Goal: Task Accomplishment & Management: Manage account settings

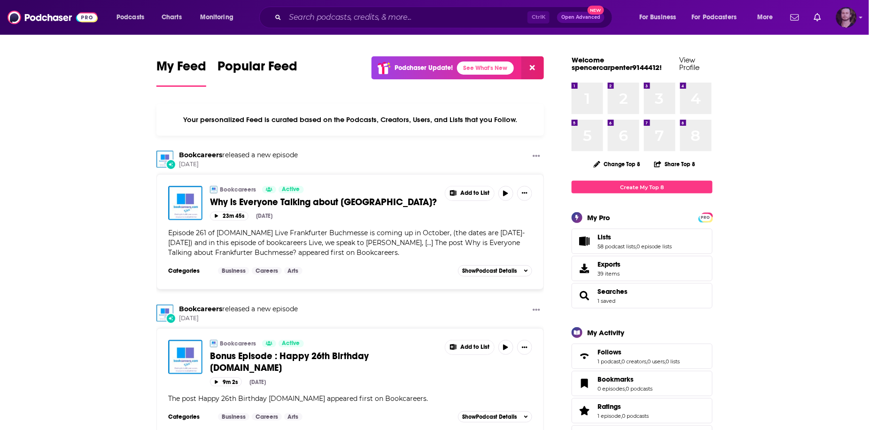
click at [843, 18] on img "Logged in as OutlierAudio" at bounding box center [846, 17] width 21 height 21
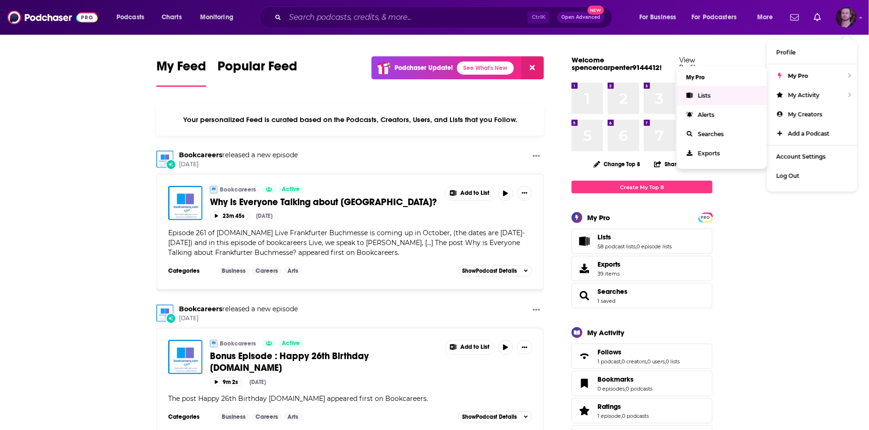
click at [718, 97] on link "Lists" at bounding box center [722, 95] width 90 height 19
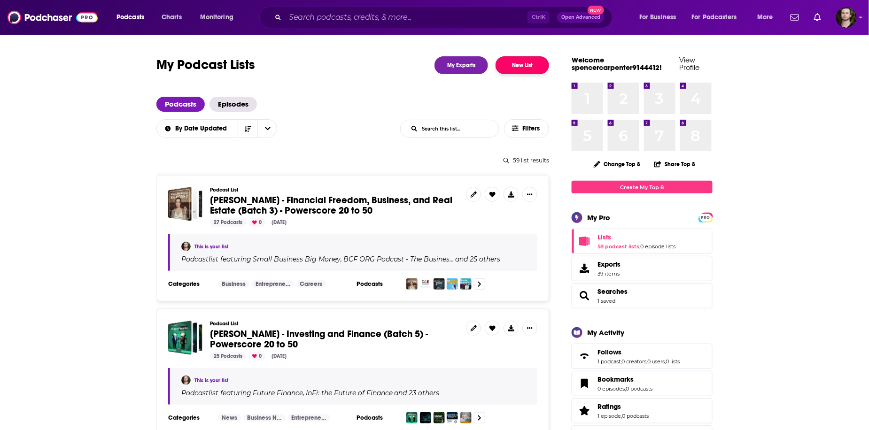
click at [526, 66] on button "New List" at bounding box center [523, 65] width 54 height 18
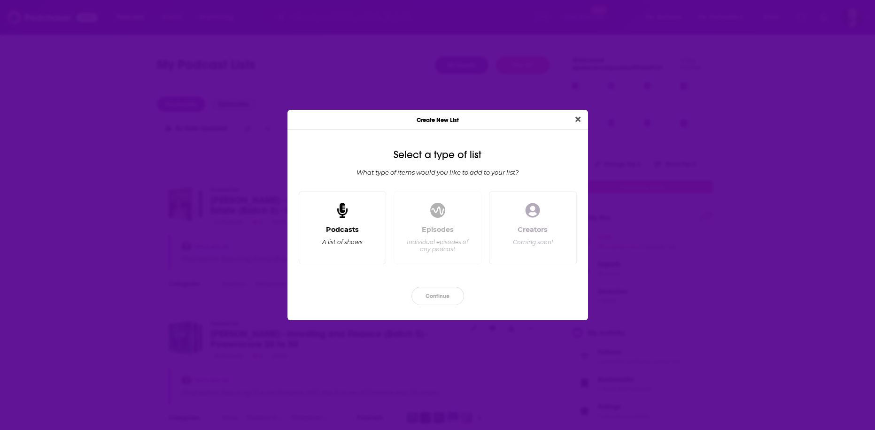
click at [304, 237] on div "Podcasts A list of shows" at bounding box center [343, 227] width 88 height 73
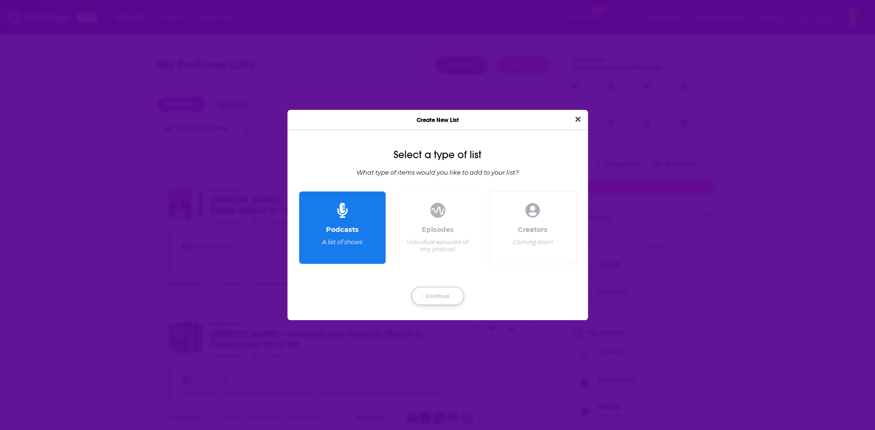
click at [446, 293] on button "Continue" at bounding box center [438, 296] width 53 height 18
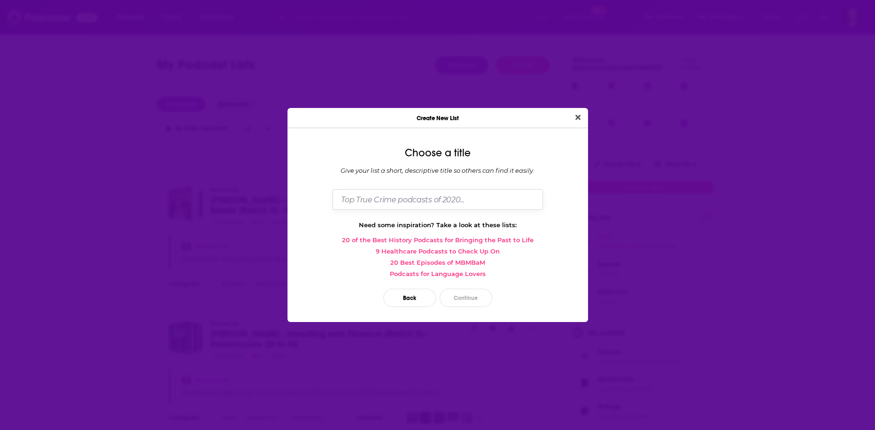
click at [427, 206] on input "Dialog" at bounding box center [438, 199] width 210 height 20
paste input "Dima Zelikman"
type input "Dima Zelikman"
click at [463, 300] on button "Continue" at bounding box center [466, 298] width 53 height 18
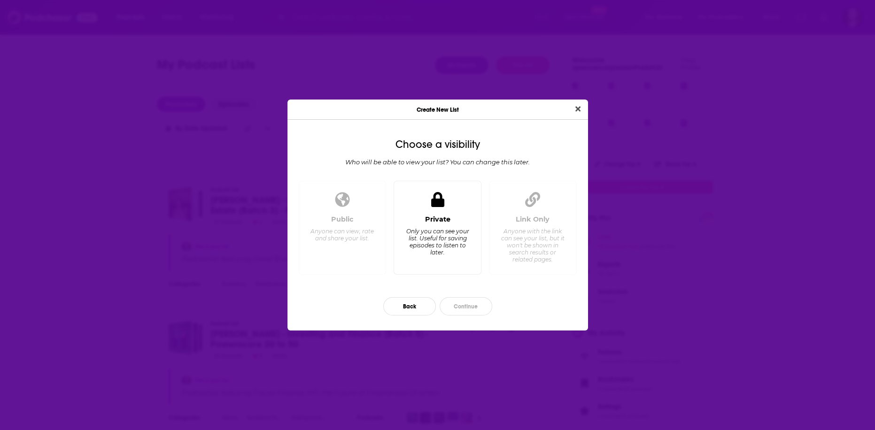
drag, startPoint x: 419, startPoint y: 239, endPoint x: 449, endPoint y: 296, distance: 64.5
click at [420, 239] on div "Only you can see your list. Useful for saving episodes to listen to later." at bounding box center [437, 242] width 64 height 28
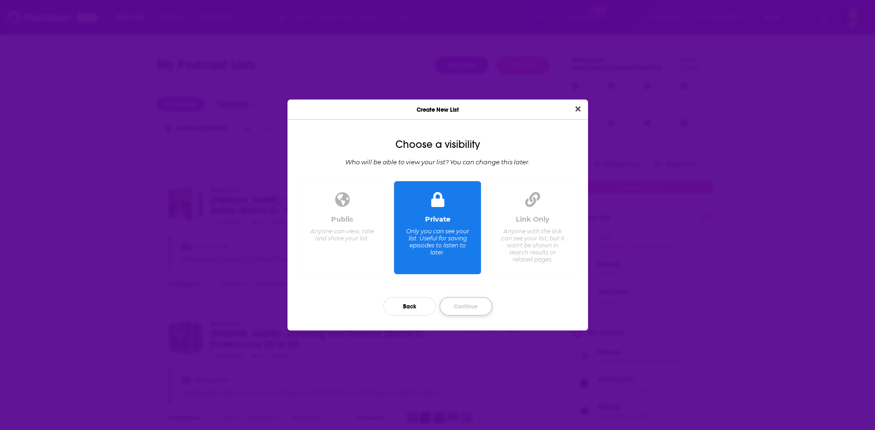
click at [474, 307] on button "Continue" at bounding box center [466, 306] width 53 height 18
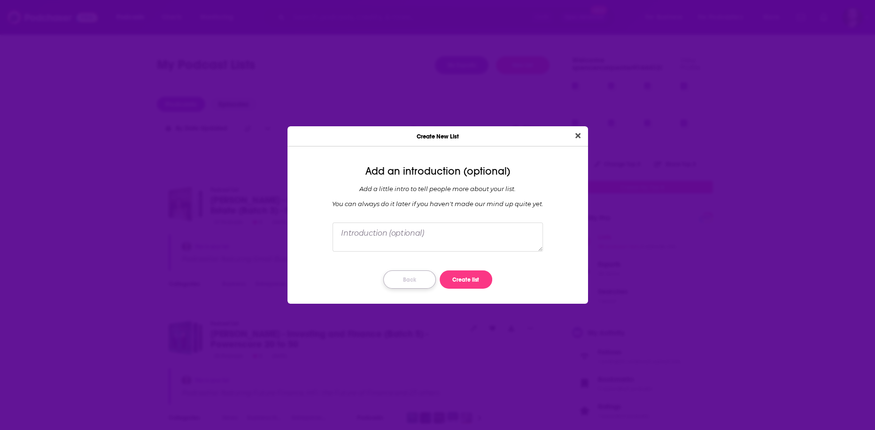
click at [419, 280] on button "Back" at bounding box center [409, 280] width 53 height 18
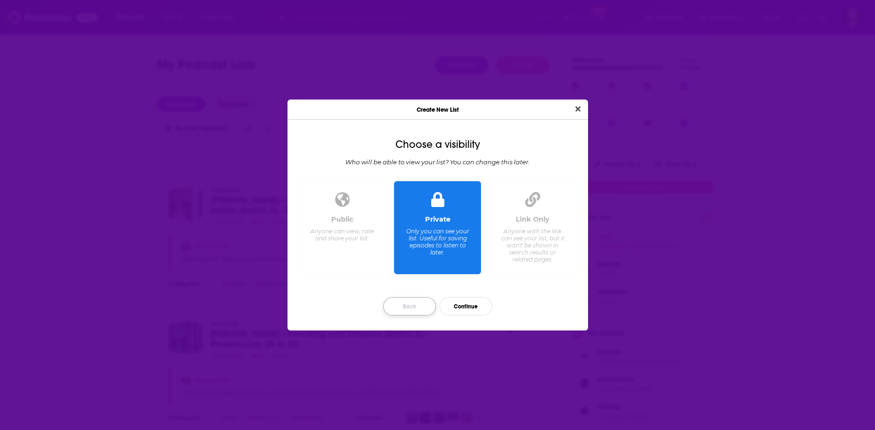
click at [396, 297] on button "Back" at bounding box center [409, 306] width 53 height 18
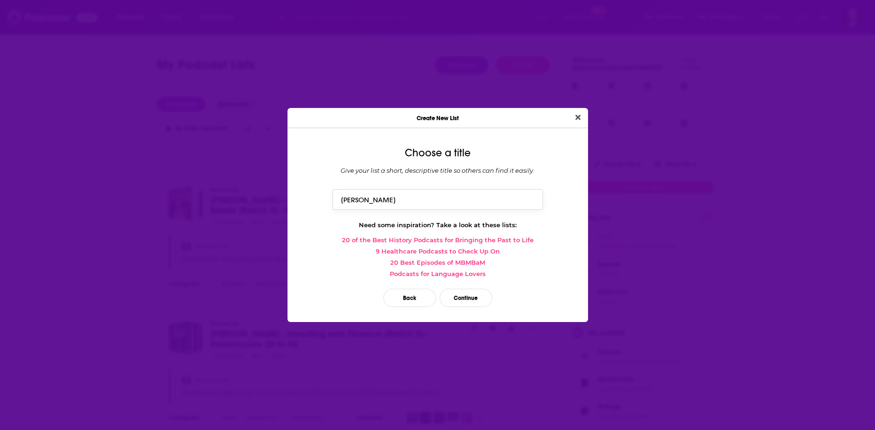
click at [412, 197] on input "Dima Zelikman" at bounding box center [438, 199] width 210 height 20
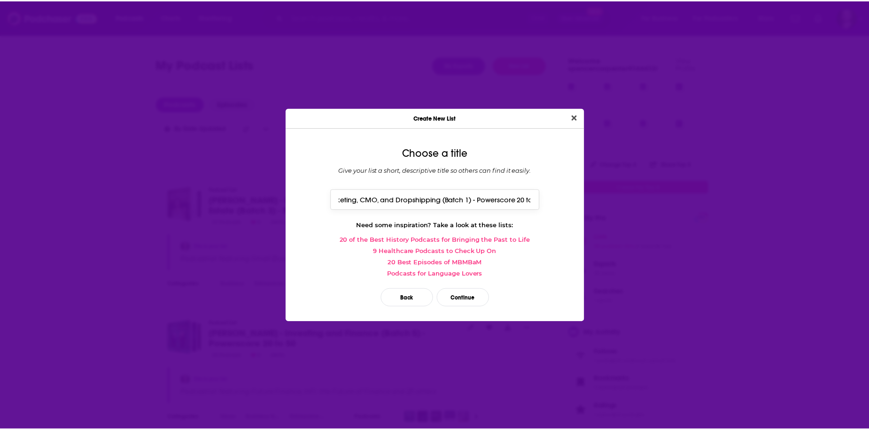
scroll to position [0, 84]
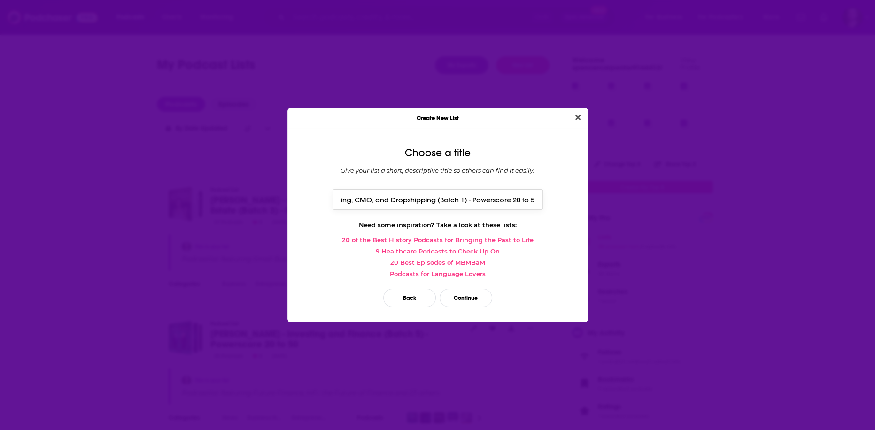
type input "[PERSON_NAME] - Marketing, CMO, and Dropshipping (Batch 1) - Powerscore 20 to 50"
click at [572, 112] on button "Close" at bounding box center [578, 118] width 13 height 12
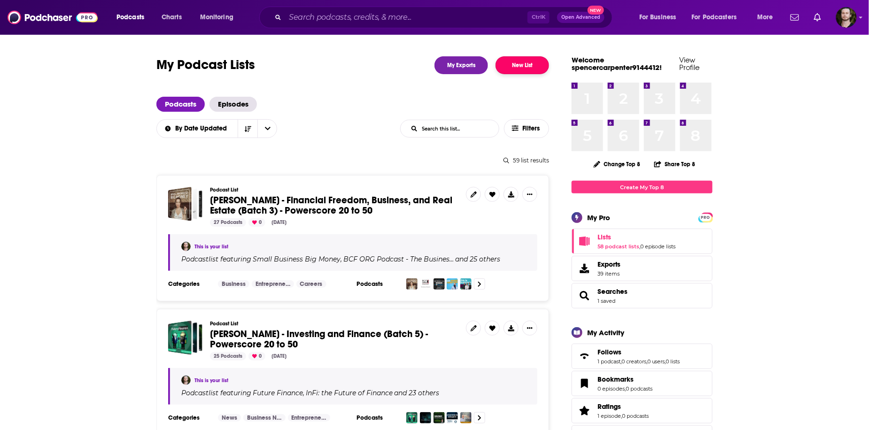
click at [527, 71] on button "New List" at bounding box center [523, 65] width 54 height 18
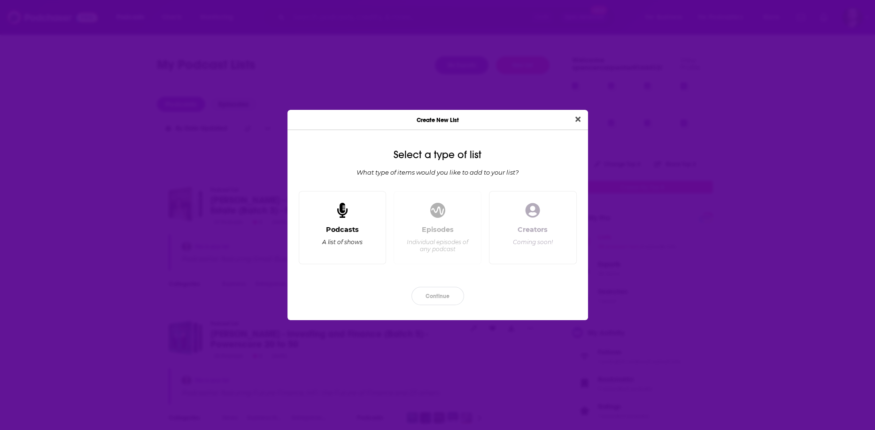
click at [364, 238] on div "Podcasts A list of shows" at bounding box center [343, 240] width 72 height 31
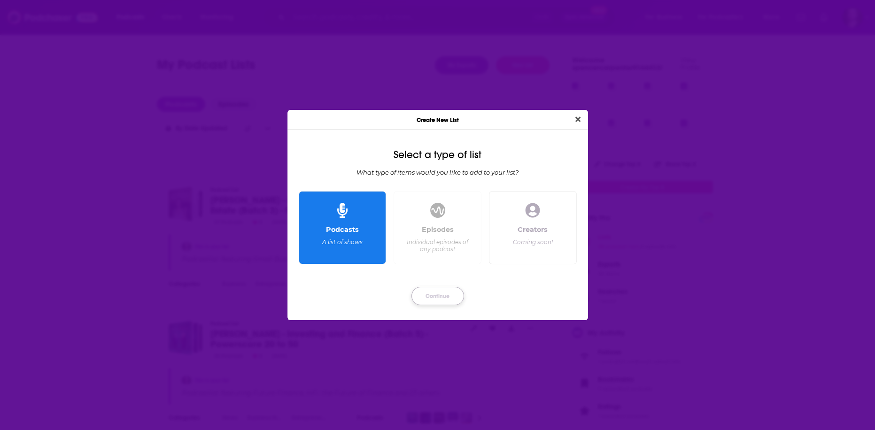
click at [437, 292] on button "Continue" at bounding box center [438, 296] width 53 height 18
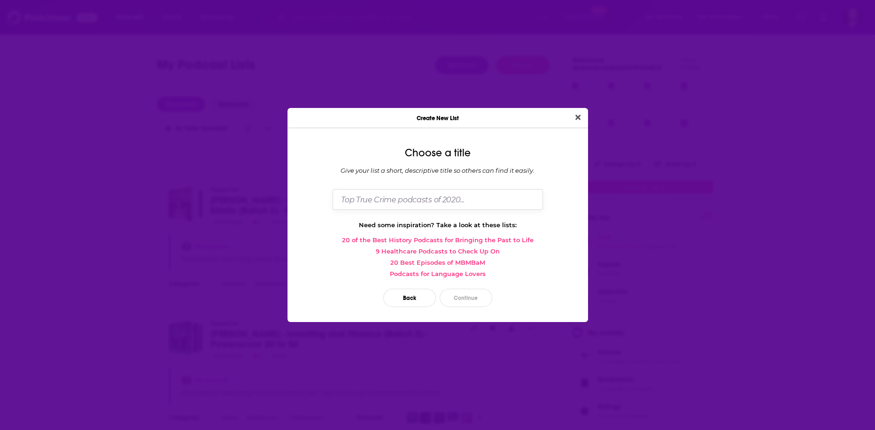
click at [442, 196] on input "Dialog" at bounding box center [438, 199] width 210 height 20
paste input "Dima Zelikman"
type input "[PERSON_NAME] - Marketing, CMO, and Dropshipping (Batch 1) - Powerscore 20 to 50"
click at [486, 292] on button "Continue" at bounding box center [466, 298] width 53 height 18
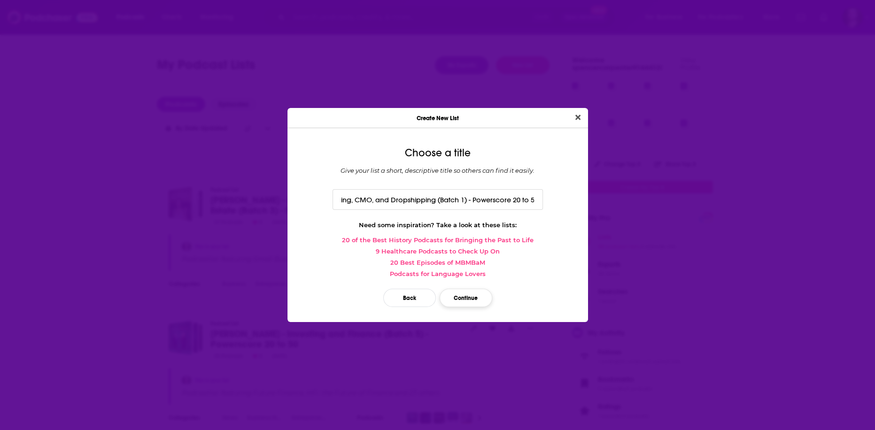
scroll to position [0, 0]
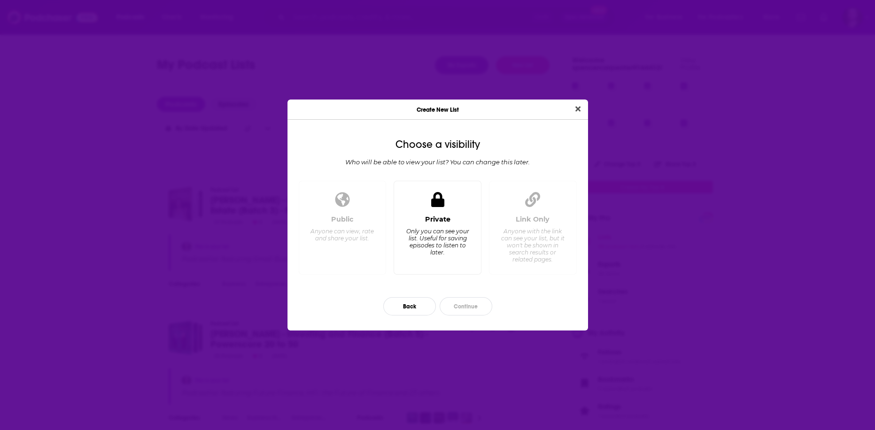
click at [445, 220] on div "Private" at bounding box center [437, 219] width 25 height 8
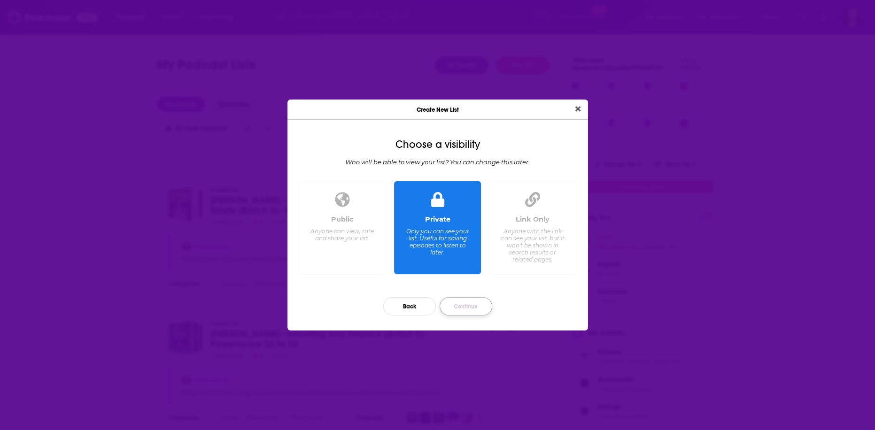
click at [475, 305] on button "Continue" at bounding box center [466, 306] width 53 height 18
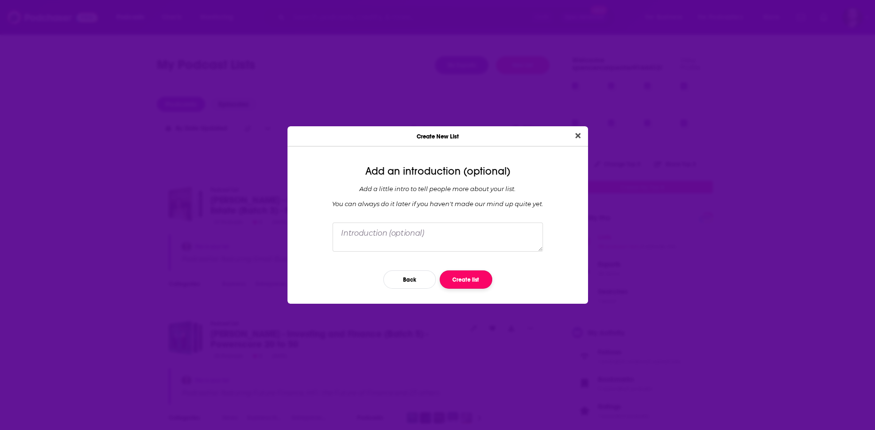
click at [478, 283] on button "Create list" at bounding box center [466, 280] width 53 height 18
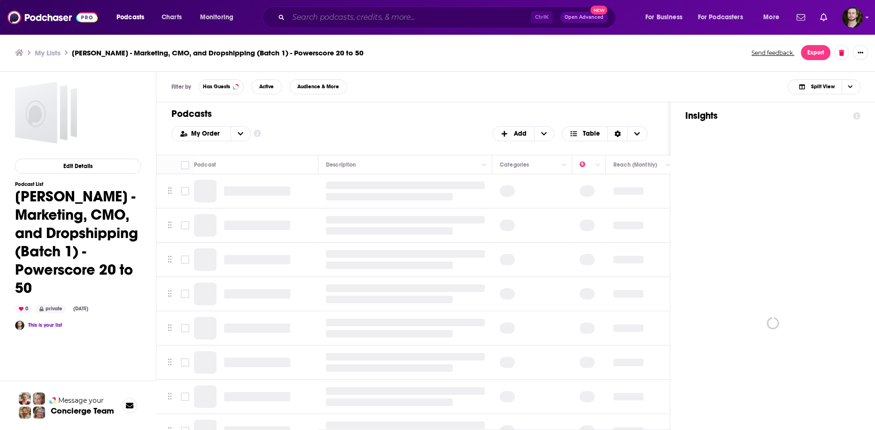
click at [329, 16] on input "Search podcasts, credits, & more..." at bounding box center [409, 17] width 242 height 15
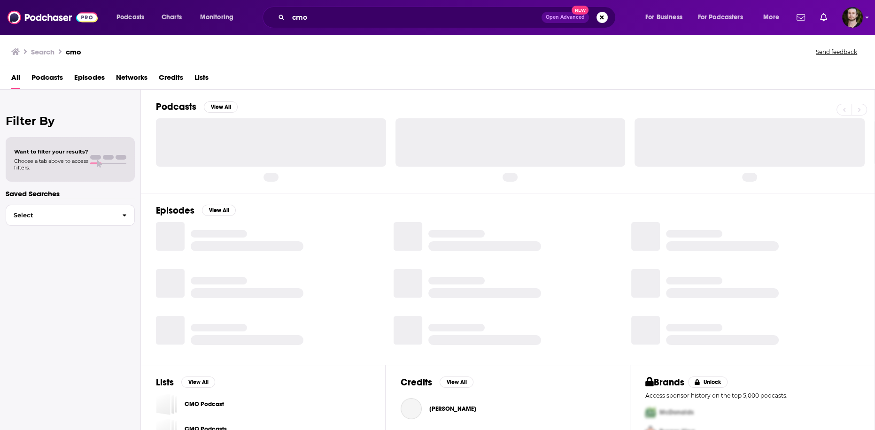
click at [52, 79] on span "Podcasts" at bounding box center [46, 79] width 31 height 19
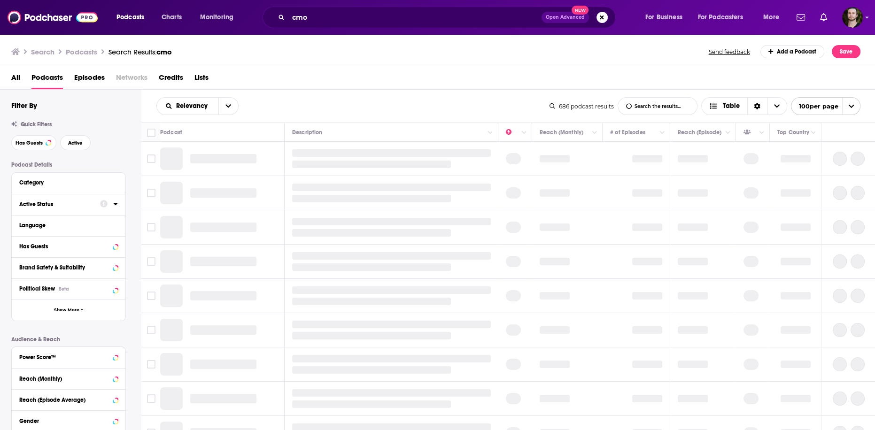
click at [115, 204] on icon at bounding box center [115, 204] width 4 height 2
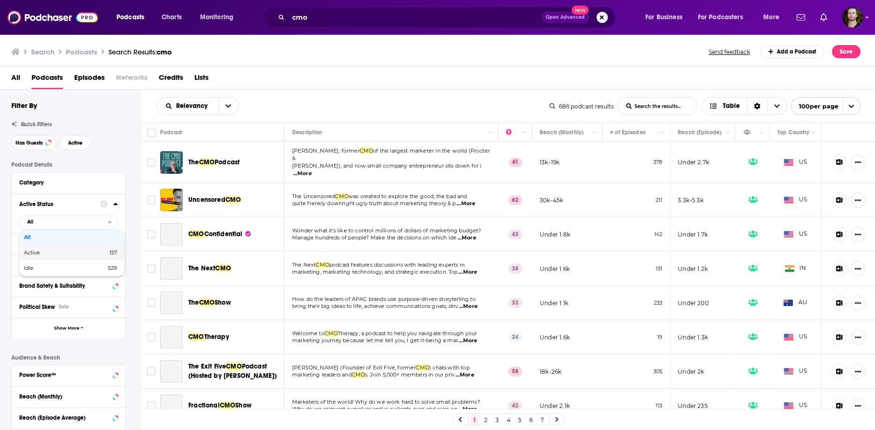
click at [98, 256] on span "157" at bounding box center [95, 252] width 43 height 5
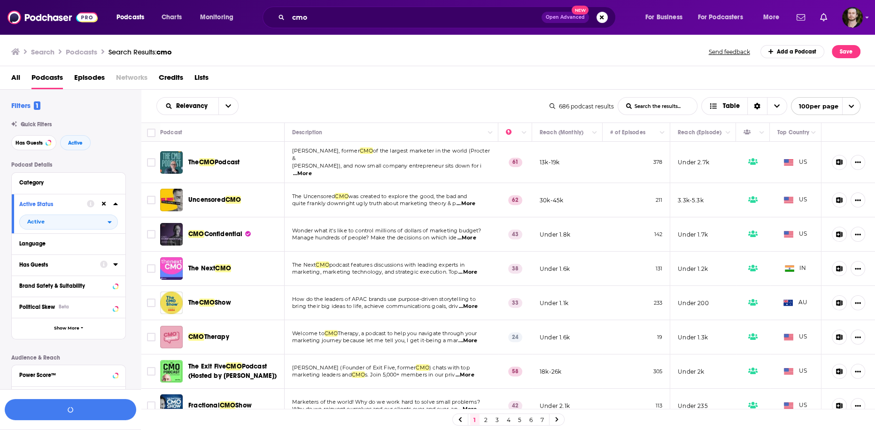
click at [116, 266] on icon at bounding box center [115, 265] width 4 height 2
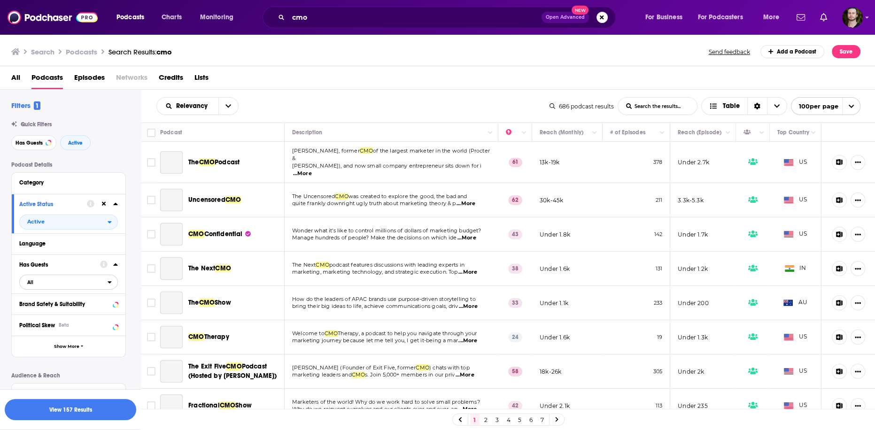
click at [106, 282] on span "All" at bounding box center [64, 282] width 88 height 12
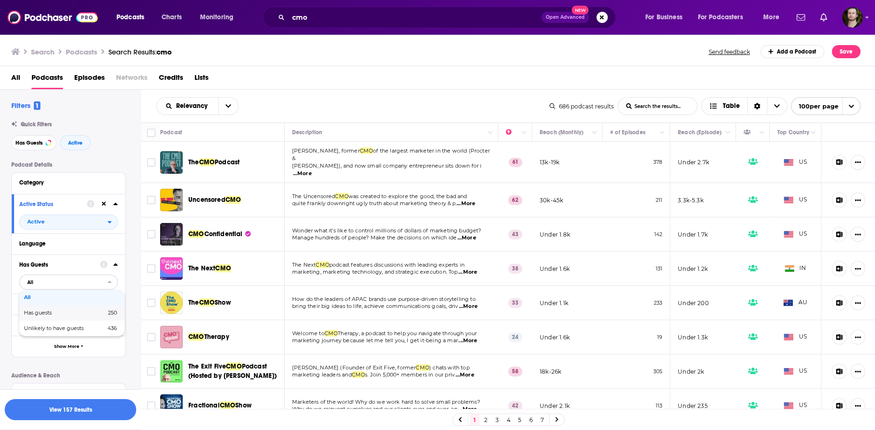
click at [90, 313] on span "250" at bounding box center [98, 313] width 38 height 5
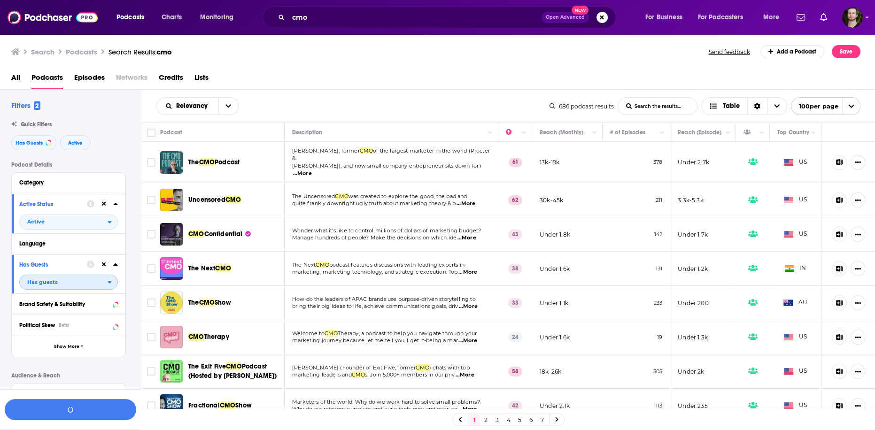
scroll to position [175, 0]
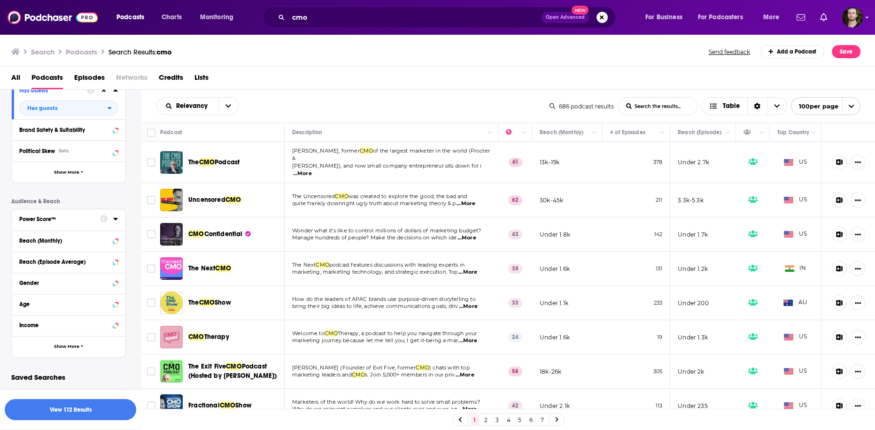
click at [115, 219] on icon at bounding box center [115, 219] width 4 height 2
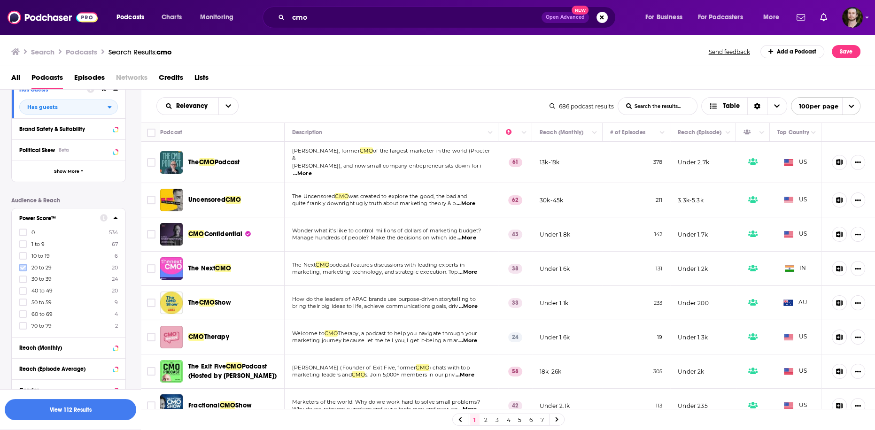
click at [20, 269] on icon at bounding box center [23, 268] width 6 height 6
click at [22, 279] on icon at bounding box center [23, 280] width 6 height 6
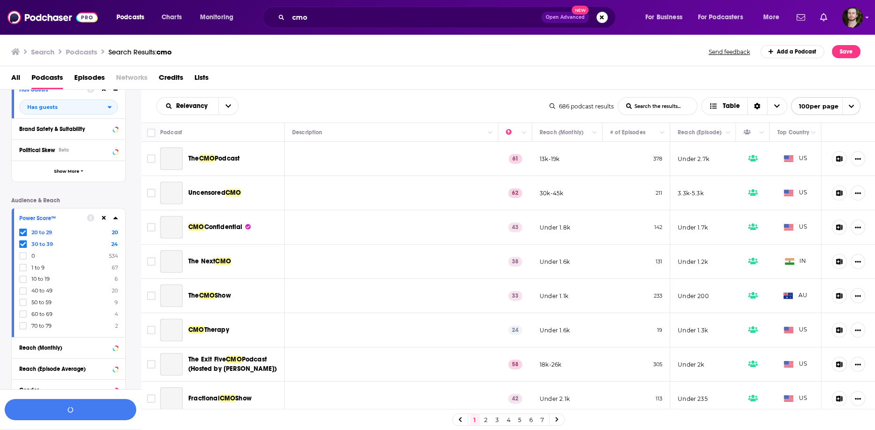
click at [23, 288] on icon at bounding box center [23, 291] width 6 height 6
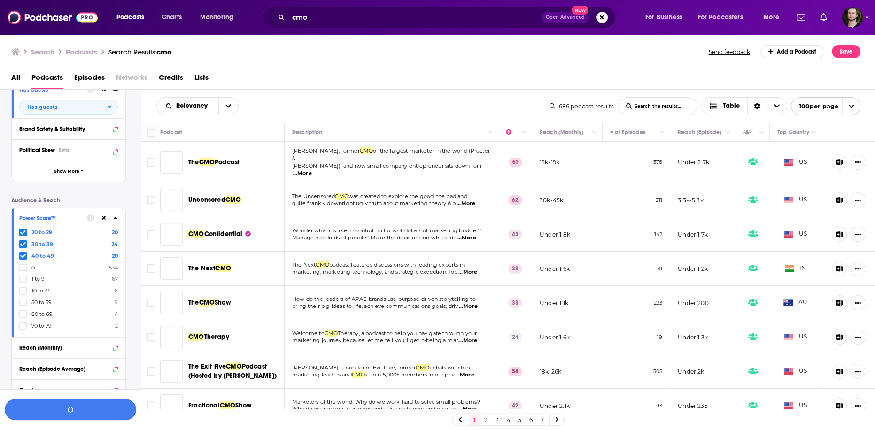
click at [110, 411] on button "button" at bounding box center [71, 409] width 132 height 21
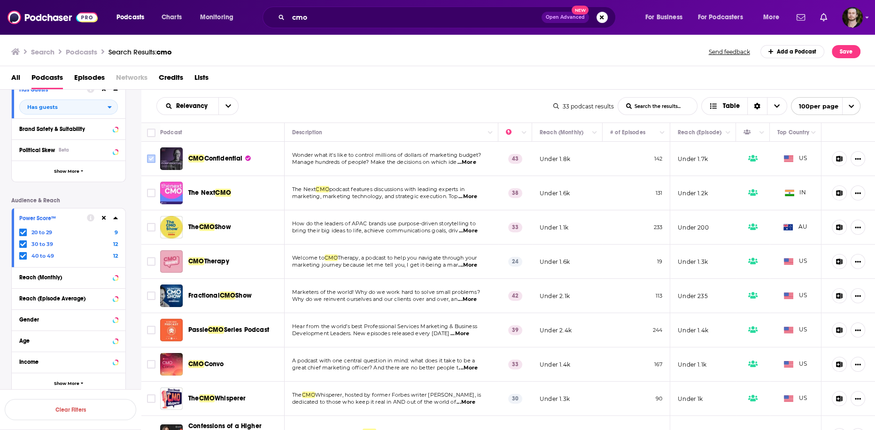
click at [154, 160] on input "Toggle select row" at bounding box center [151, 159] width 8 height 8
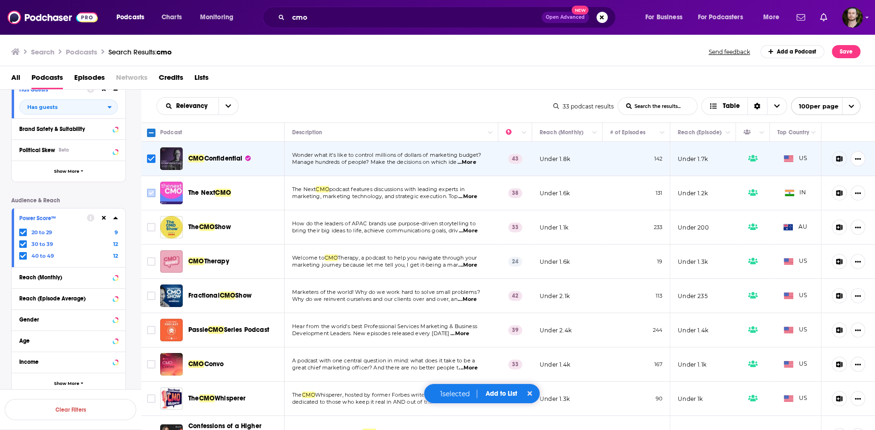
click at [148, 198] on icon "Toggle select row" at bounding box center [151, 192] width 11 height 11
click at [155, 191] on input "Toggle select row" at bounding box center [151, 193] width 8 height 8
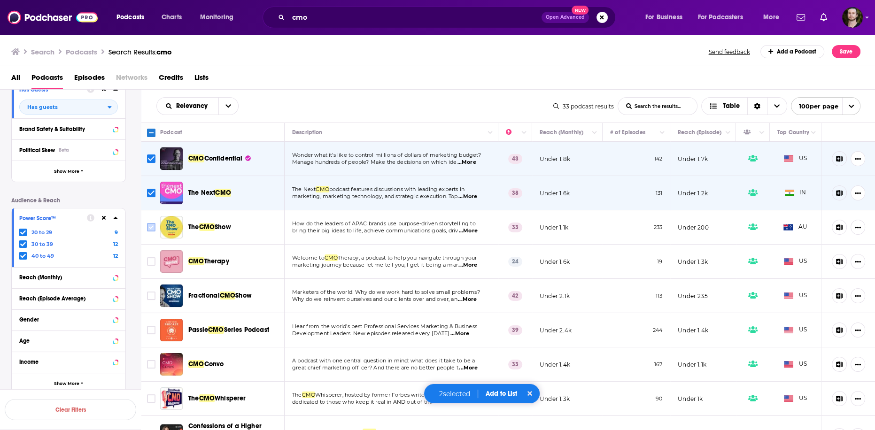
click at [148, 226] on input "Toggle select row" at bounding box center [151, 227] width 8 height 8
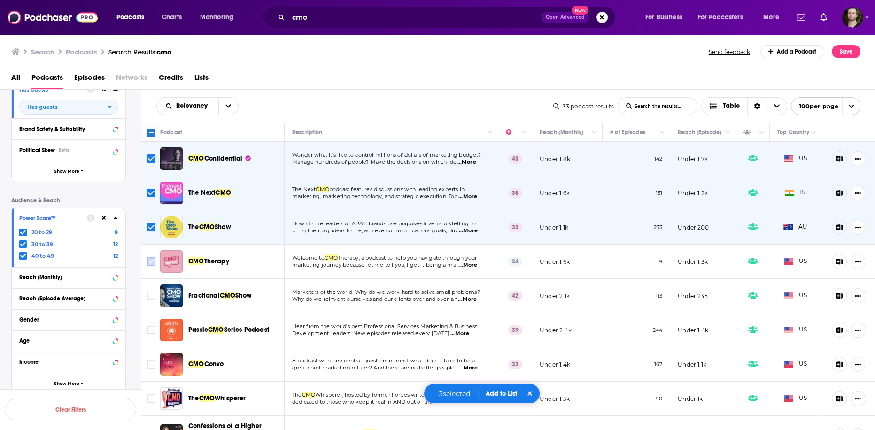
click at [154, 258] on input "Toggle select row" at bounding box center [151, 261] width 8 height 8
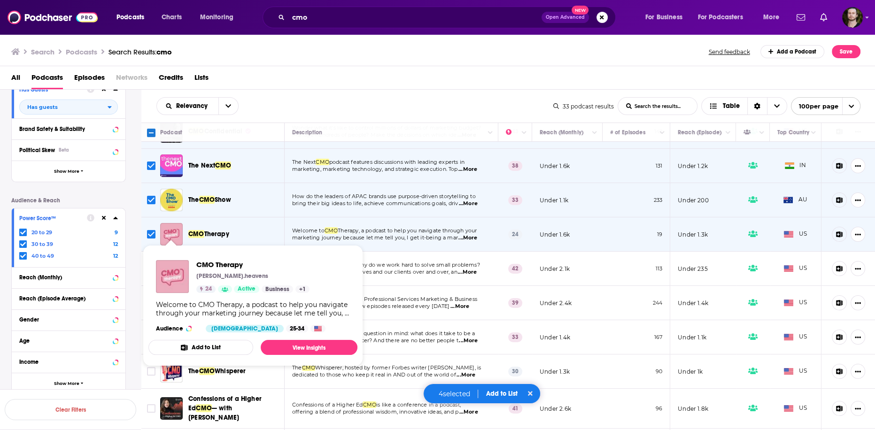
scroll to position [38, 0]
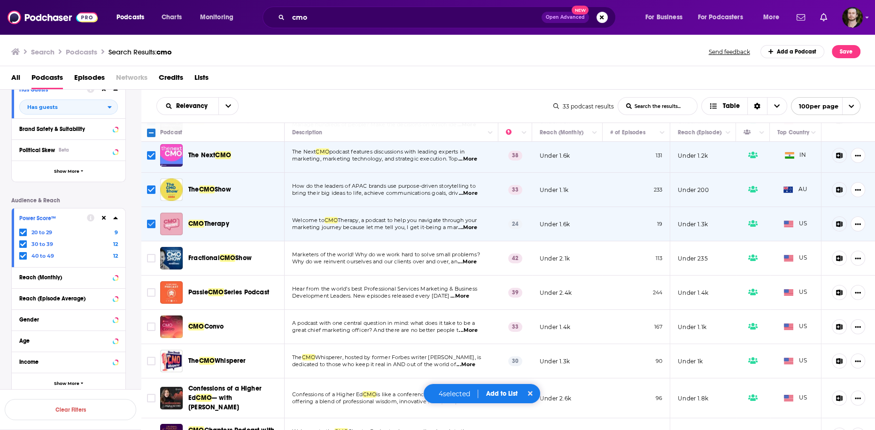
click at [149, 228] on input "Toggle select row" at bounding box center [151, 224] width 8 height 8
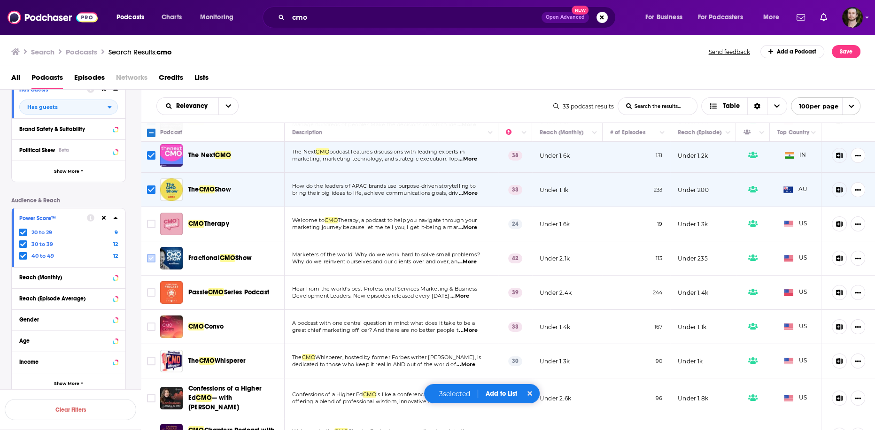
click at [149, 257] on input "Toggle select row" at bounding box center [151, 258] width 8 height 8
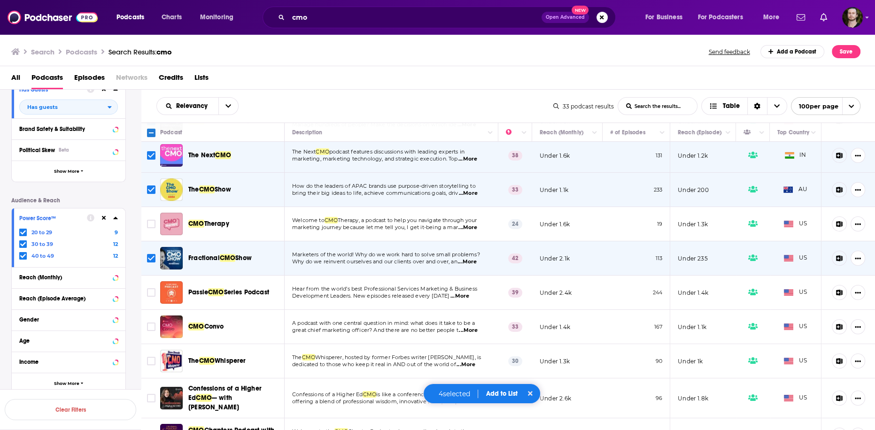
click at [469, 295] on span "...More" at bounding box center [460, 297] width 19 height 8
click at [476, 197] on td "How do the leaders of APAC brands use purpose-driven storytelling to bring thei…" at bounding box center [392, 190] width 214 height 34
click at [474, 194] on span "...More" at bounding box center [468, 194] width 19 height 8
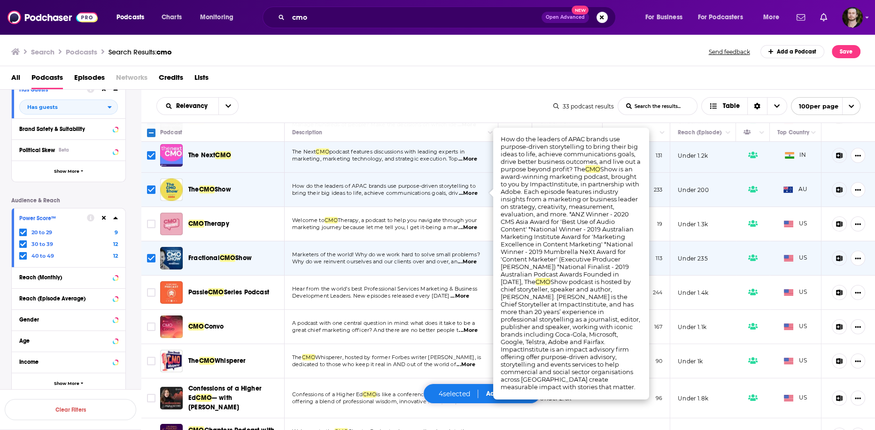
click at [472, 193] on span "...More" at bounding box center [468, 194] width 19 height 8
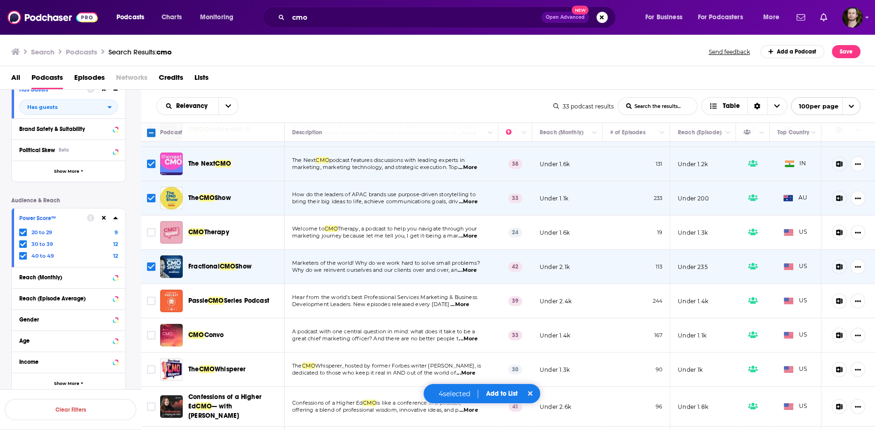
scroll to position [113, 0]
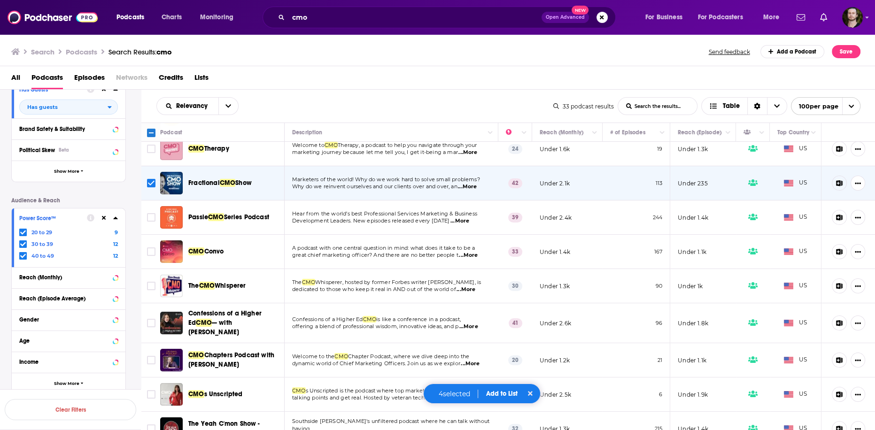
click at [468, 254] on span "...More" at bounding box center [468, 256] width 19 height 8
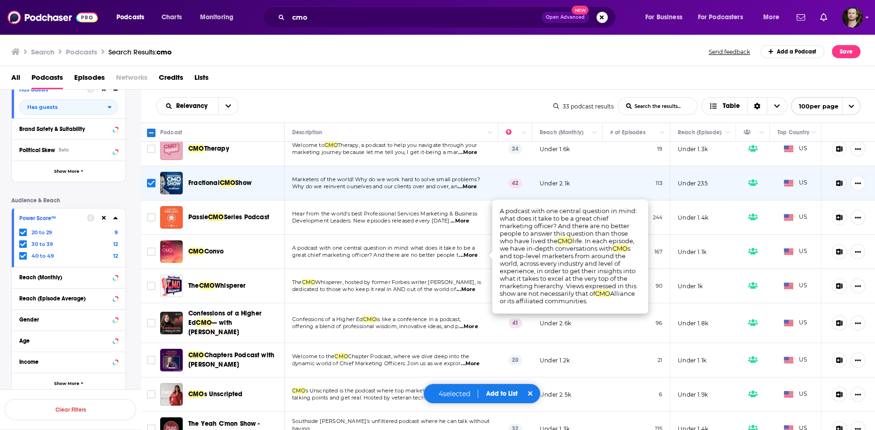
click at [468, 254] on span "...More" at bounding box center [468, 256] width 19 height 8
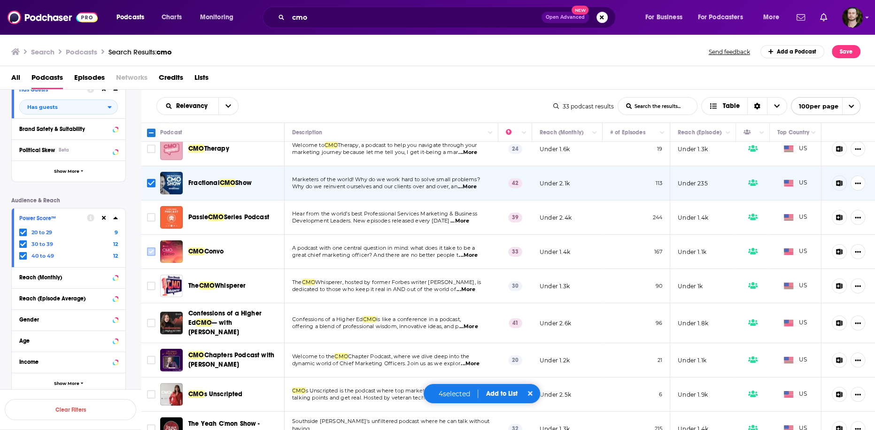
click at [152, 252] on input "Toggle select row" at bounding box center [151, 252] width 8 height 8
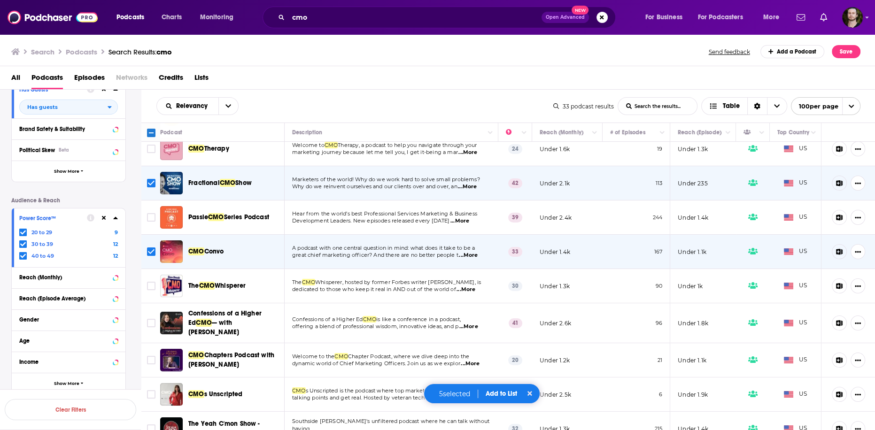
click at [472, 289] on span "...More" at bounding box center [466, 290] width 19 height 8
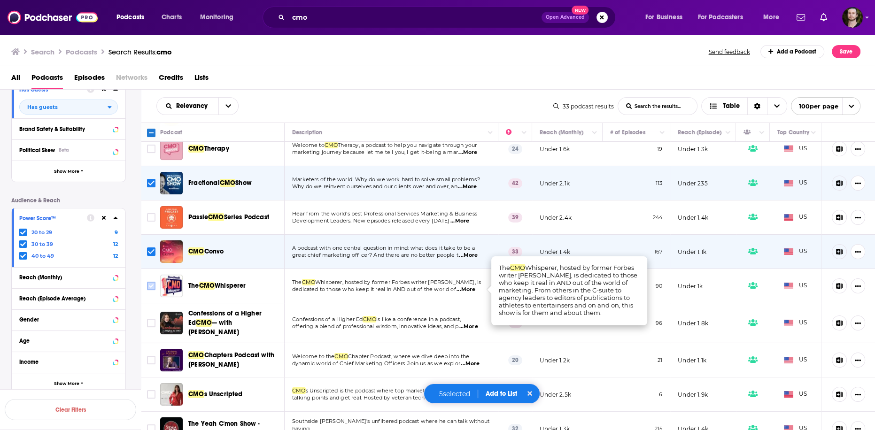
click at [152, 285] on input "Toggle select row" at bounding box center [151, 286] width 8 height 8
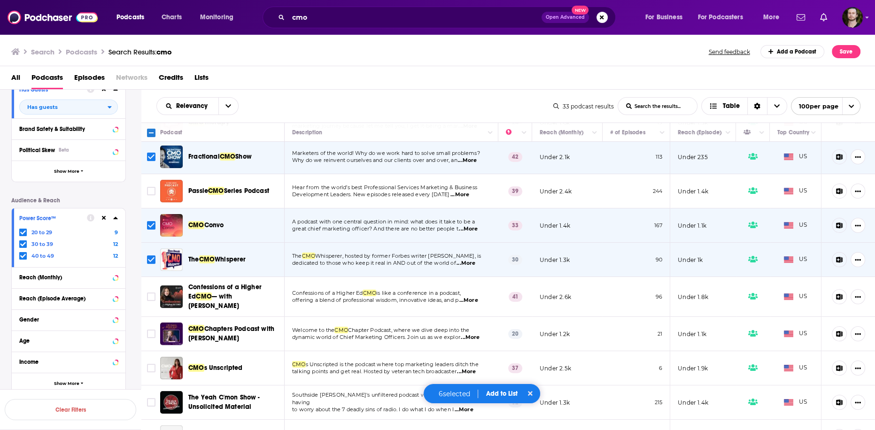
scroll to position [150, 0]
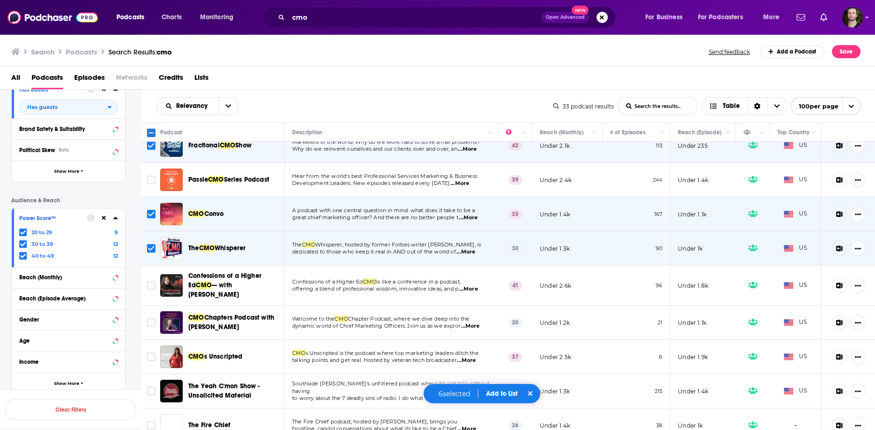
click at [477, 288] on span "...More" at bounding box center [468, 290] width 19 height 8
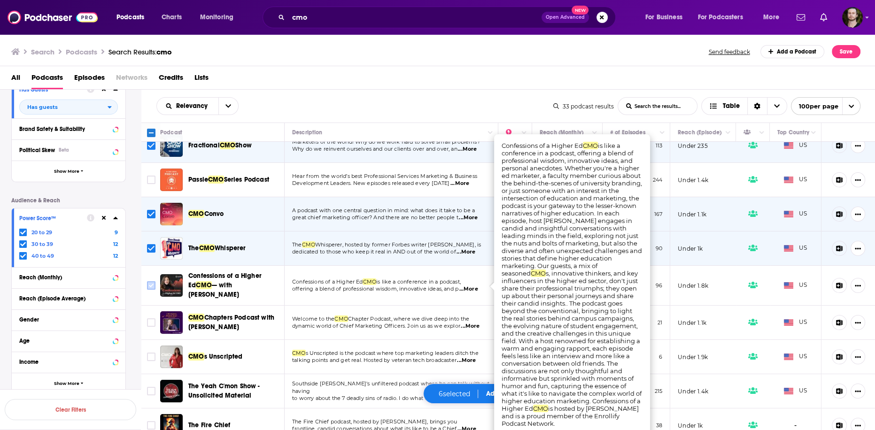
click at [150, 282] on input "Toggle select row" at bounding box center [151, 285] width 8 height 8
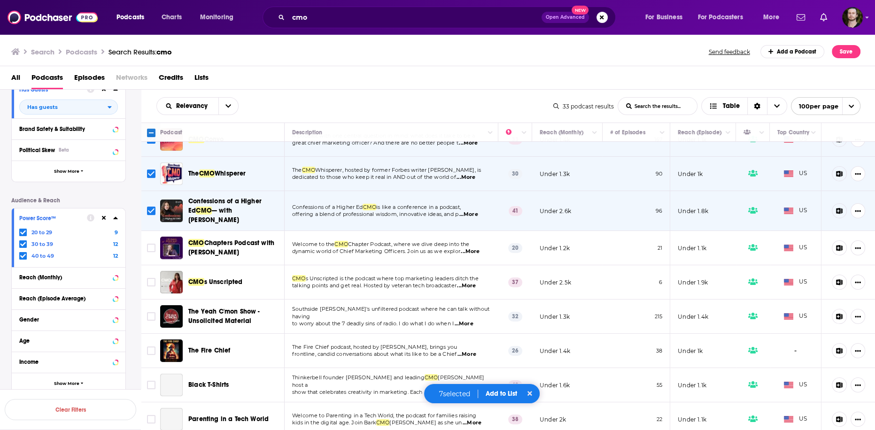
scroll to position [225, 0]
click at [477, 248] on span "...More" at bounding box center [470, 252] width 19 height 8
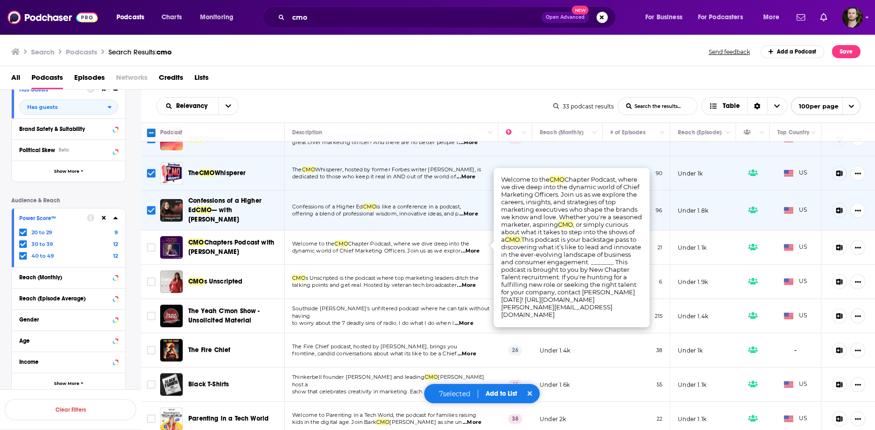
click at [477, 248] on span "...More" at bounding box center [470, 252] width 19 height 8
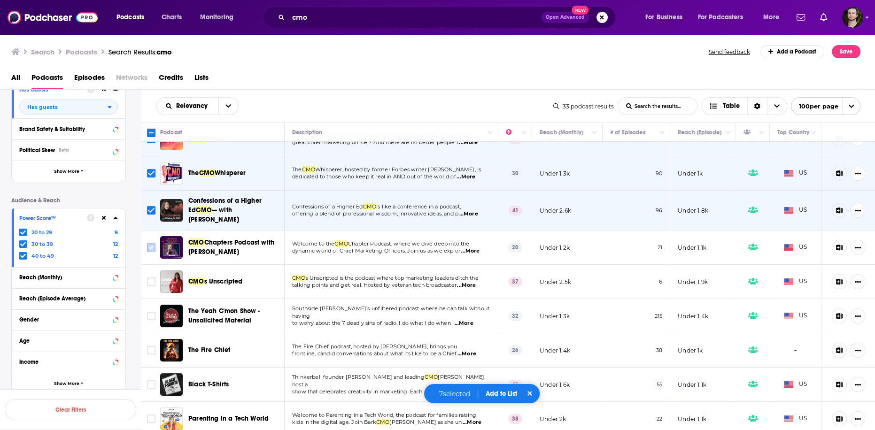
click at [150, 242] on icon "Toggle select row" at bounding box center [151, 247] width 11 height 11
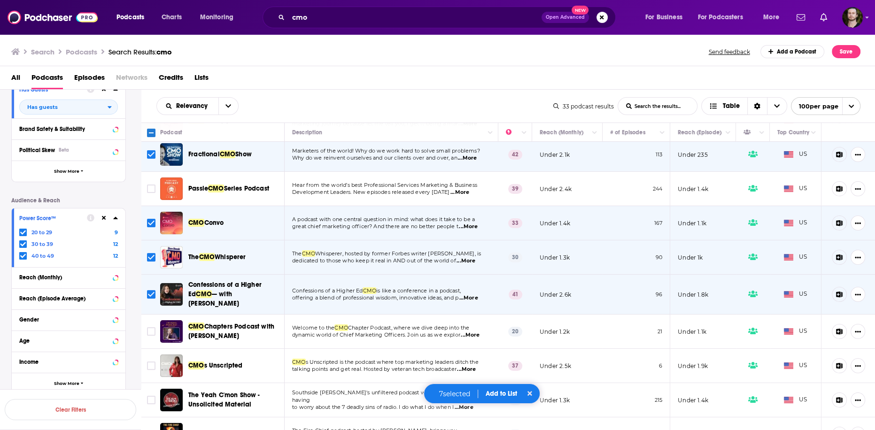
scroll to position [188, 0]
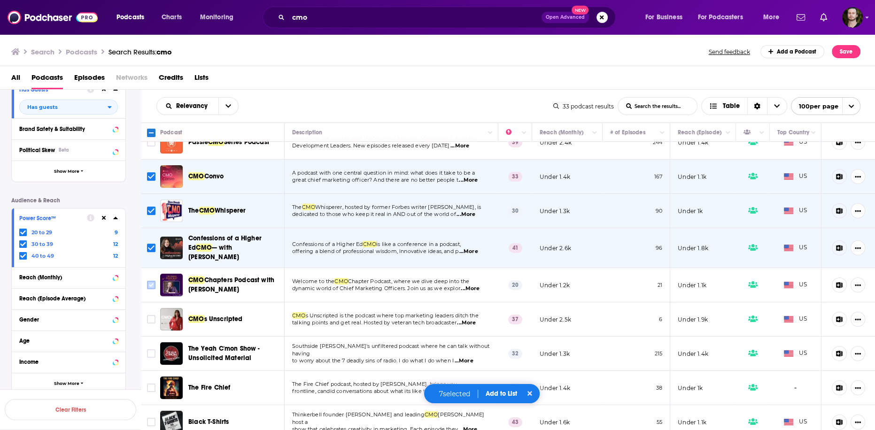
click at [149, 281] on input "Toggle select row" at bounding box center [151, 285] width 8 height 8
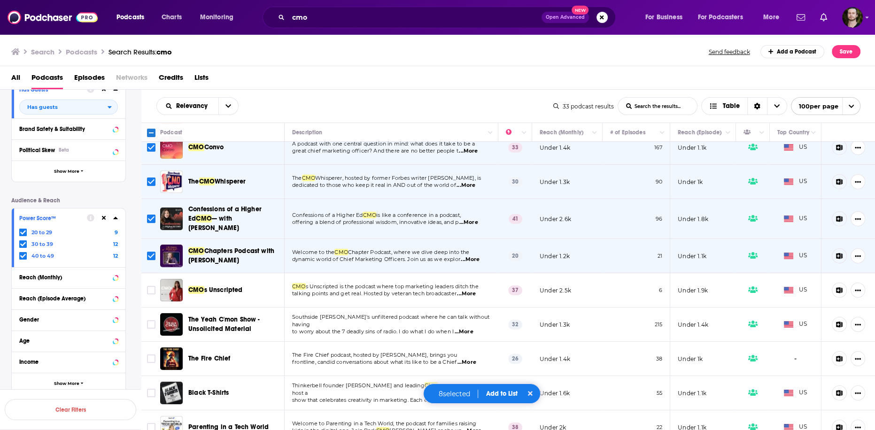
scroll to position [263, 0]
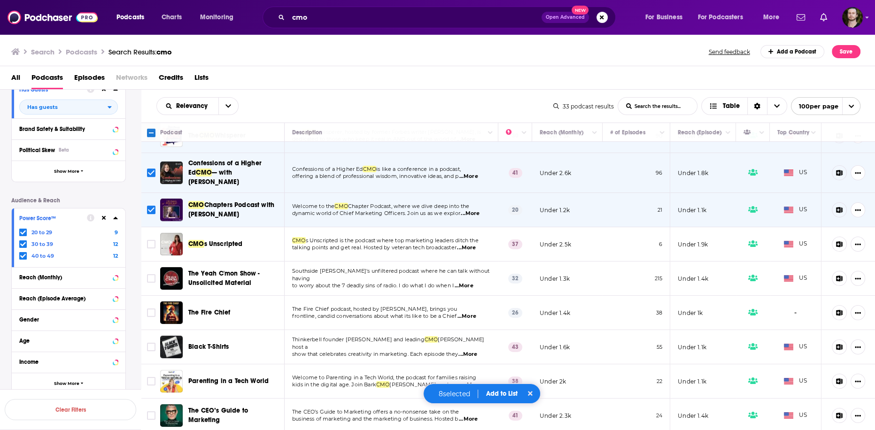
click at [473, 282] on span "...More" at bounding box center [463, 286] width 19 height 8
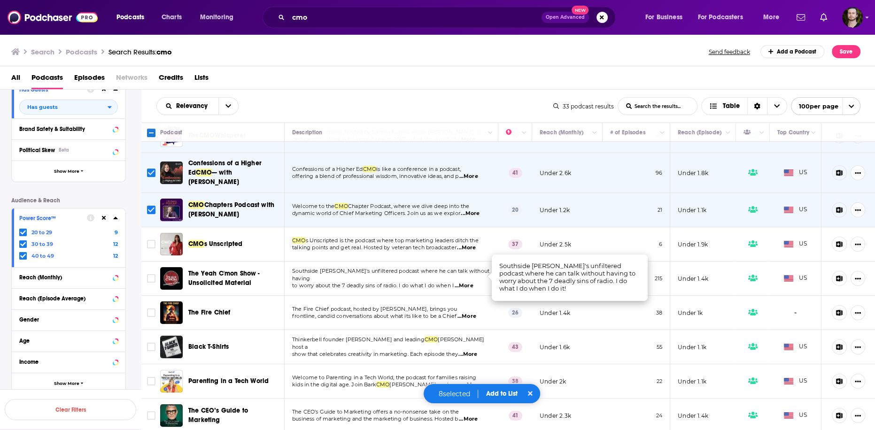
click at [476, 313] on span "...More" at bounding box center [467, 317] width 19 height 8
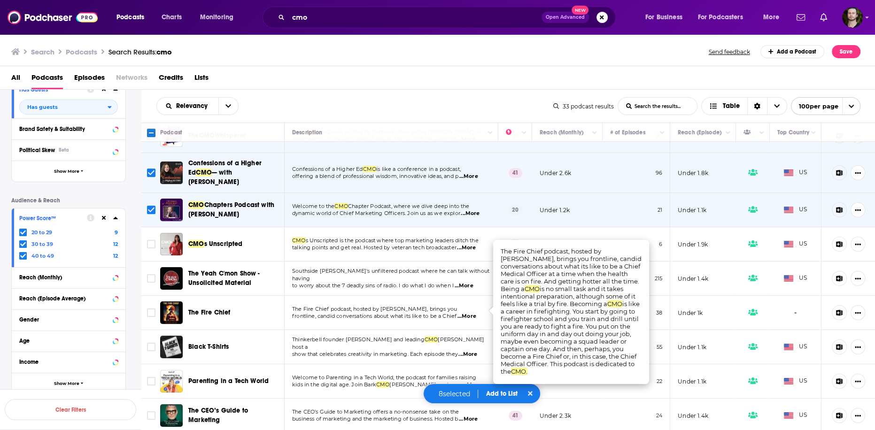
click at [476, 313] on span "...More" at bounding box center [467, 317] width 19 height 8
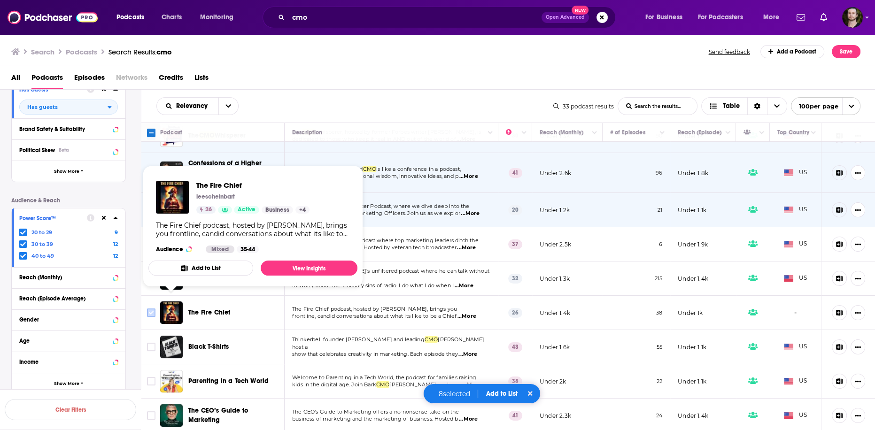
click at [152, 309] on input "Toggle select row" at bounding box center [151, 313] width 8 height 8
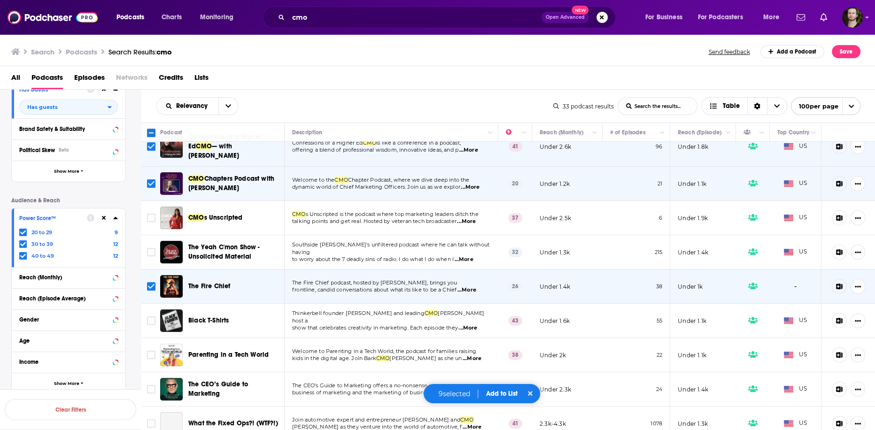
scroll to position [301, 0]
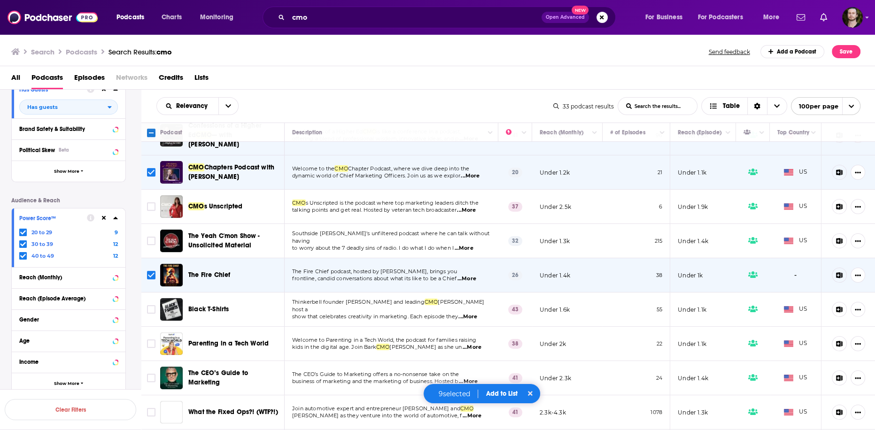
click at [471, 313] on span "...More" at bounding box center [468, 317] width 19 height 8
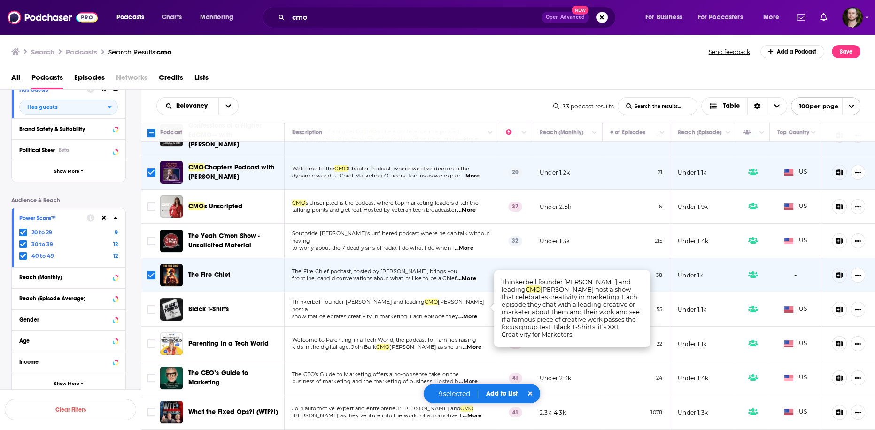
click at [472, 313] on span "...More" at bounding box center [468, 317] width 19 height 8
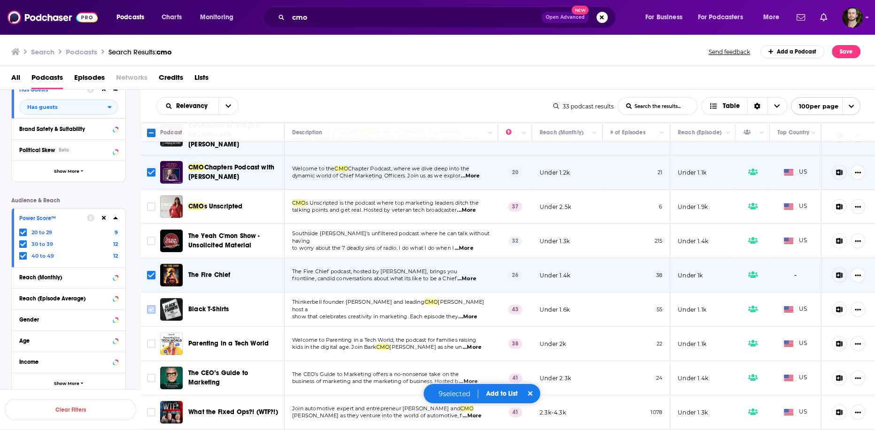
click at [151, 305] on input "Toggle select row" at bounding box center [151, 309] width 8 height 8
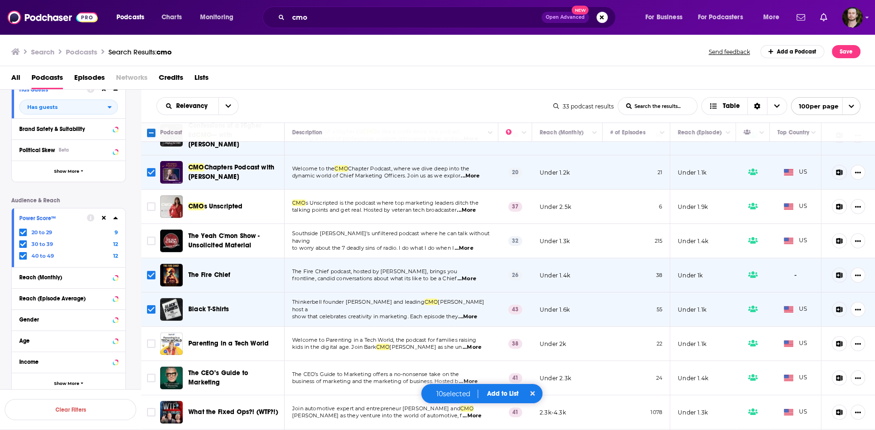
click at [501, 394] on button "Add to List" at bounding box center [503, 394] width 47 height 8
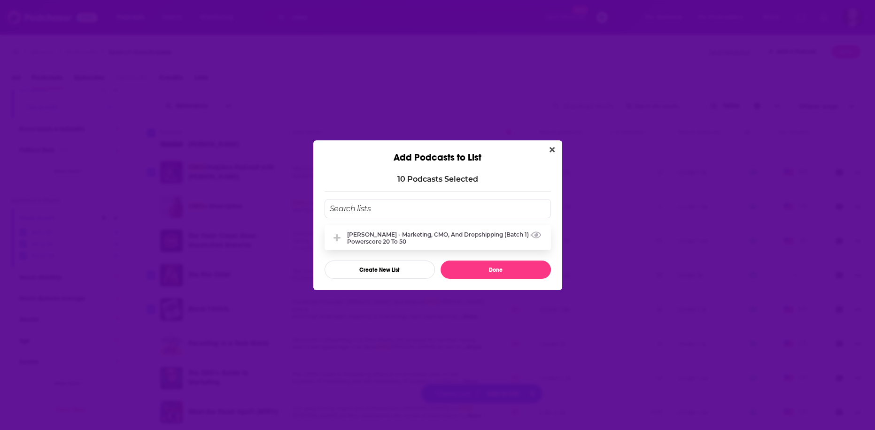
click at [444, 243] on div "[PERSON_NAME] - Marketing, CMO, and Dropshipping (Batch 1) - Powerscore 20 to 50" at bounding box center [446, 238] width 198 height 14
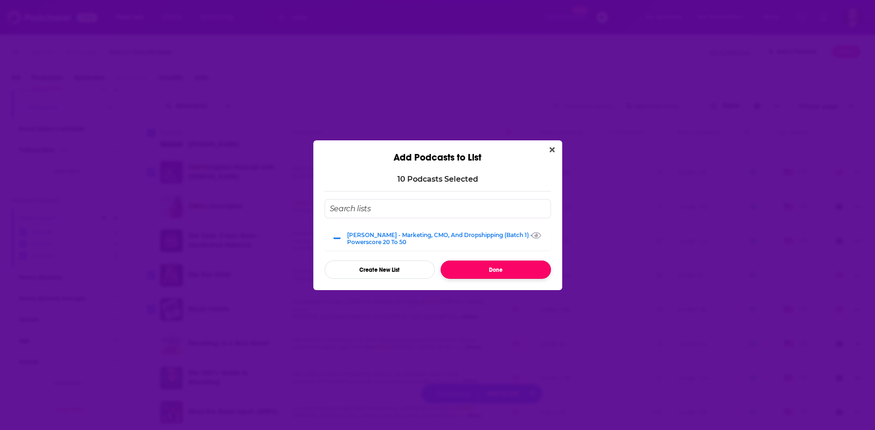
click at [490, 272] on button "Done" at bounding box center [496, 270] width 110 height 18
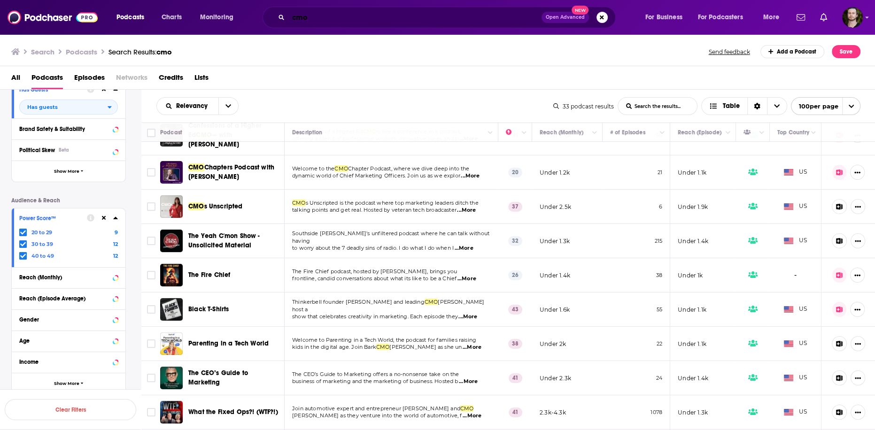
click at [340, 18] on input "cmo" at bounding box center [414, 17] width 253 height 15
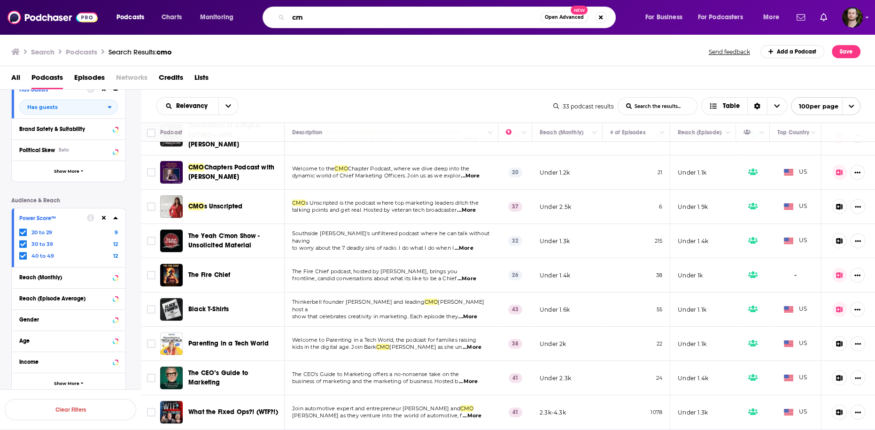
type input "c"
type input "marketing"
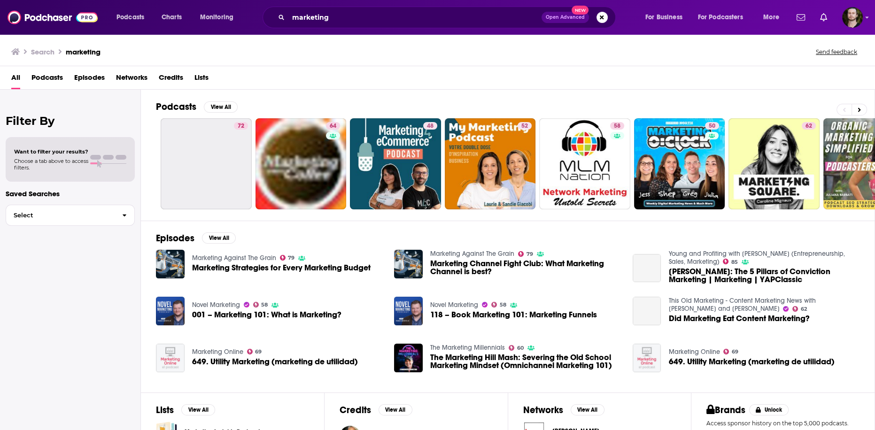
click at [52, 78] on span "Podcasts" at bounding box center [46, 79] width 31 height 19
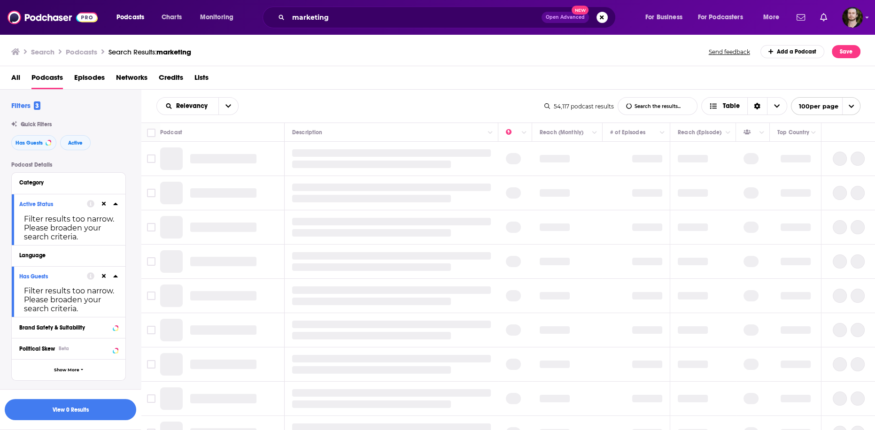
click at [104, 204] on icon at bounding box center [104, 204] width 4 height 4
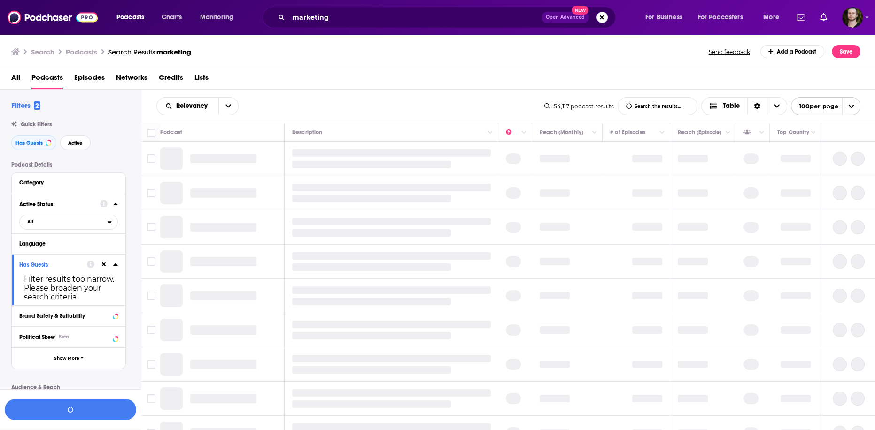
click at [102, 263] on icon at bounding box center [104, 265] width 4 height 6
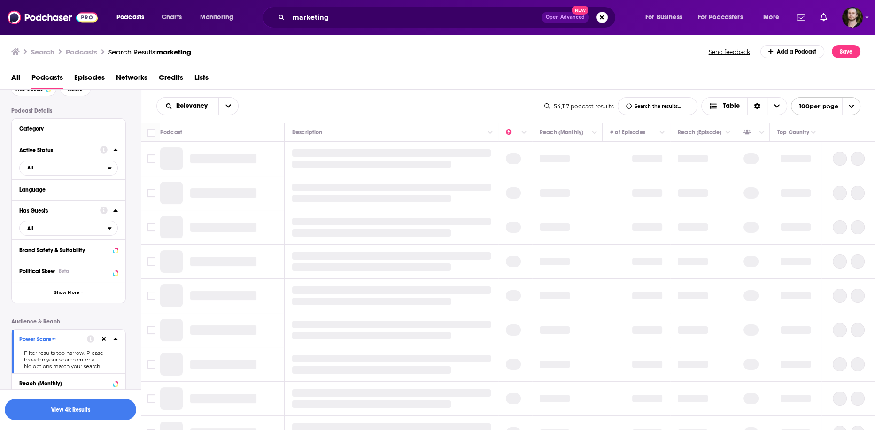
scroll to position [113, 0]
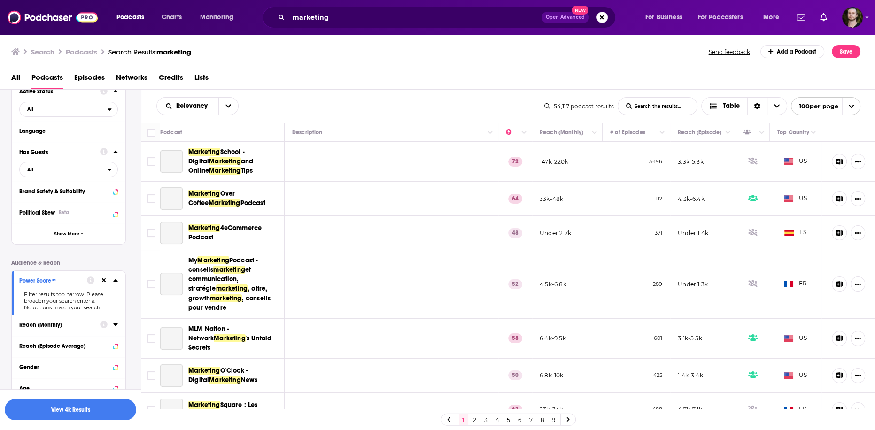
click at [102, 281] on icon at bounding box center [104, 281] width 4 height 6
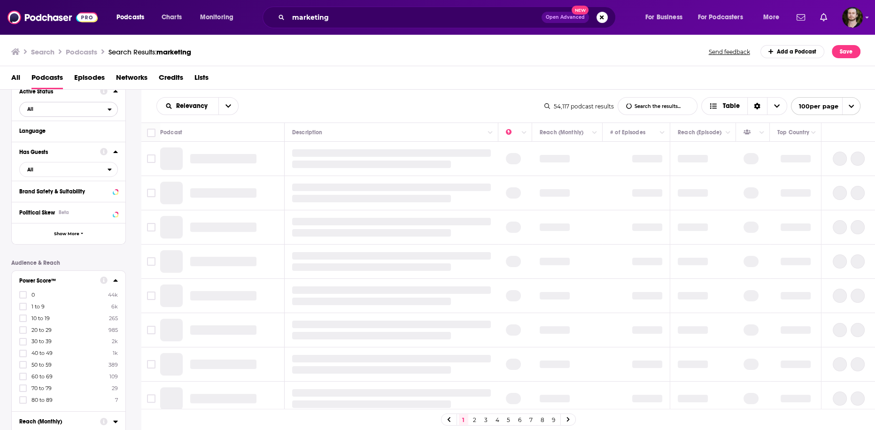
click at [111, 108] on icon "open menu" at bounding box center [110, 109] width 4 height 7
click at [104, 143] on span "7k" at bounding box center [95, 140] width 43 height 5
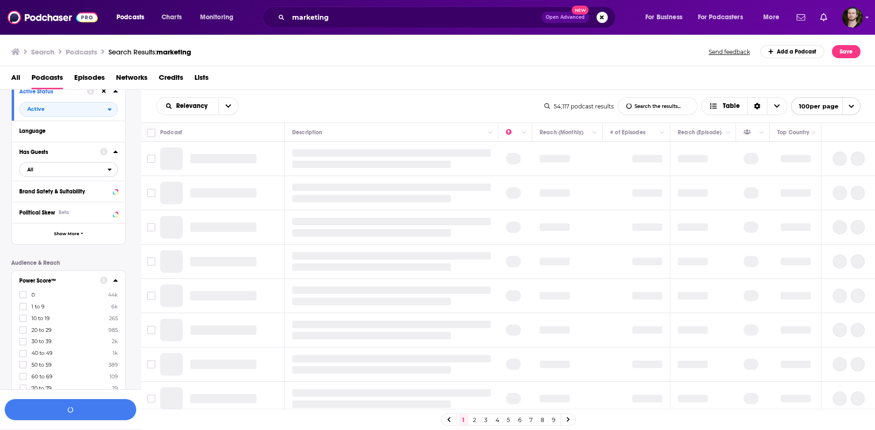
click at [109, 171] on icon "open menu" at bounding box center [110, 170] width 4 height 2
click at [93, 207] on div "Has guests 12k" at bounding box center [71, 201] width 105 height 16
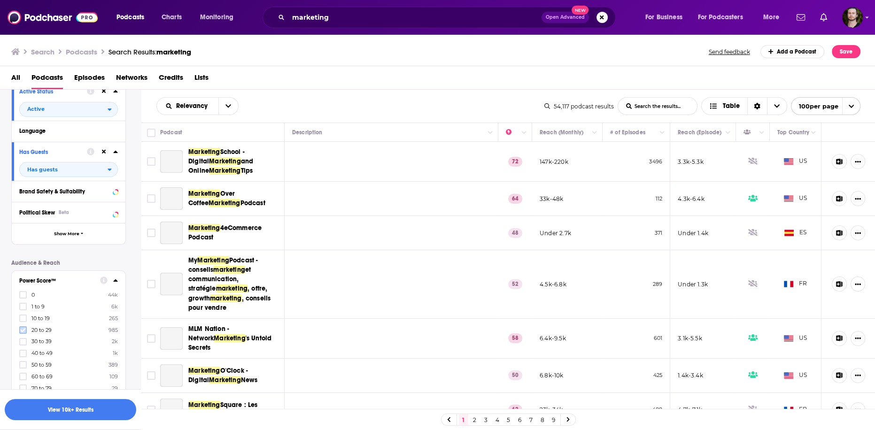
click at [23, 333] on icon at bounding box center [23, 330] width 6 height 6
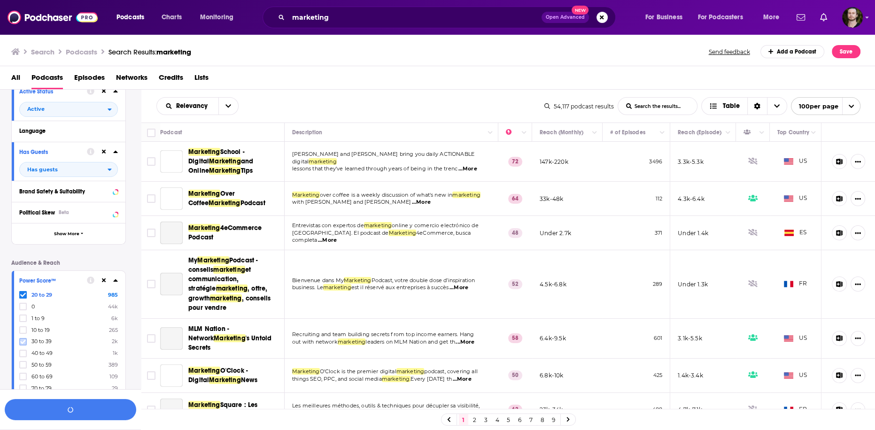
click at [22, 341] on icon at bounding box center [23, 342] width 6 height 6
click at [24, 351] on icon at bounding box center [23, 354] width 6 height 6
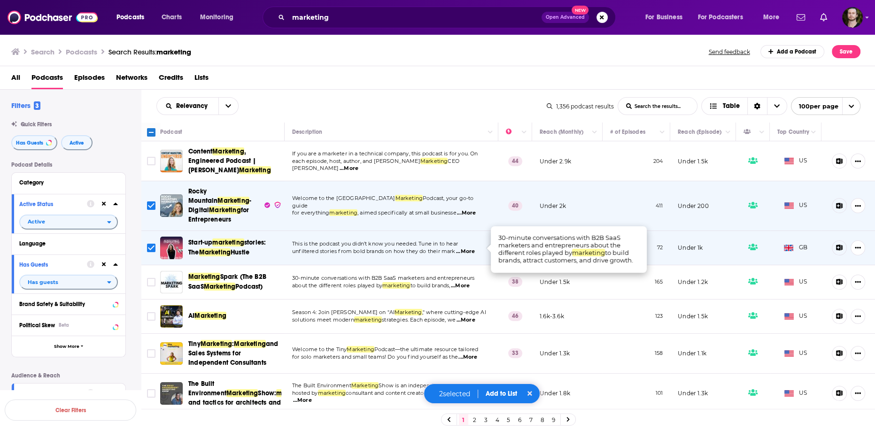
scroll to position [38, 0]
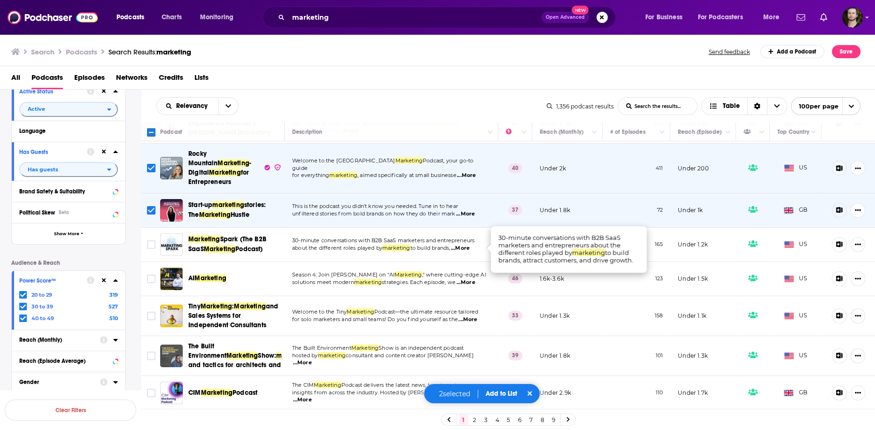
click at [470, 250] on span "...More" at bounding box center [460, 249] width 19 height 8
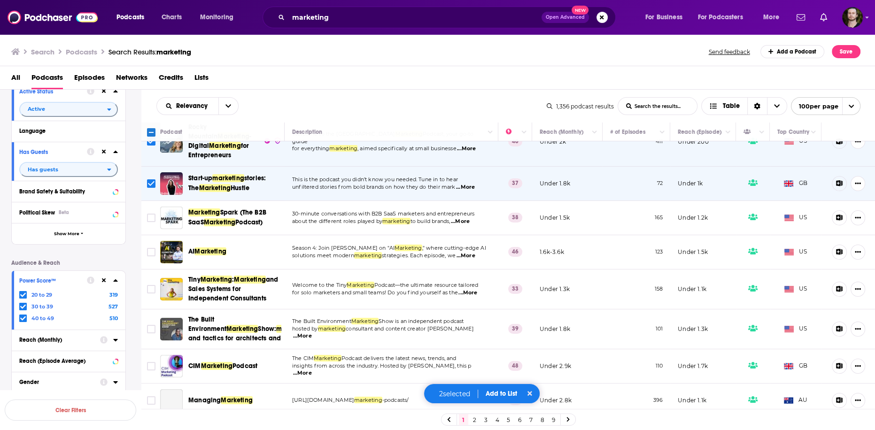
scroll to position [75, 0]
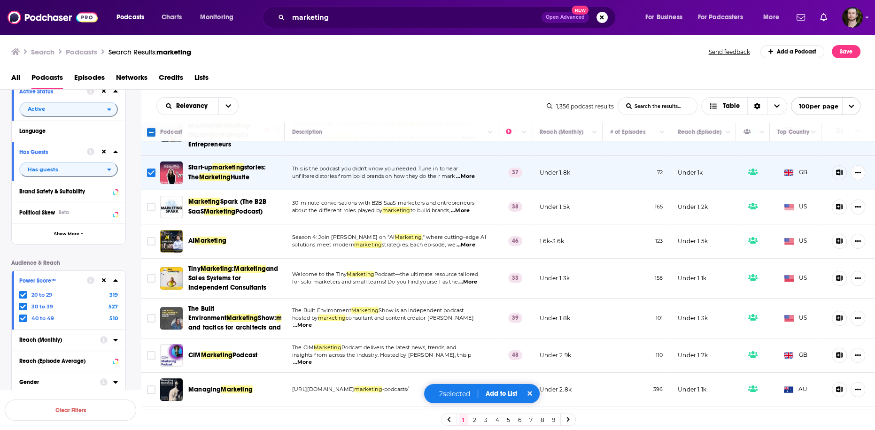
click at [475, 246] on span "...More" at bounding box center [465, 245] width 19 height 8
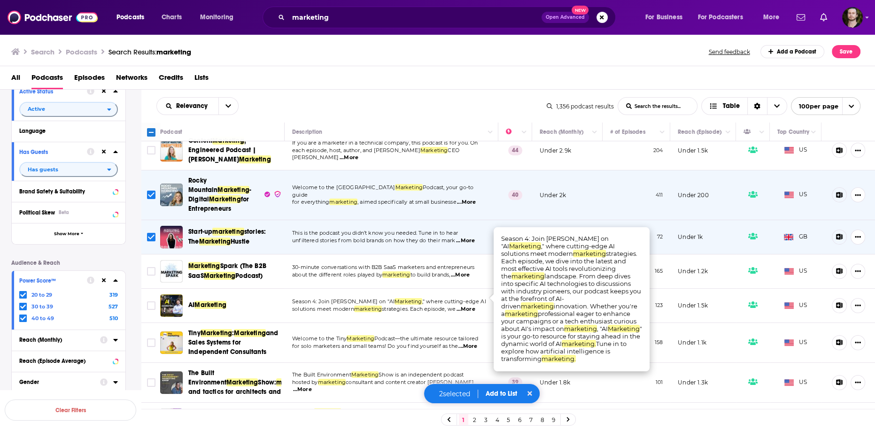
scroll to position [0, 0]
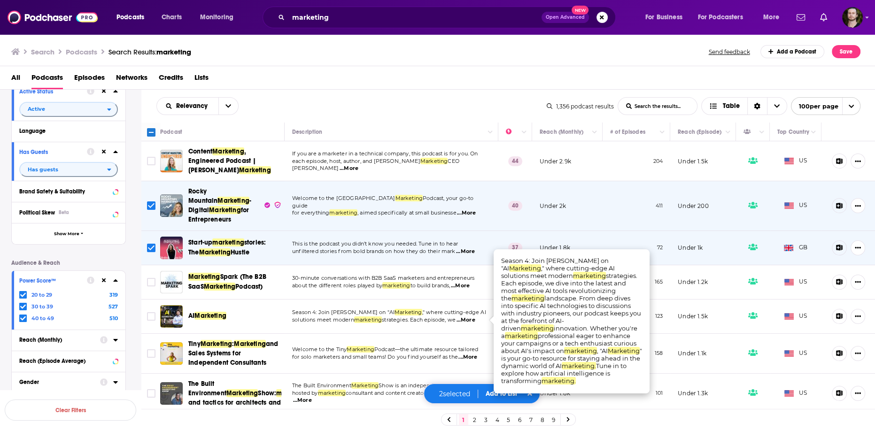
click at [358, 165] on span "...More" at bounding box center [349, 169] width 19 height 8
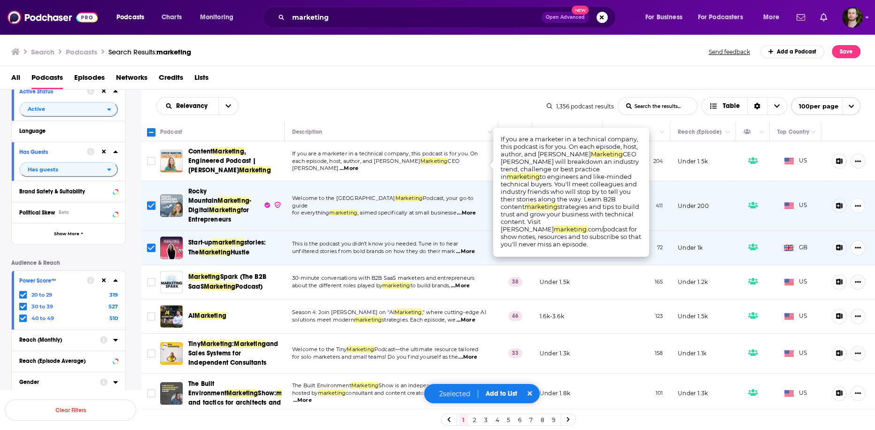
click at [358, 165] on span "...More" at bounding box center [349, 169] width 19 height 8
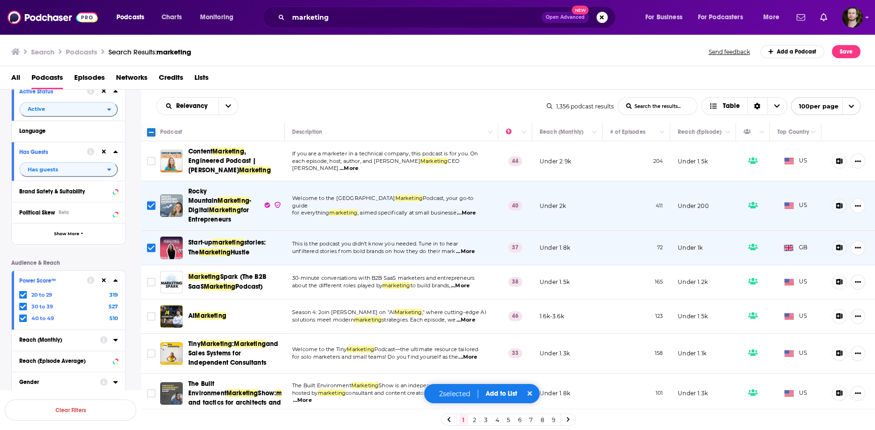
scroll to position [38, 0]
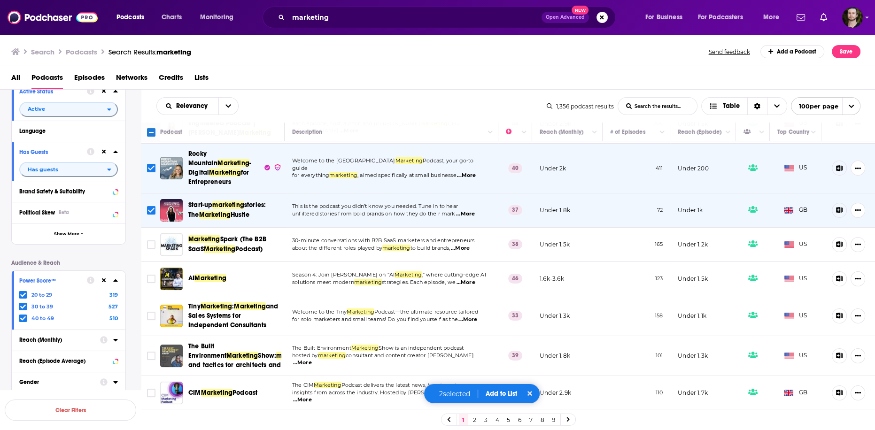
click at [467, 248] on span "...More" at bounding box center [460, 249] width 19 height 8
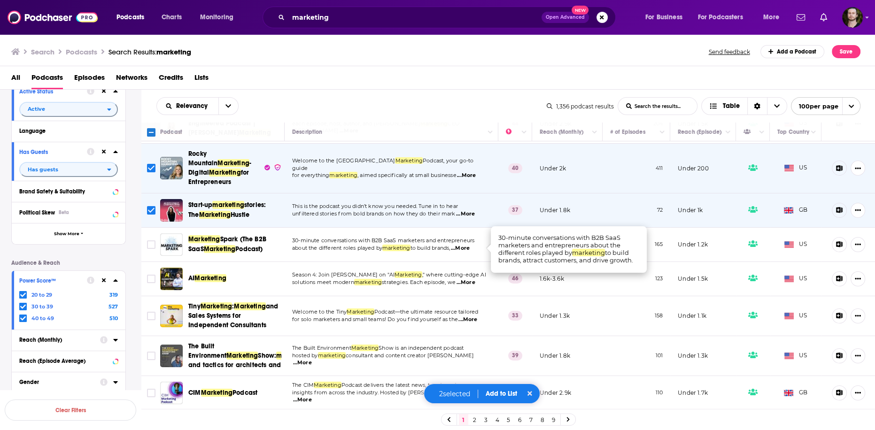
click at [467, 248] on span "...More" at bounding box center [460, 249] width 19 height 8
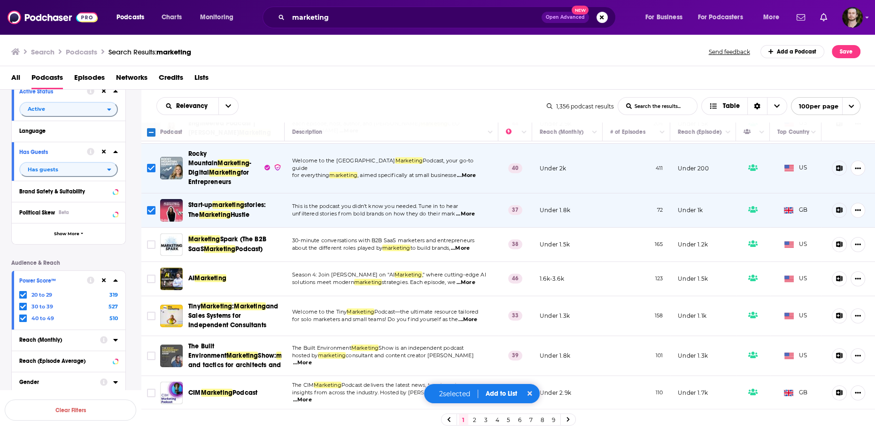
click at [473, 280] on span "...More" at bounding box center [465, 283] width 19 height 8
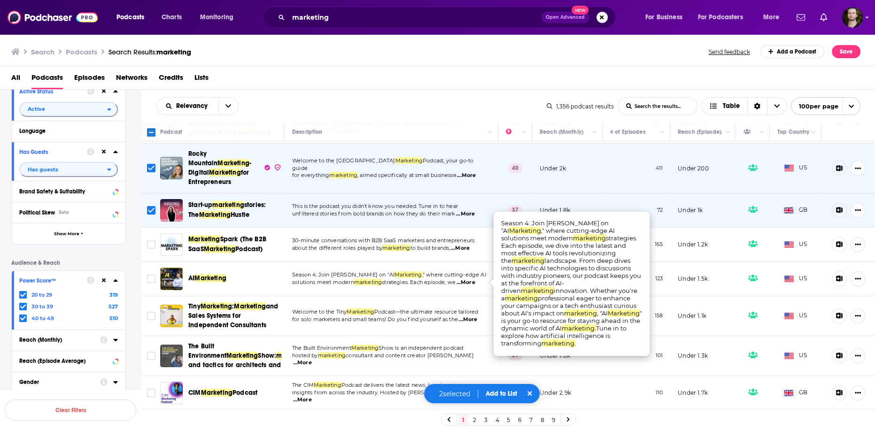
click at [473, 280] on span "...More" at bounding box center [465, 283] width 19 height 8
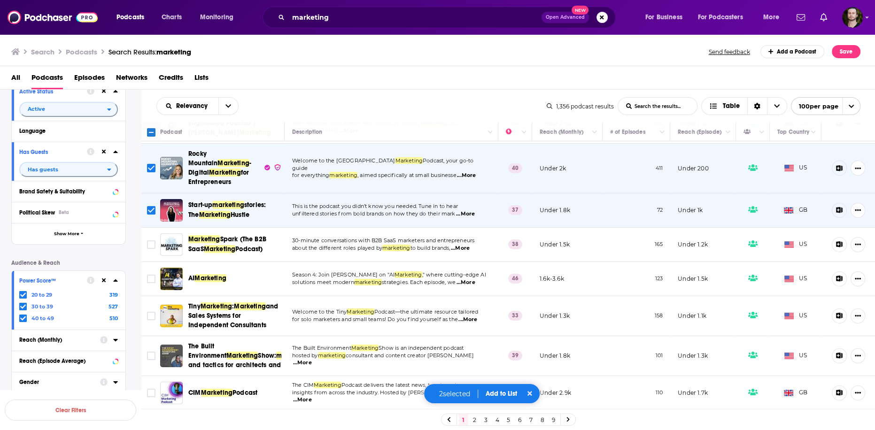
scroll to position [113, 0]
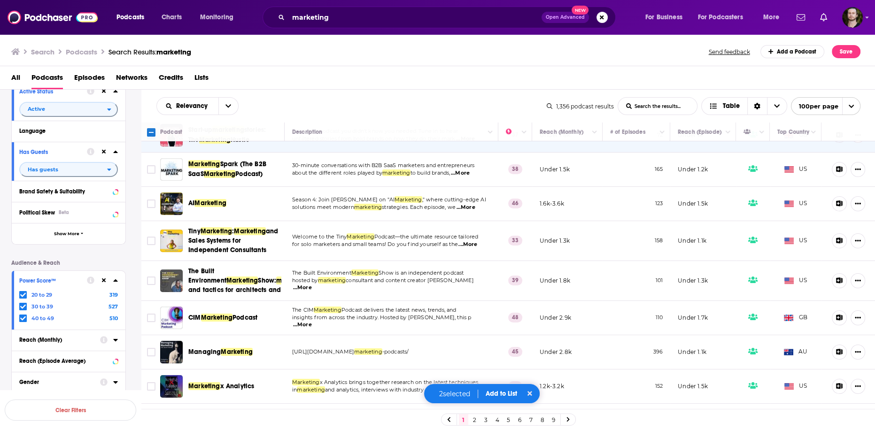
click at [473, 245] on span "...More" at bounding box center [468, 245] width 19 height 8
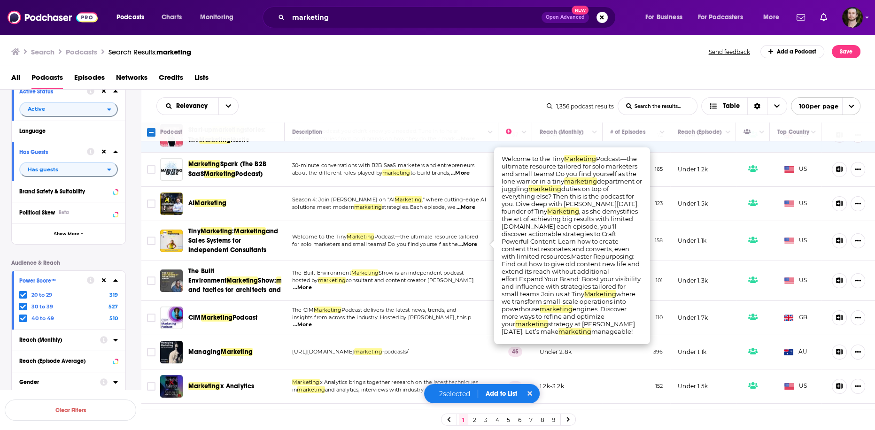
click at [473, 245] on span "...More" at bounding box center [468, 245] width 19 height 8
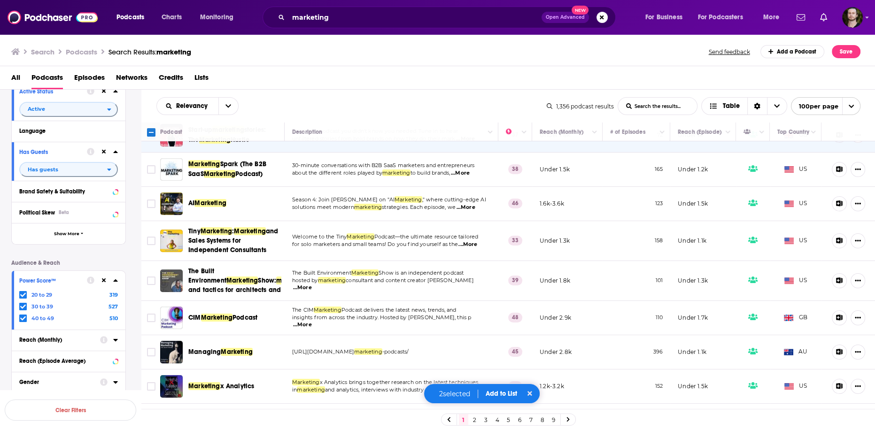
click at [473, 245] on span "...More" at bounding box center [468, 245] width 19 height 8
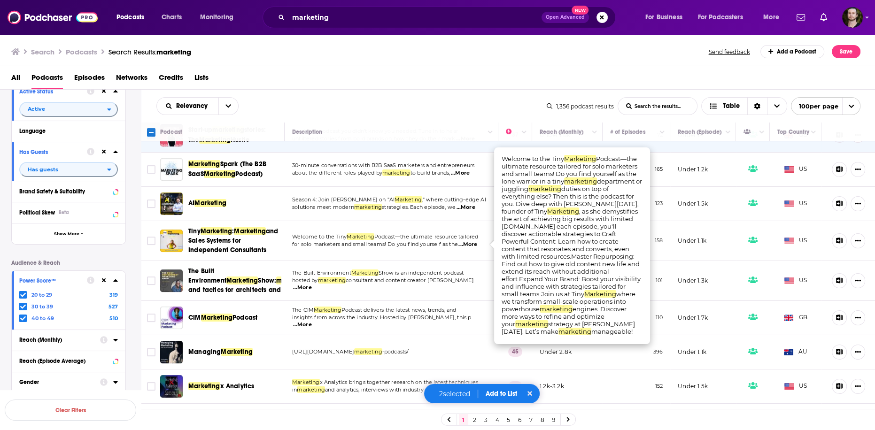
click at [473, 245] on span "...More" at bounding box center [468, 245] width 19 height 8
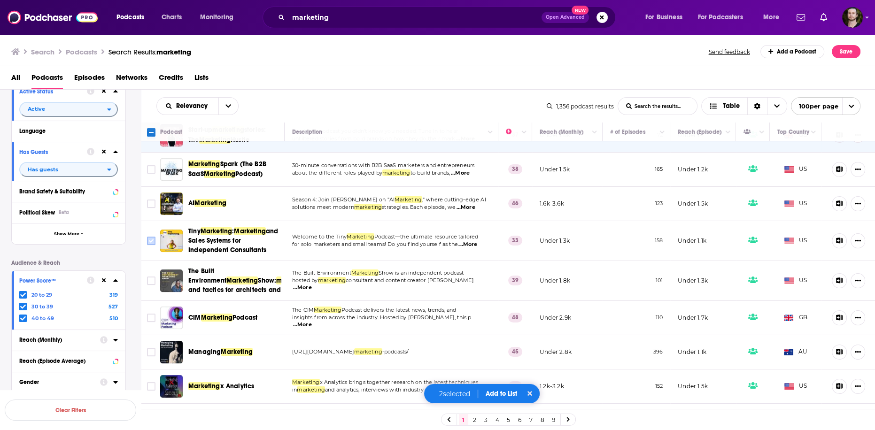
click at [148, 238] on input "Toggle select row" at bounding box center [151, 241] width 8 height 8
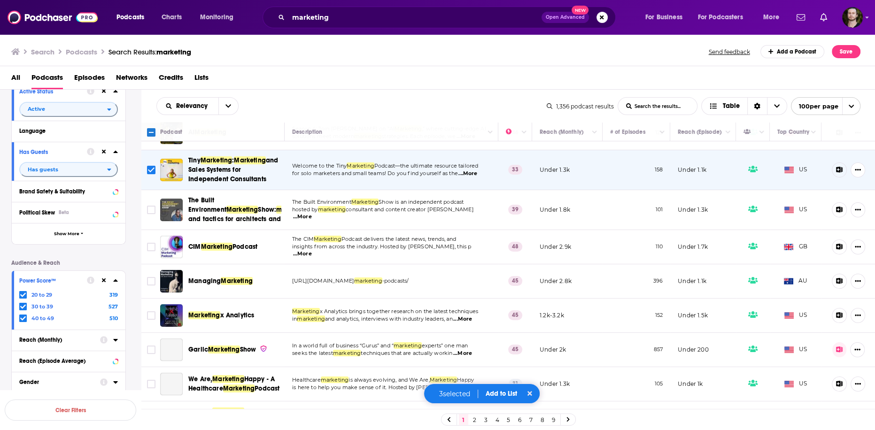
scroll to position [188, 0]
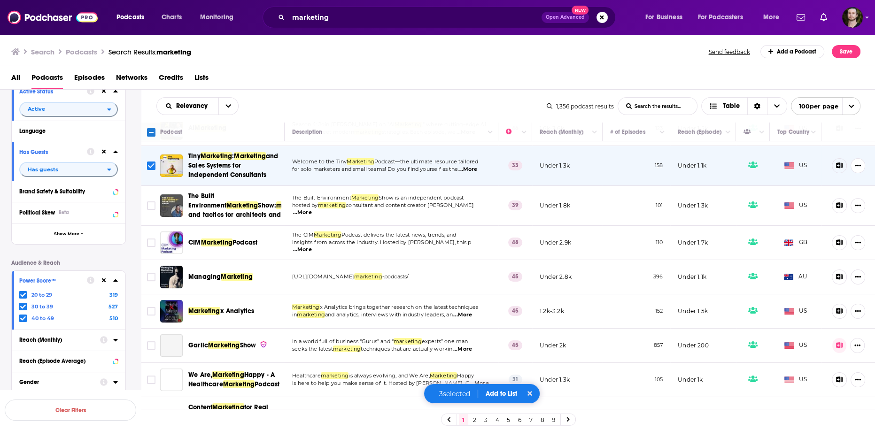
click at [312, 216] on span "...More" at bounding box center [302, 213] width 19 height 8
click at [428, 226] on td "The Built Environment Marketing Show is an independent podcast hosted by market…" at bounding box center [392, 206] width 214 height 40
click at [312, 216] on span "...More" at bounding box center [302, 213] width 19 height 8
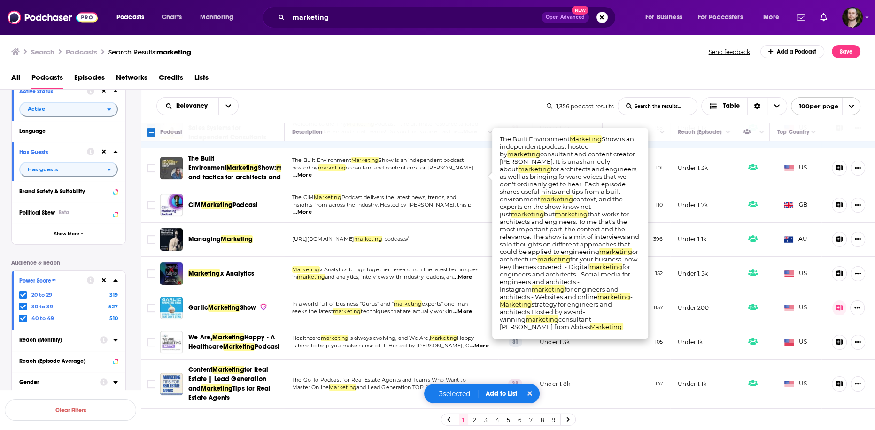
scroll to position [225, 0]
click at [312, 216] on span "...More" at bounding box center [302, 213] width 19 height 8
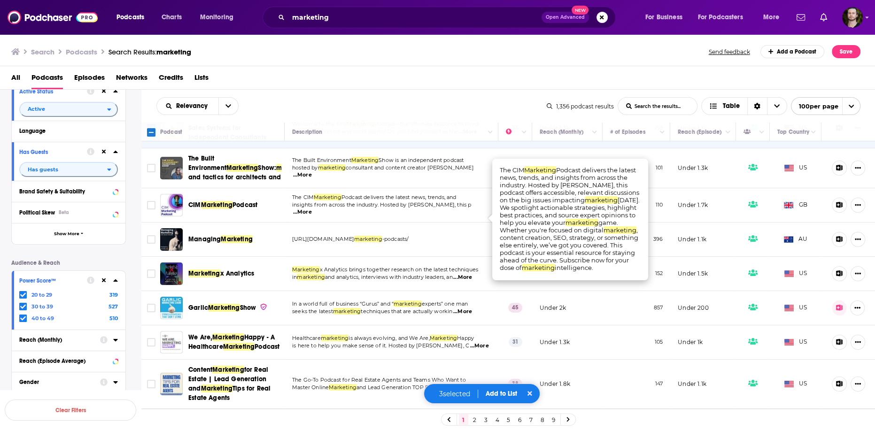
click at [312, 216] on span "...More" at bounding box center [302, 213] width 19 height 8
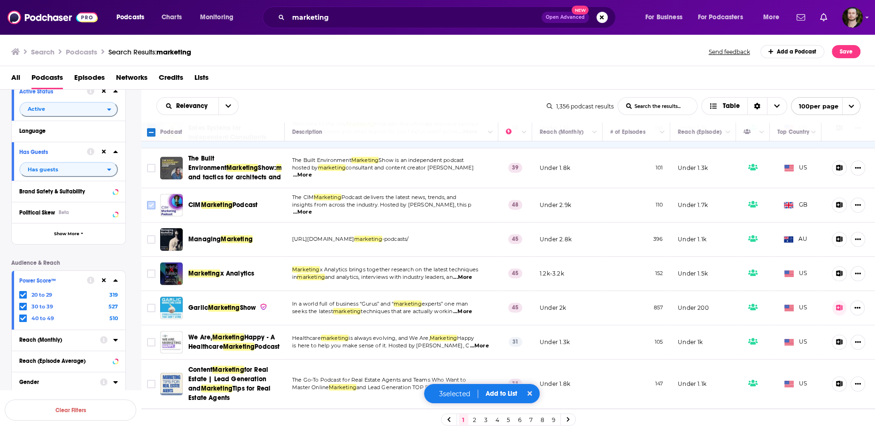
click at [152, 210] on input "Toggle select row" at bounding box center [151, 205] width 8 height 8
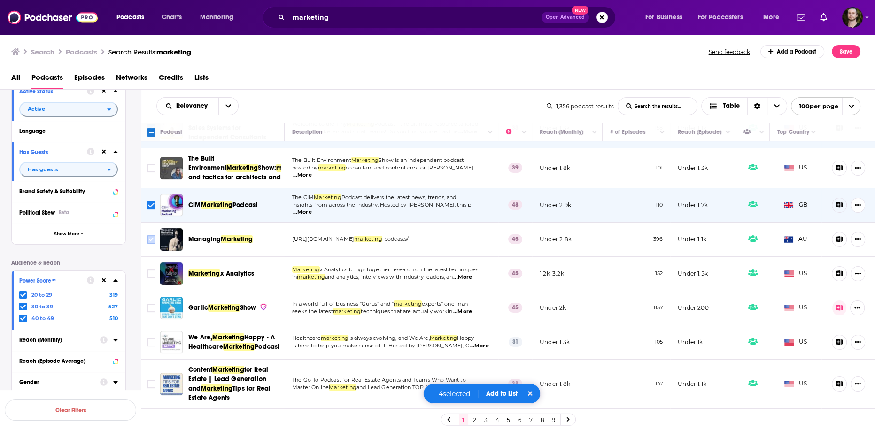
click at [150, 244] on input "Toggle select row" at bounding box center [151, 239] width 8 height 8
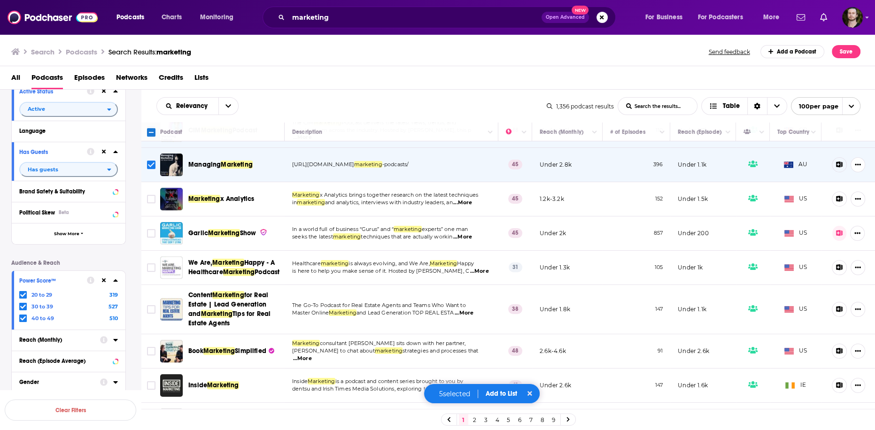
scroll to position [301, 0]
click at [472, 206] on span "...More" at bounding box center [462, 203] width 19 height 8
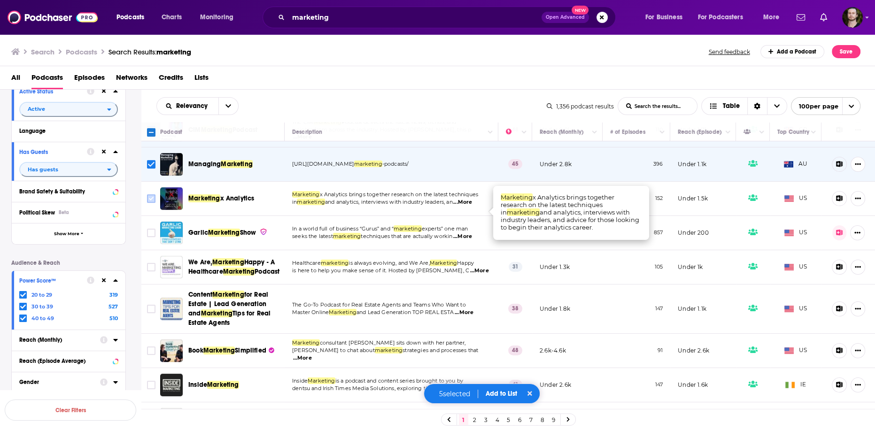
click at [150, 203] on input "Toggle select row" at bounding box center [151, 198] width 8 height 8
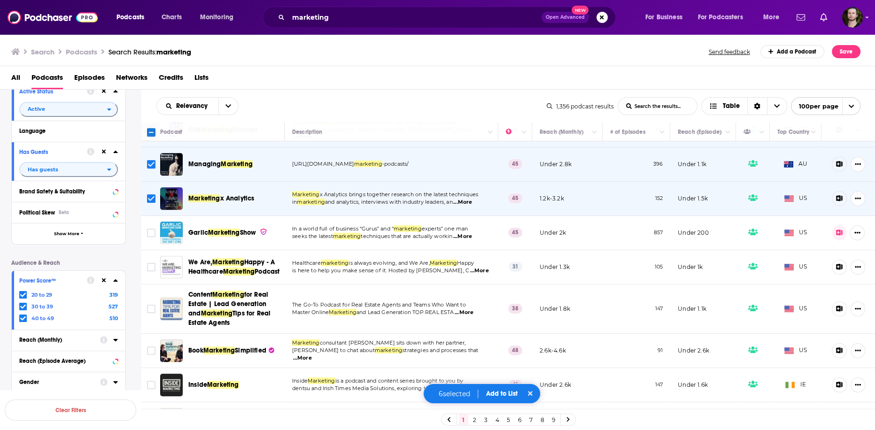
click at [469, 241] on span "...More" at bounding box center [462, 237] width 19 height 8
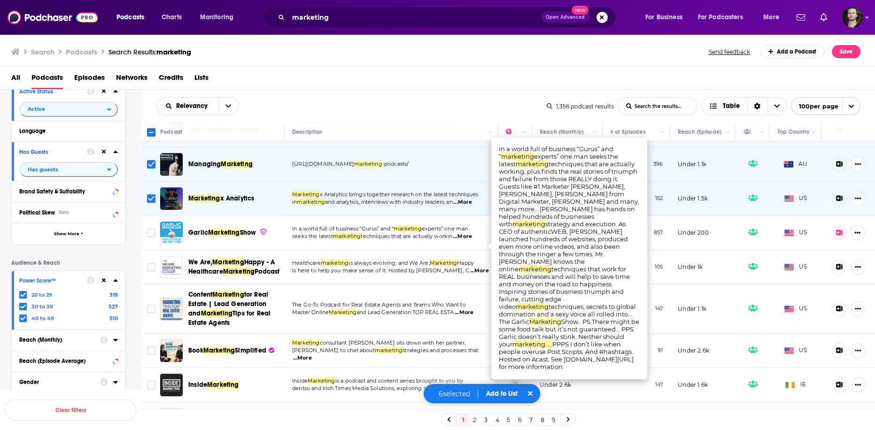
click at [469, 241] on span "...More" at bounding box center [462, 237] width 19 height 8
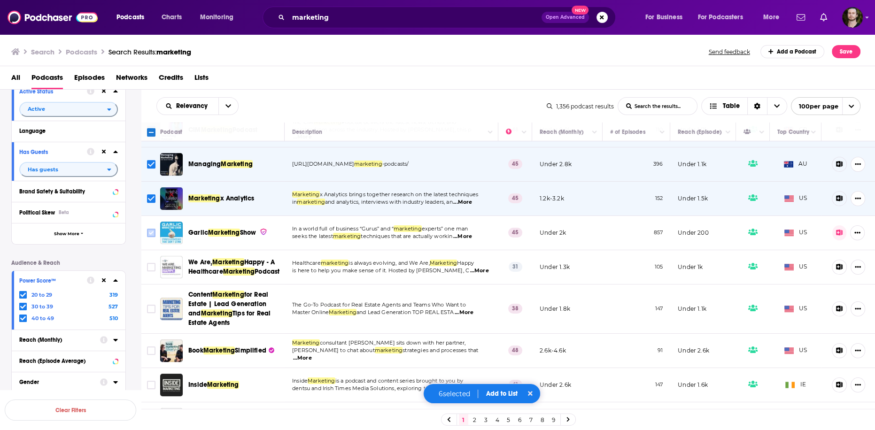
click at [149, 237] on input "Toggle select row" at bounding box center [151, 233] width 8 height 8
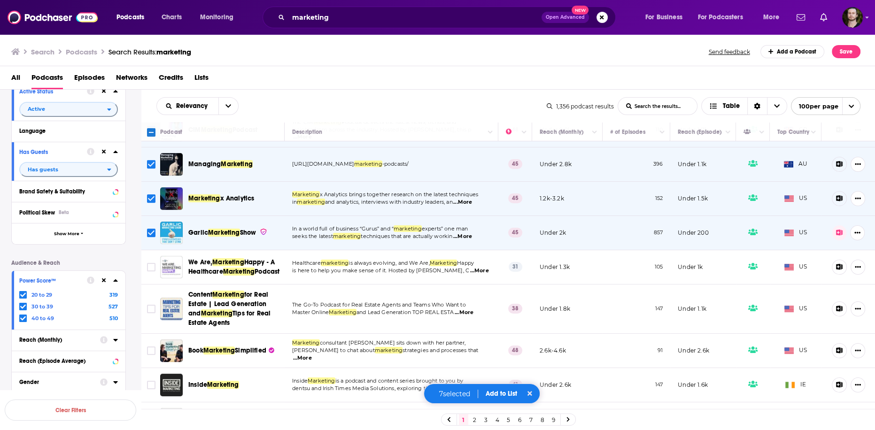
click at [474, 275] on span "...More" at bounding box center [479, 271] width 19 height 8
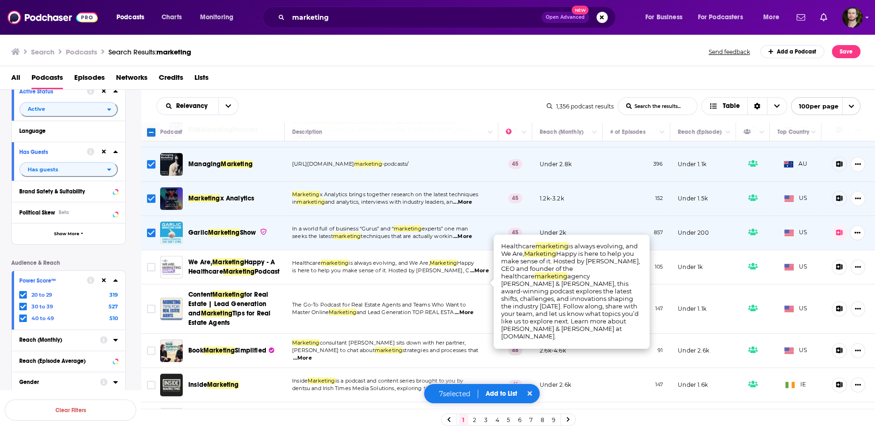
click at [474, 275] on span "...More" at bounding box center [479, 271] width 19 height 8
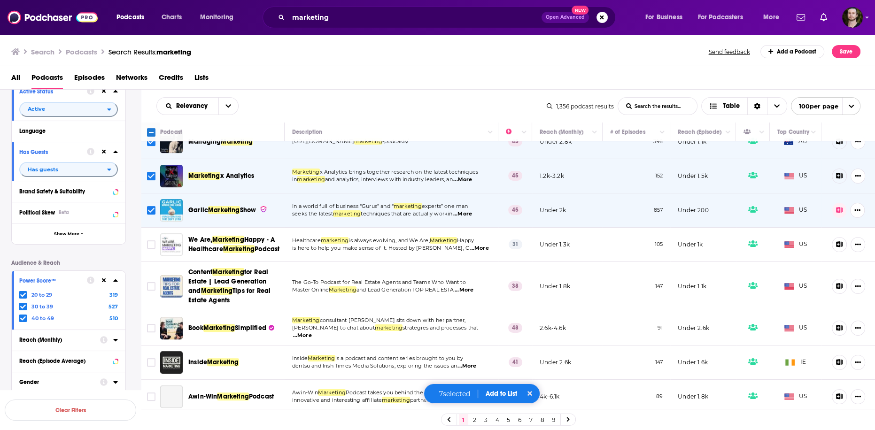
scroll to position [338, 0]
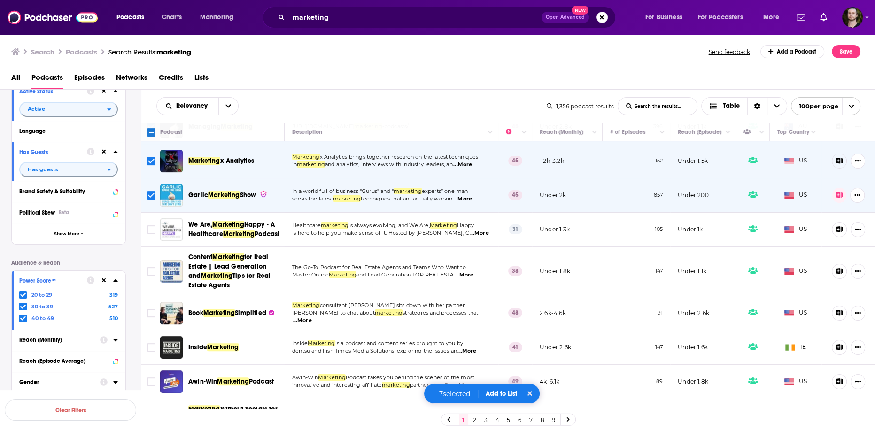
click at [470, 279] on span "...More" at bounding box center [464, 276] width 19 height 8
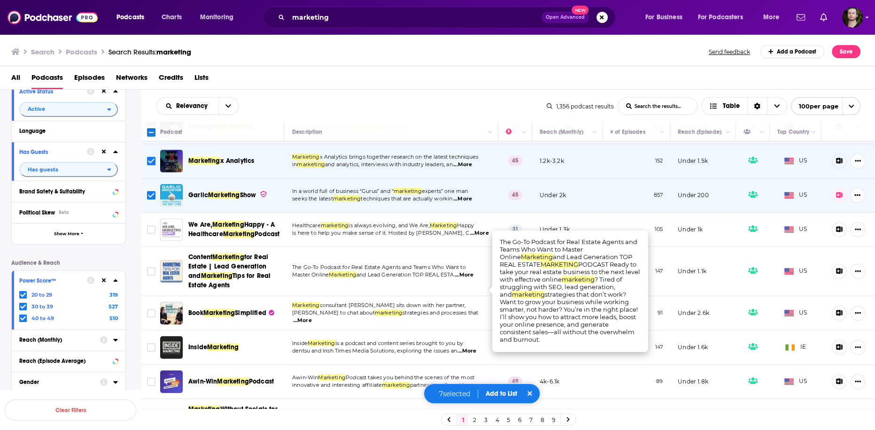
click at [470, 279] on span "...More" at bounding box center [464, 276] width 19 height 8
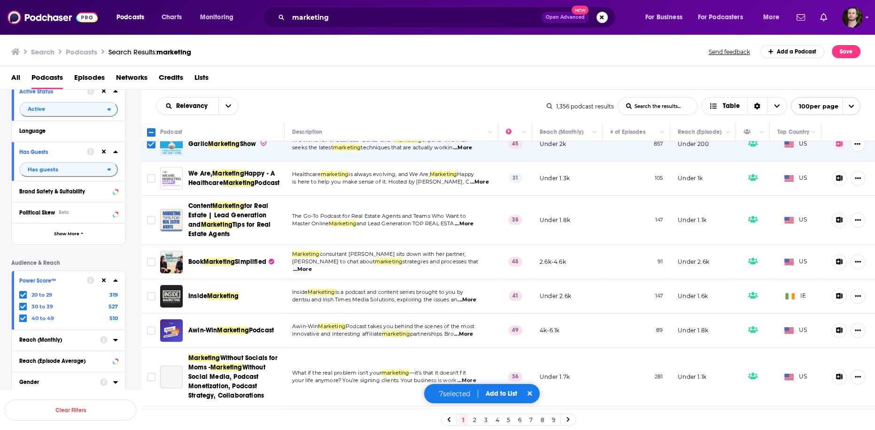
scroll to position [413, 0]
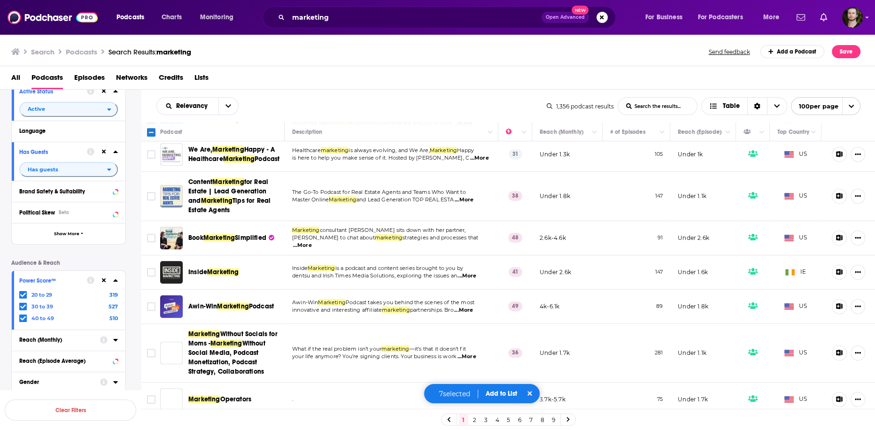
click at [312, 249] on span "...More" at bounding box center [302, 246] width 19 height 8
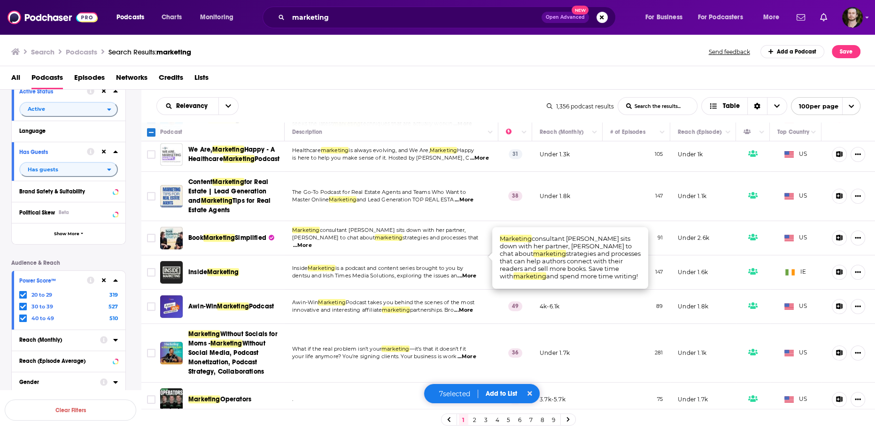
click at [466, 204] on span "...More" at bounding box center [464, 200] width 19 height 8
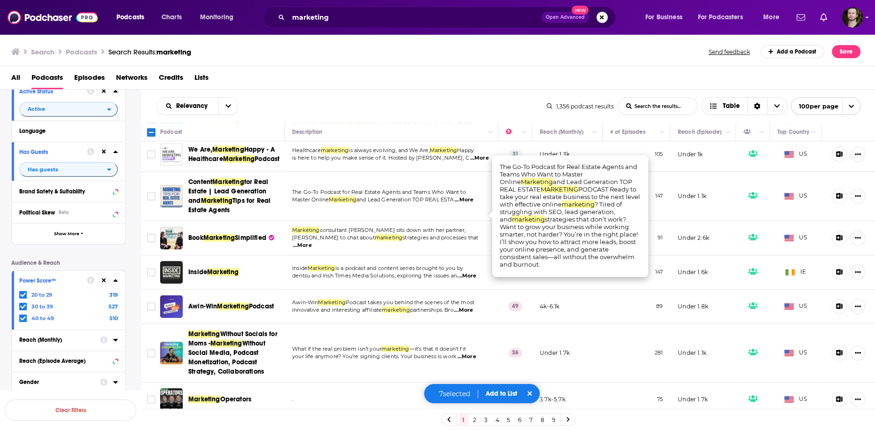
click at [466, 204] on span "...More" at bounding box center [464, 200] width 19 height 8
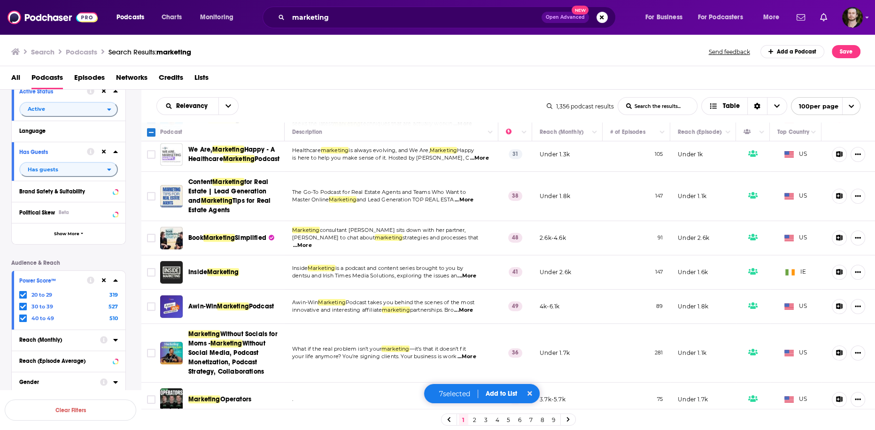
click at [312, 249] on span "...More" at bounding box center [302, 246] width 19 height 8
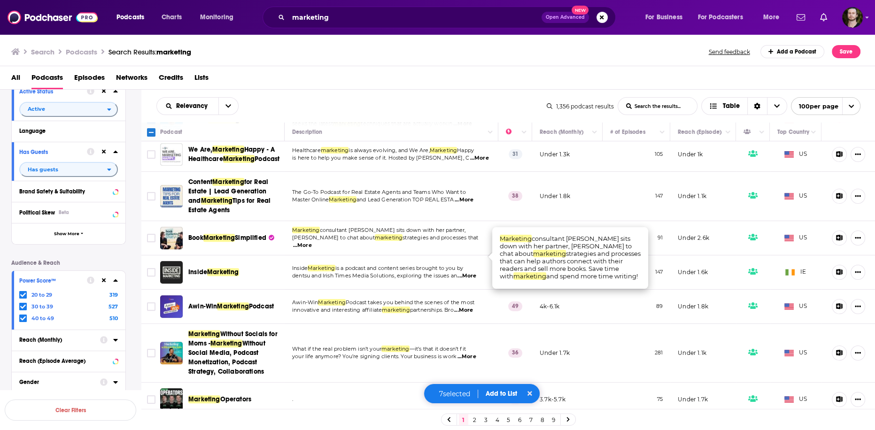
click at [312, 249] on span "...More" at bounding box center [302, 246] width 19 height 8
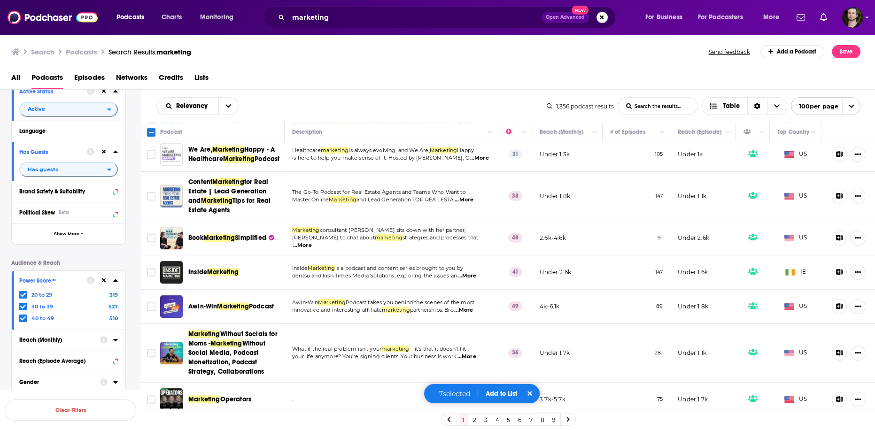
click at [476, 272] on p "Inside Marketing is a podcast and content series brought to you by" at bounding box center [391, 269] width 198 height 8
click at [476, 280] on span "...More" at bounding box center [467, 276] width 19 height 8
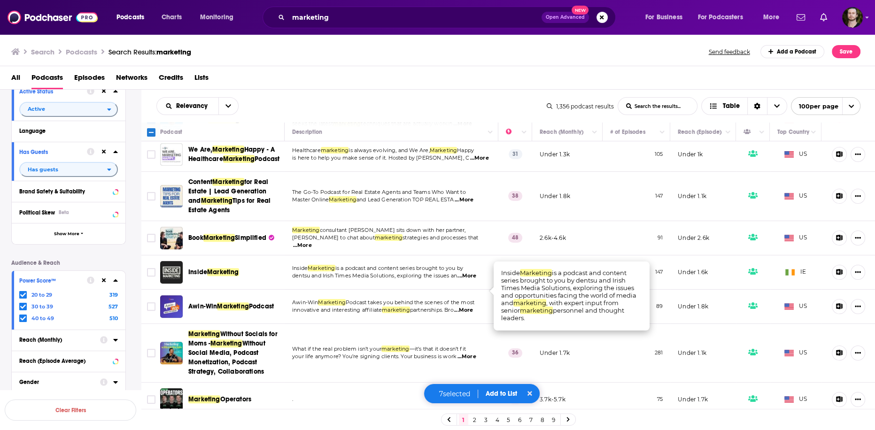
click at [475, 280] on span "...More" at bounding box center [467, 276] width 19 height 8
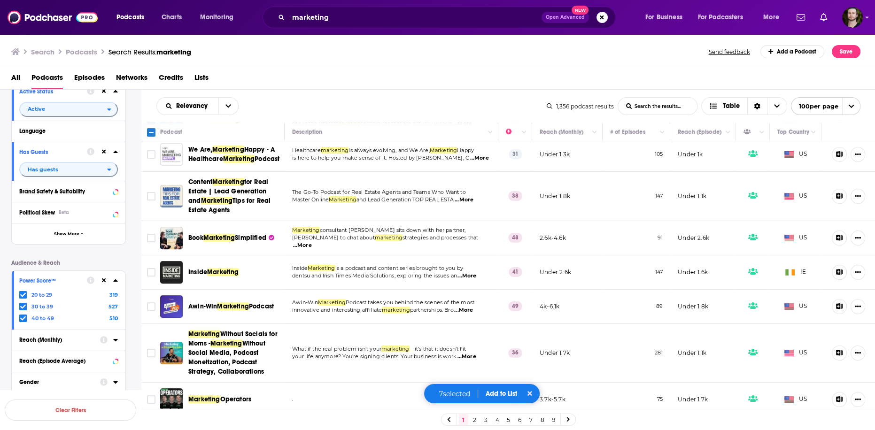
scroll to position [451, 0]
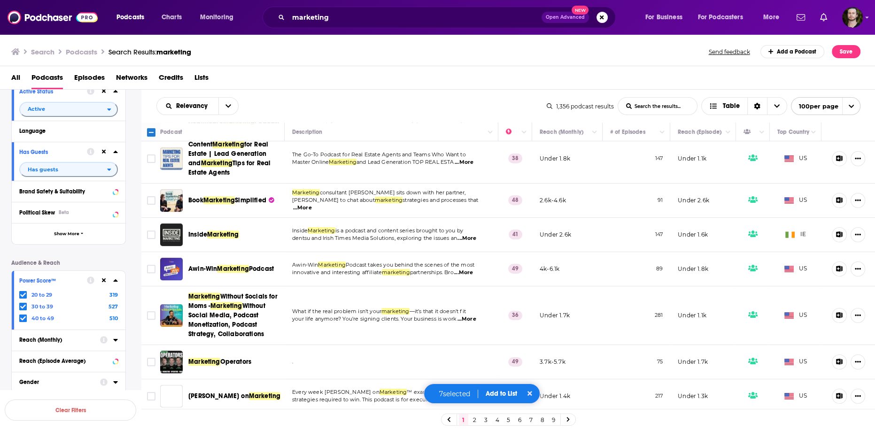
click at [471, 277] on span "...More" at bounding box center [463, 273] width 19 height 8
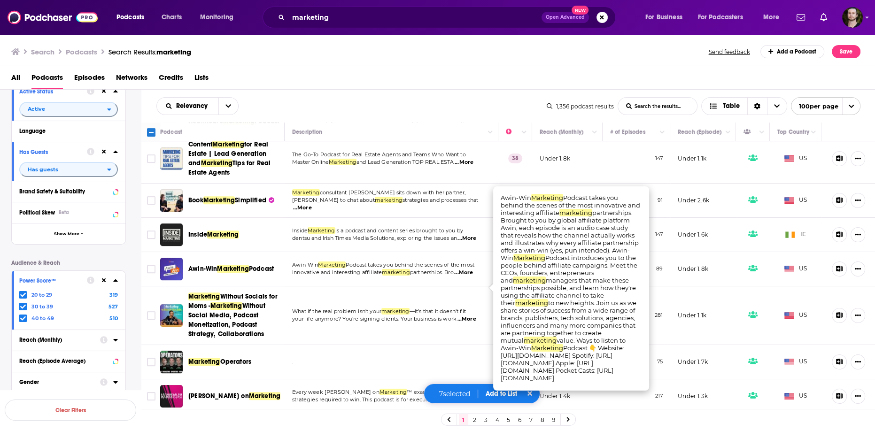
click at [470, 277] on span "...More" at bounding box center [463, 273] width 19 height 8
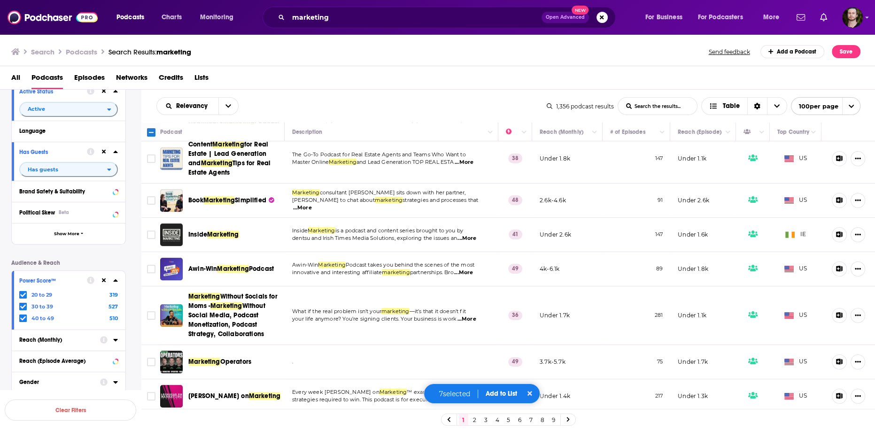
click at [467, 323] on span "...More" at bounding box center [466, 320] width 19 height 8
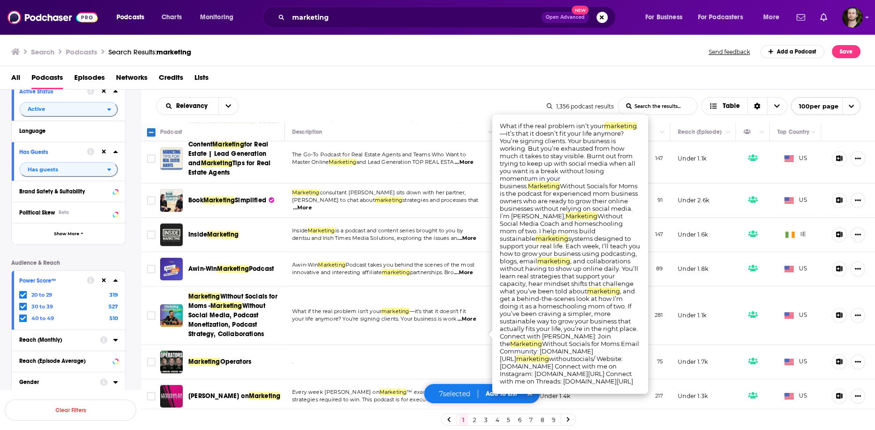
click at [467, 323] on span "...More" at bounding box center [466, 320] width 19 height 8
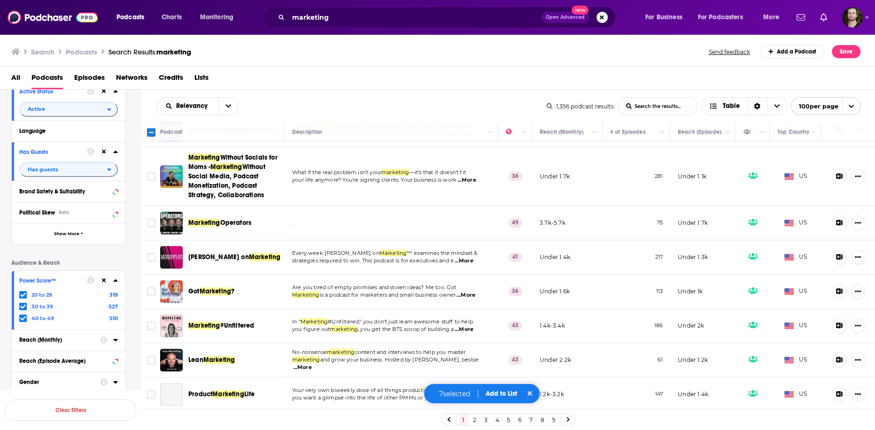
scroll to position [601, 0]
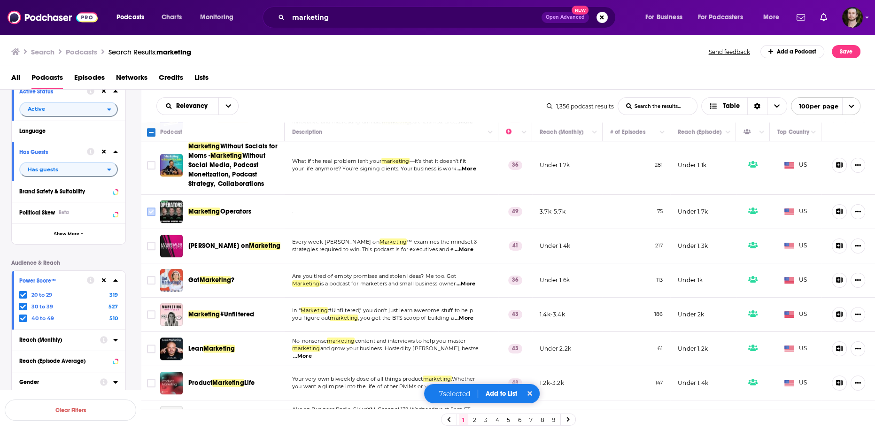
click at [151, 216] on input "Toggle select row" at bounding box center [151, 212] width 8 height 8
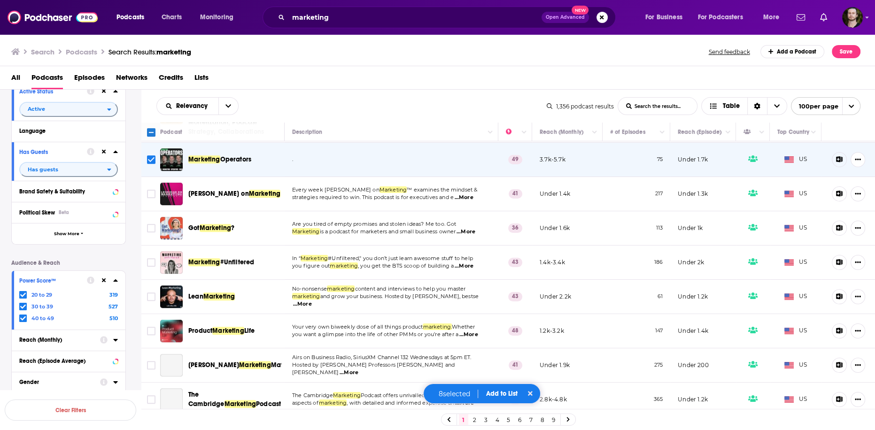
scroll to position [676, 0]
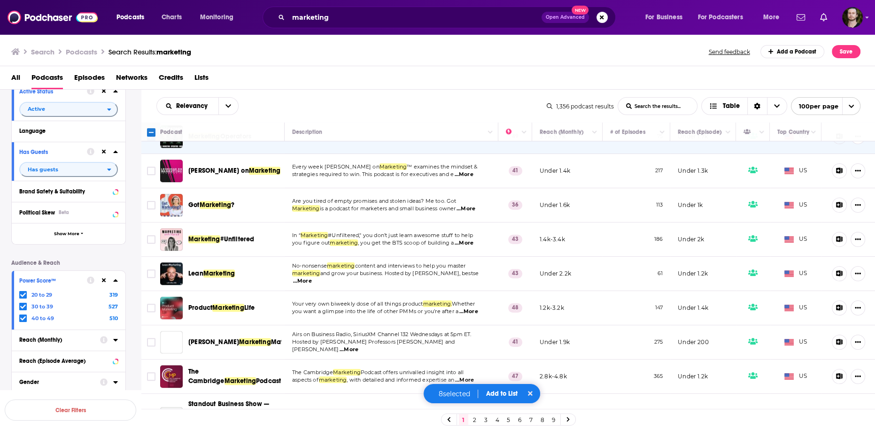
click at [466, 179] on span "...More" at bounding box center [463, 175] width 19 height 8
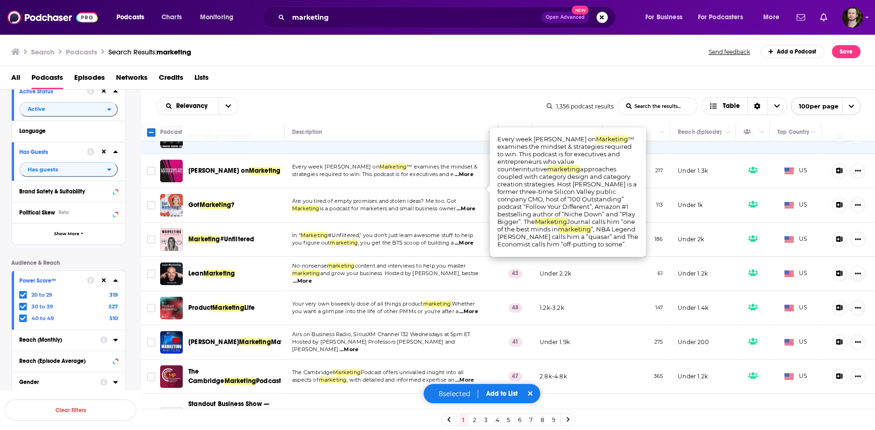
click at [473, 179] on span "...More" at bounding box center [463, 175] width 19 height 8
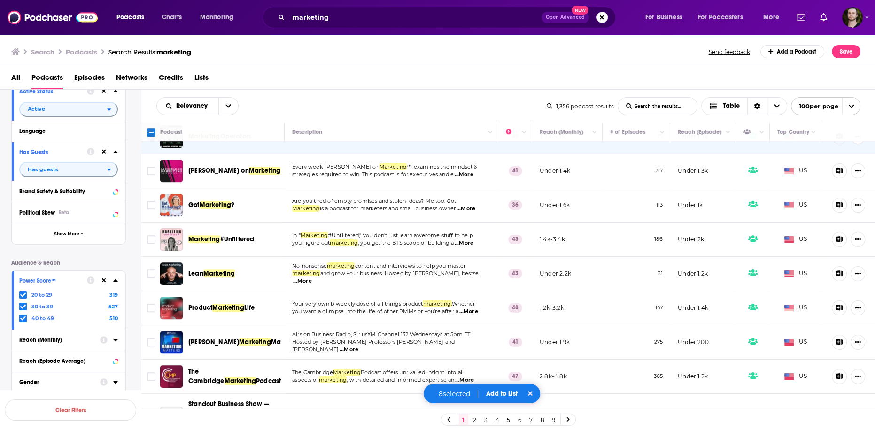
click at [471, 213] on span "...More" at bounding box center [466, 209] width 19 height 8
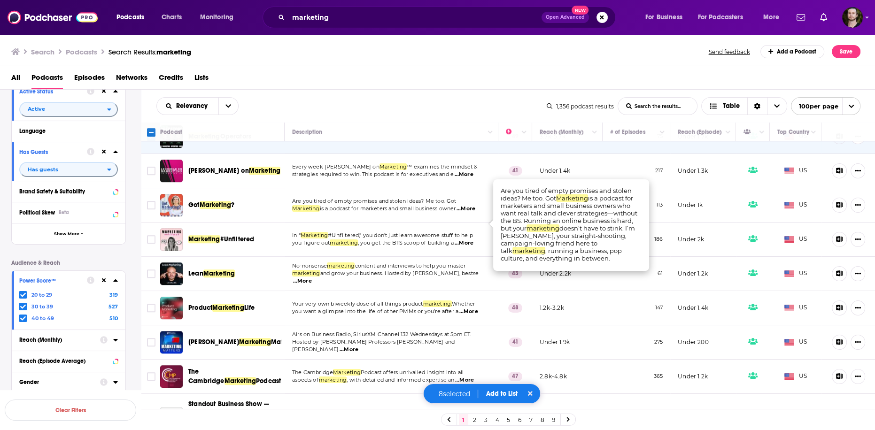
click at [471, 213] on span "...More" at bounding box center [466, 209] width 19 height 8
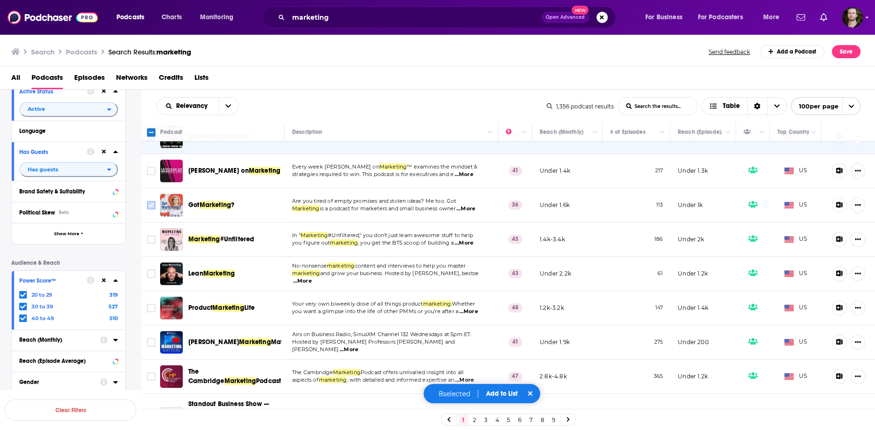
click at [149, 210] on input "Toggle select row" at bounding box center [151, 205] width 8 height 8
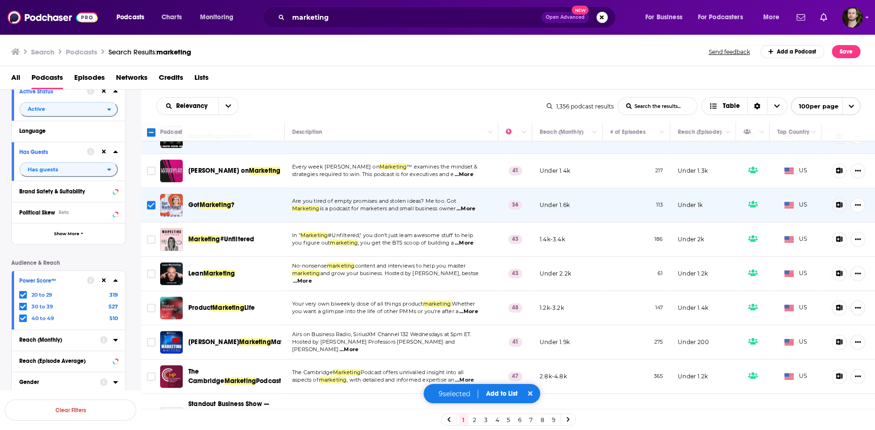
click at [470, 247] on span "...More" at bounding box center [464, 244] width 19 height 8
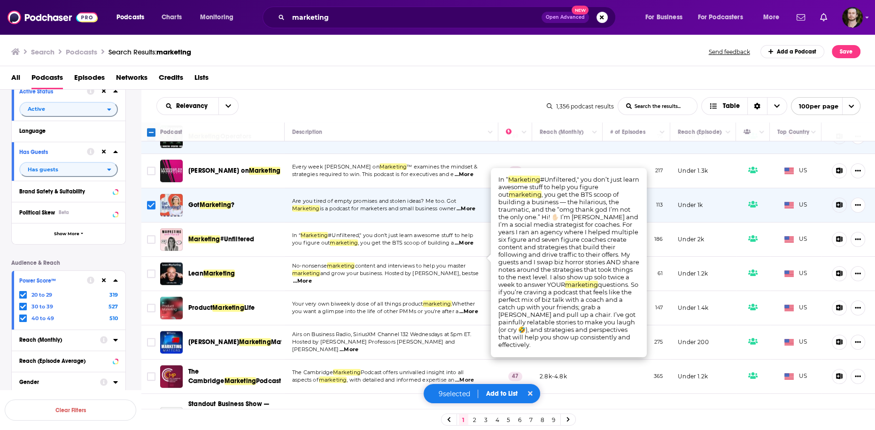
click at [470, 247] on span "...More" at bounding box center [464, 244] width 19 height 8
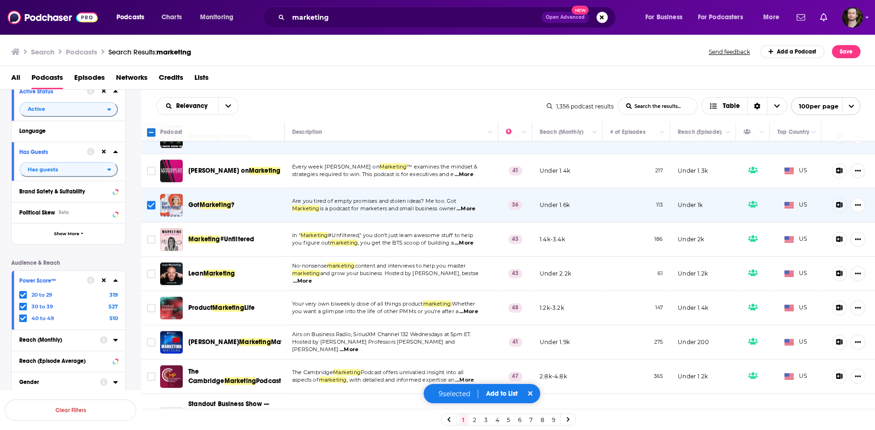
click at [153, 245] on icon "Toggle select row" at bounding box center [151, 239] width 11 height 11
click at [148, 244] on input "Toggle select row" at bounding box center [151, 239] width 8 height 8
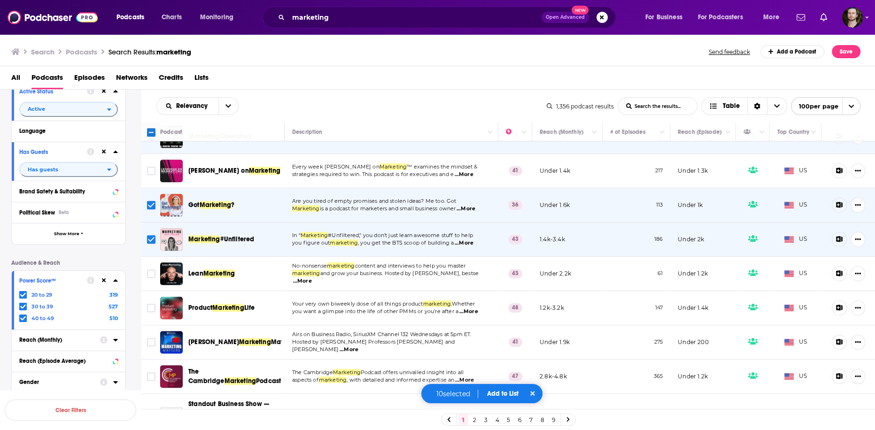
click at [514, 391] on button "Add to List" at bounding box center [503, 394] width 47 height 8
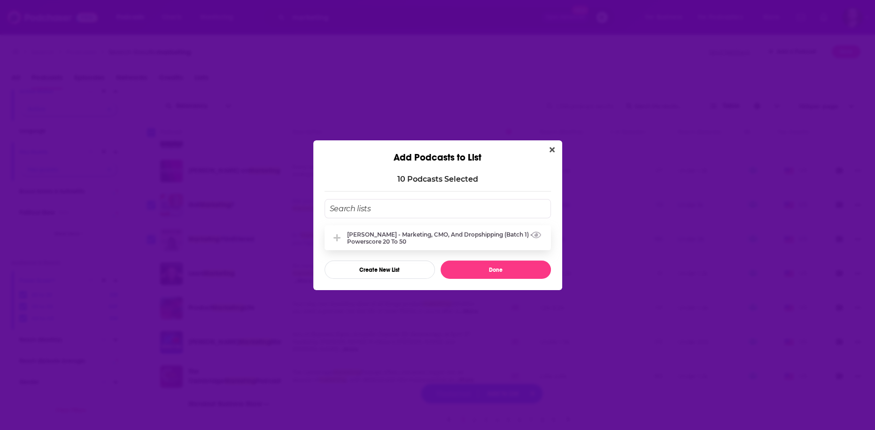
click at [435, 239] on div "[PERSON_NAME] - Marketing, CMO, and Dropshipping (Batch 1) - Powerscore 20 to 50" at bounding box center [446, 238] width 198 height 14
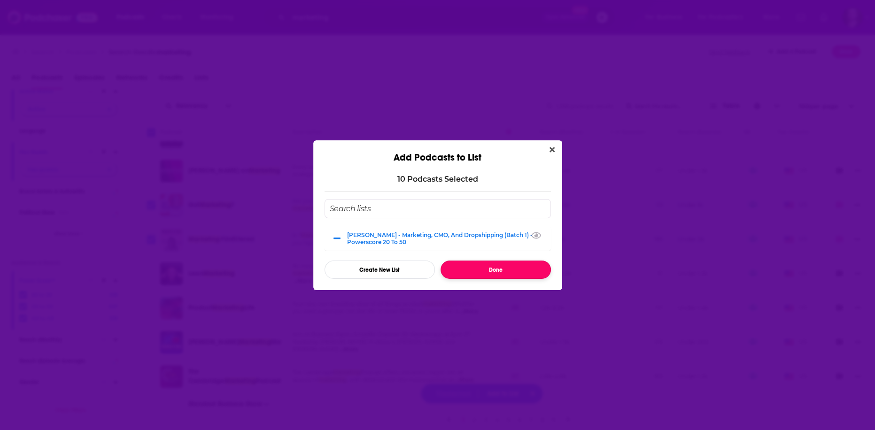
click at [492, 276] on button "Done" at bounding box center [496, 270] width 110 height 18
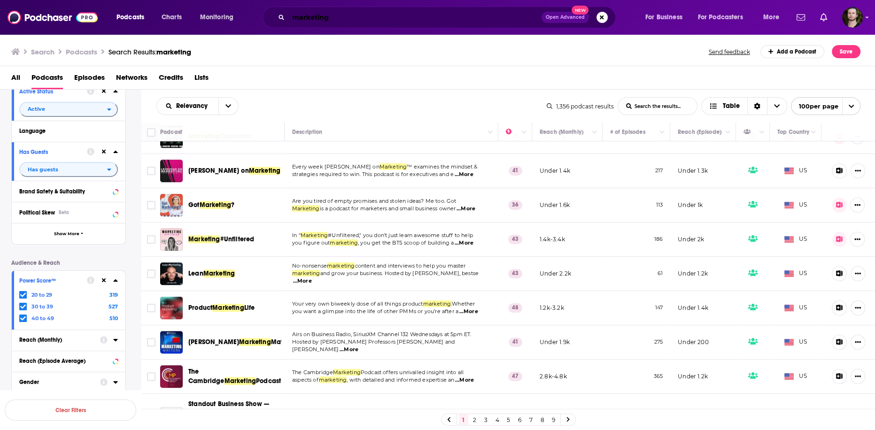
click at [365, 14] on input "marketing" at bounding box center [414, 17] width 253 height 15
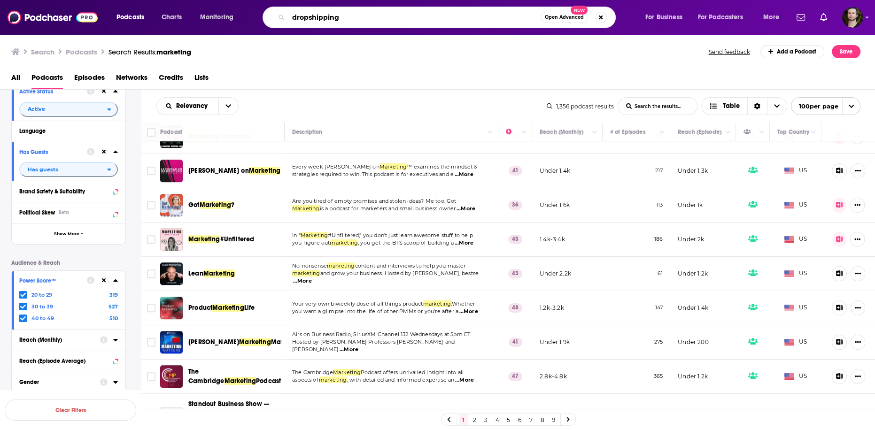
type input "dropshipping"
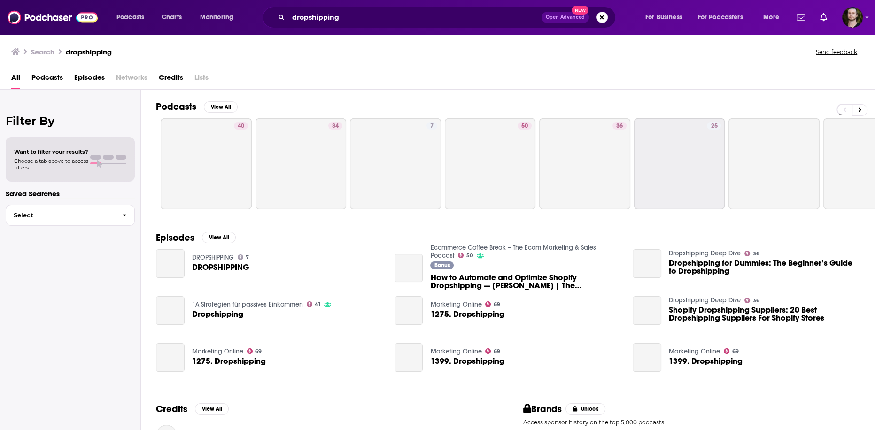
click at [55, 85] on span "Podcasts" at bounding box center [46, 79] width 31 height 19
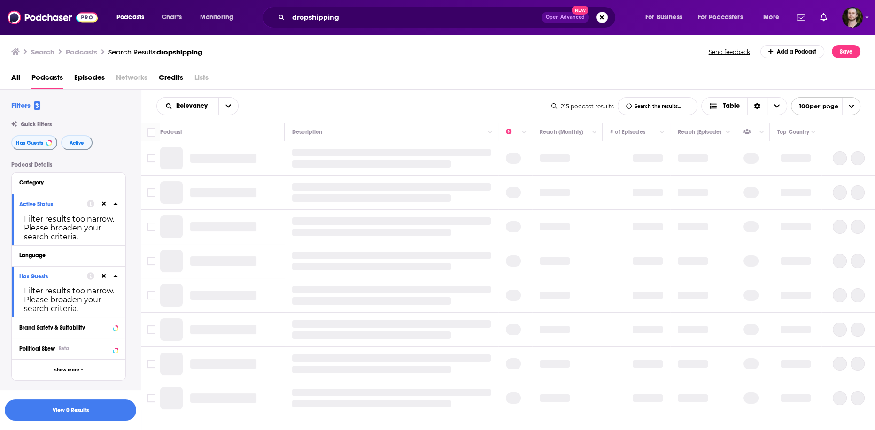
click at [104, 202] on icon at bounding box center [104, 204] width 4 height 6
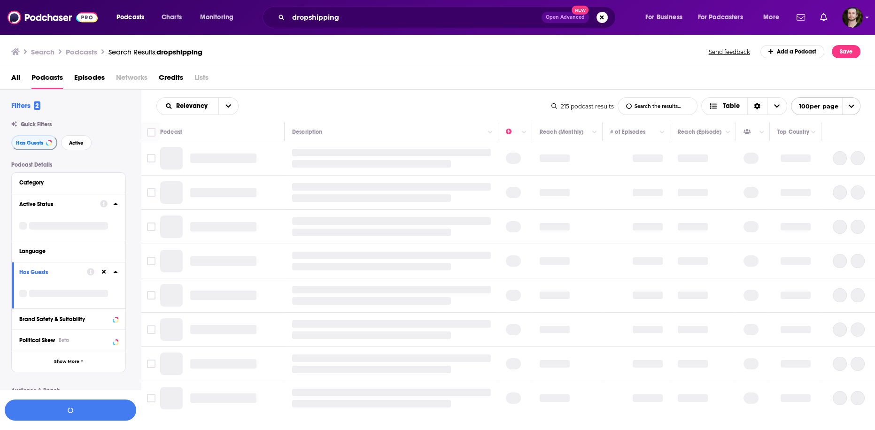
click at [102, 272] on icon at bounding box center [104, 272] width 4 height 4
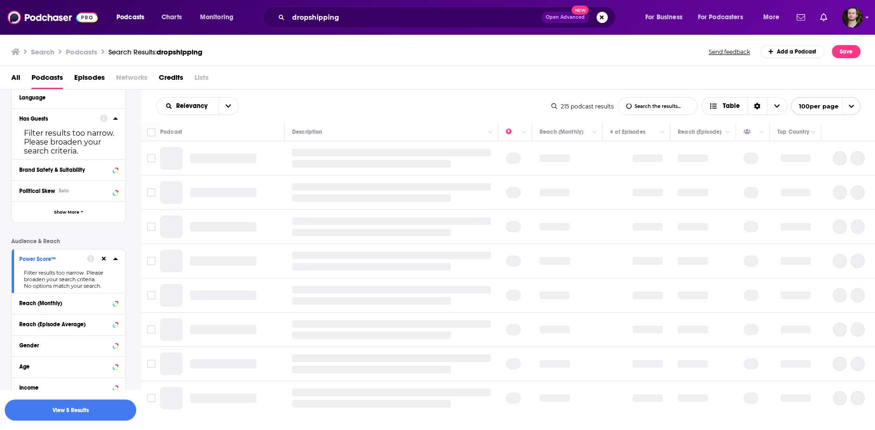
scroll to position [150, 0]
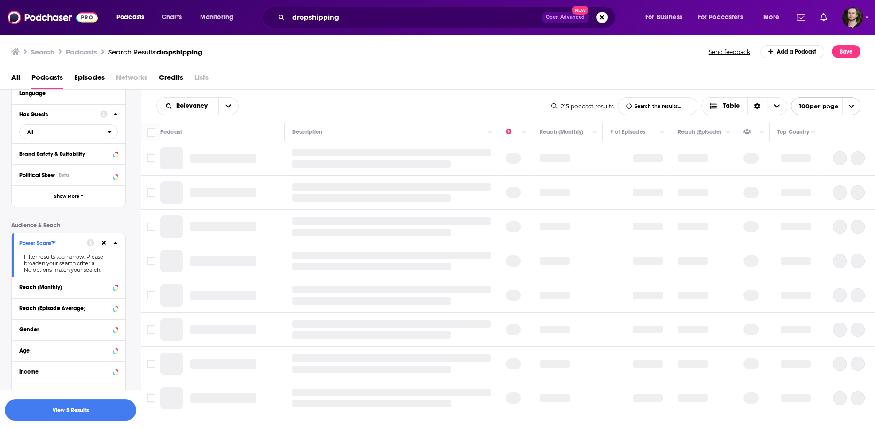
click at [102, 248] on div at bounding box center [102, 243] width 31 height 12
click at [104, 245] on icon at bounding box center [104, 243] width 4 height 6
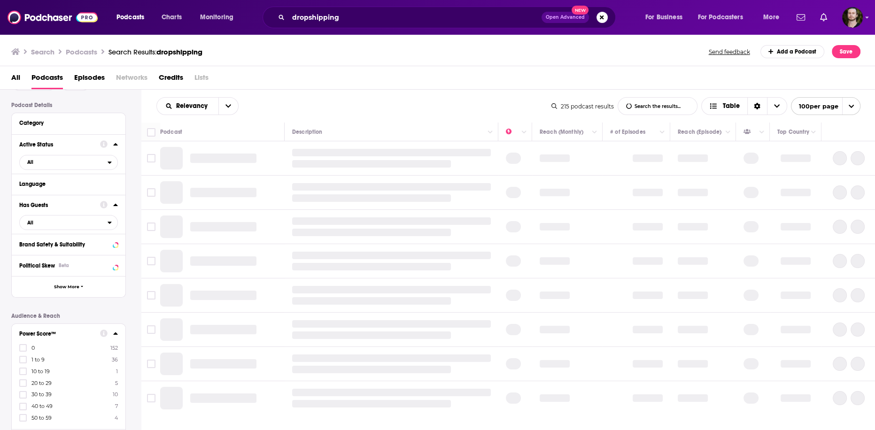
scroll to position [0, 0]
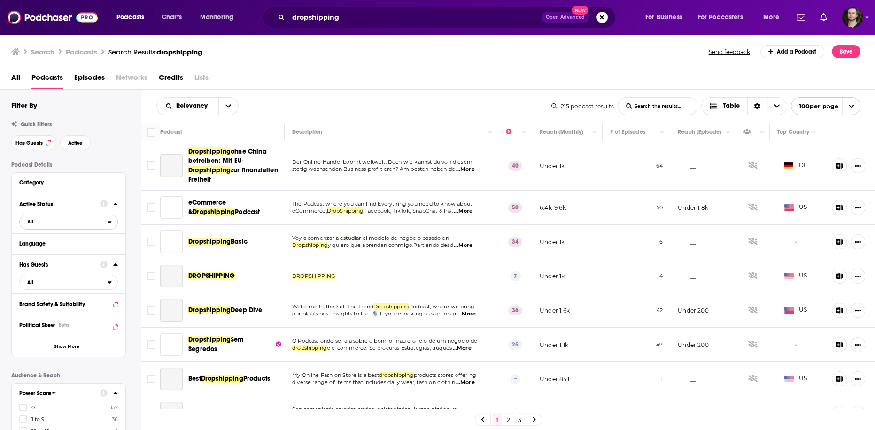
click at [84, 221] on span "All" at bounding box center [64, 222] width 88 height 12
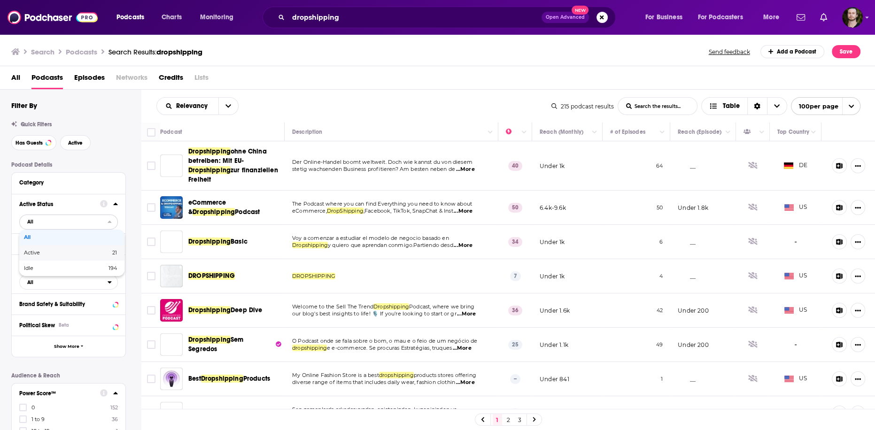
click at [72, 249] on div "Active 21" at bounding box center [71, 253] width 105 height 16
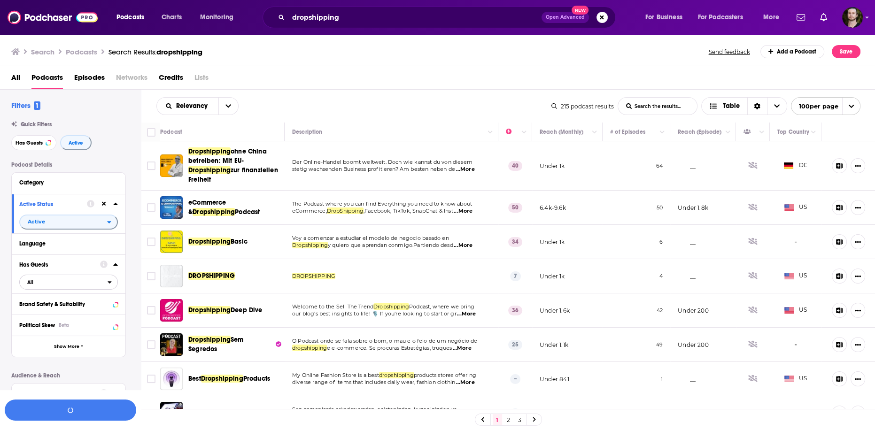
click at [86, 287] on span "All" at bounding box center [64, 282] width 88 height 12
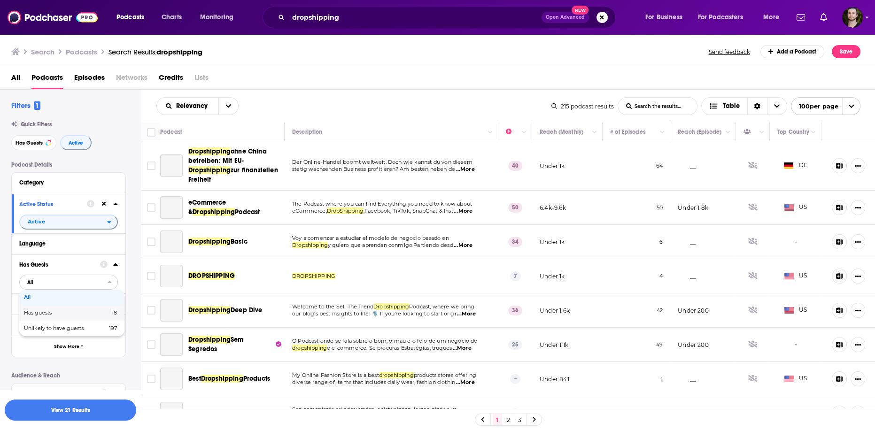
click at [91, 310] on div "Has guests 18" at bounding box center [71, 313] width 105 height 16
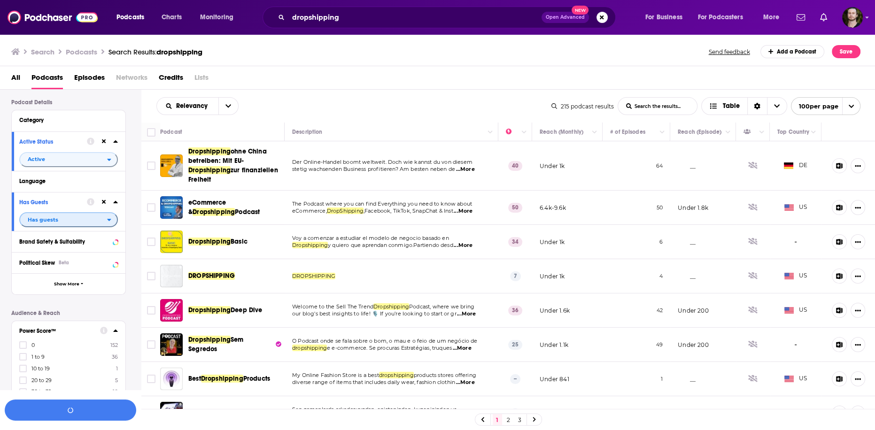
scroll to position [113, 0]
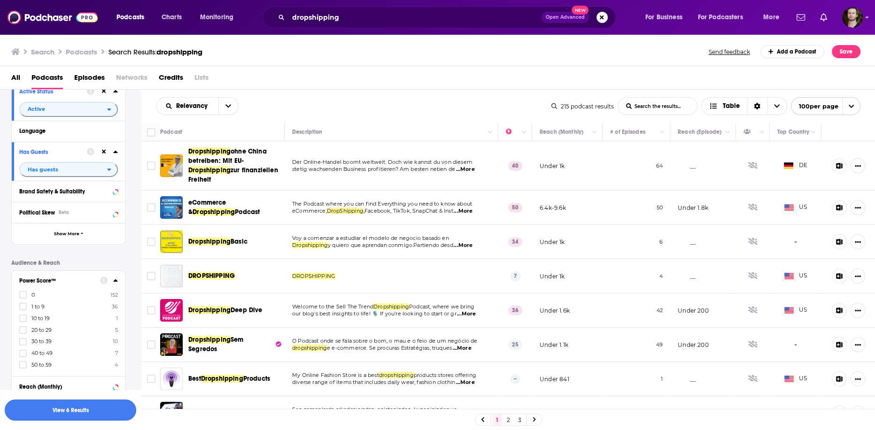
click at [88, 407] on button "View 6 Results" at bounding box center [71, 410] width 132 height 21
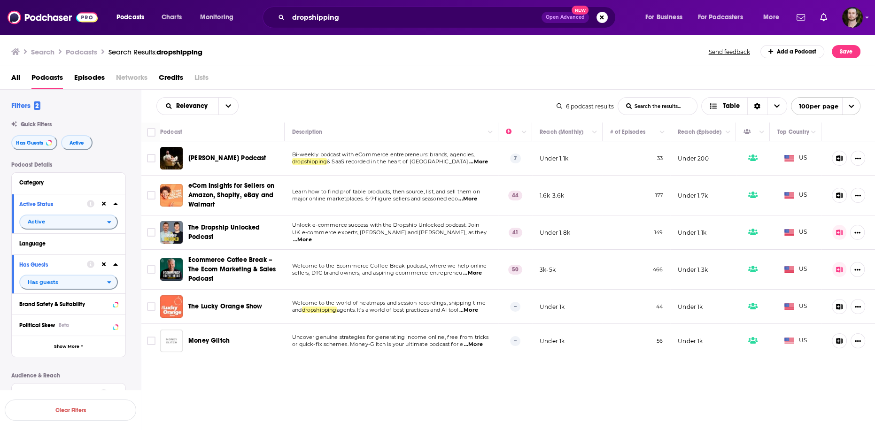
click at [469, 163] on span "...More" at bounding box center [478, 162] width 19 height 8
click at [470, 197] on span "...More" at bounding box center [468, 199] width 19 height 8
click at [312, 238] on span "...More" at bounding box center [302, 240] width 19 height 8
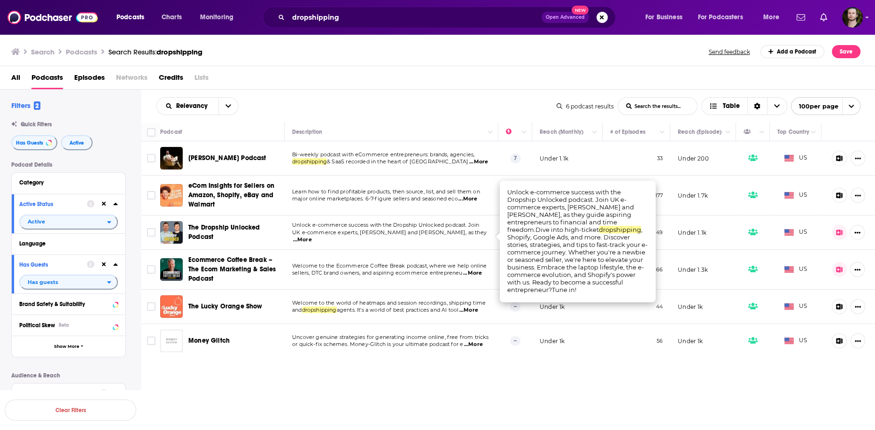
click at [312, 238] on span "...More" at bounding box center [302, 240] width 19 height 8
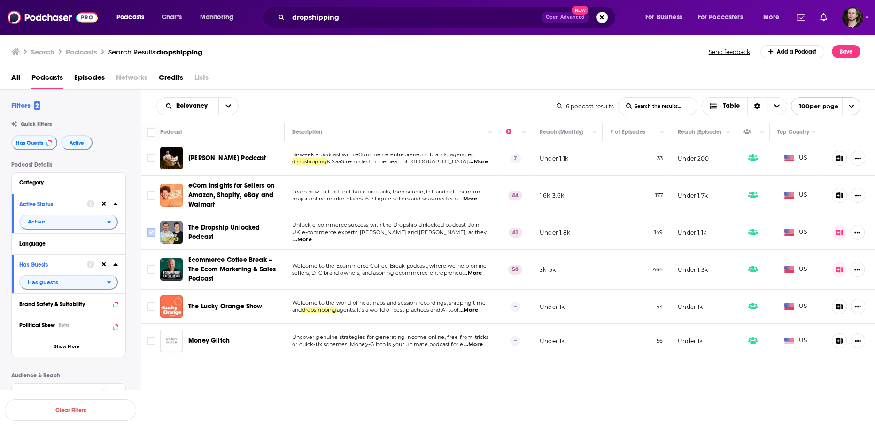
click at [149, 233] on input "Toggle select row" at bounding box center [151, 232] width 8 height 8
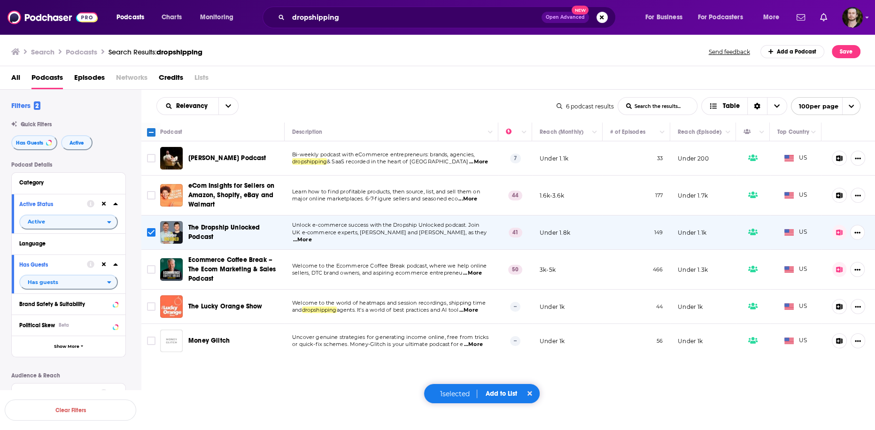
click at [474, 201] on span "...More" at bounding box center [468, 199] width 19 height 8
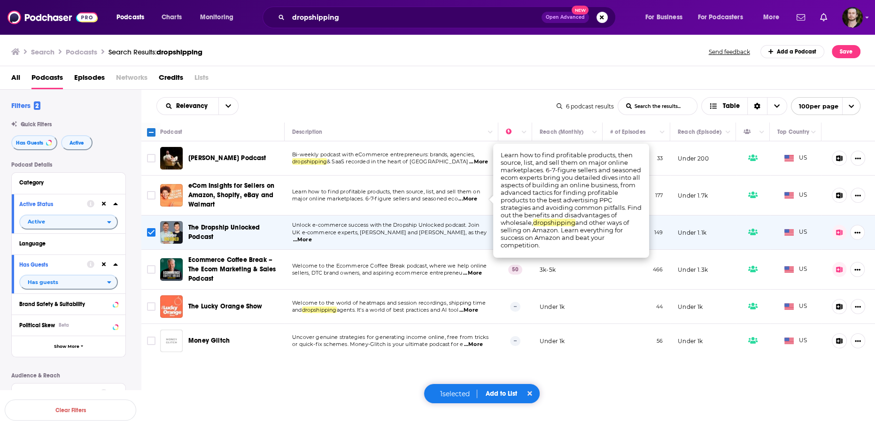
click at [474, 201] on span "...More" at bounding box center [468, 199] width 19 height 8
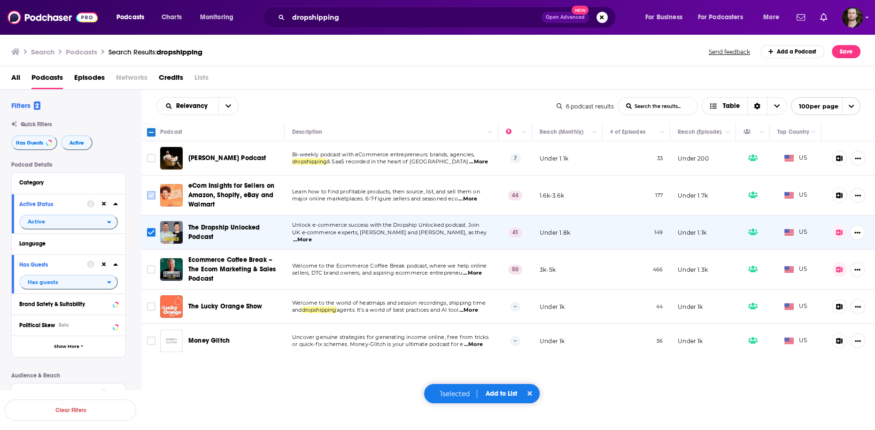
click at [153, 195] on input "Toggle select row" at bounding box center [151, 195] width 8 height 8
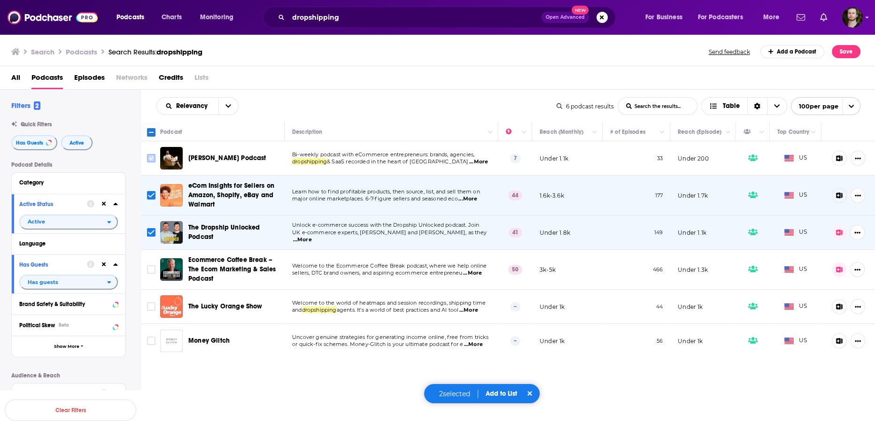
click at [148, 162] on input "Toggle select row" at bounding box center [151, 158] width 8 height 8
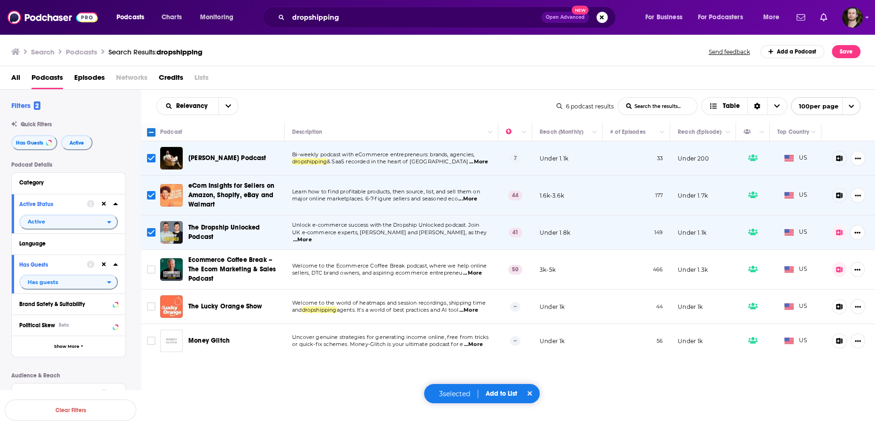
click at [474, 274] on span "...More" at bounding box center [472, 274] width 19 height 8
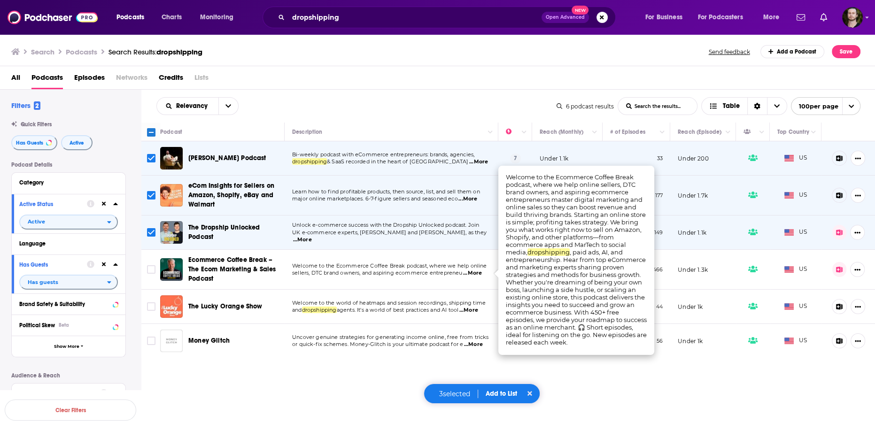
click at [474, 274] on span "...More" at bounding box center [472, 274] width 19 height 8
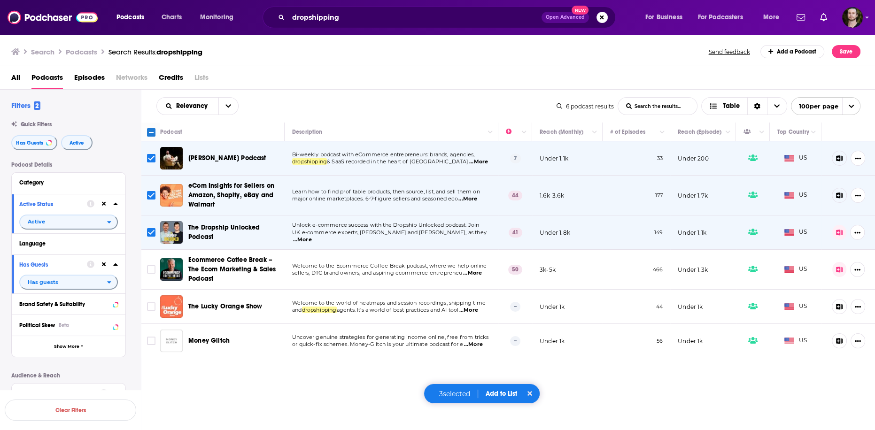
click at [472, 310] on span "...More" at bounding box center [468, 311] width 19 height 8
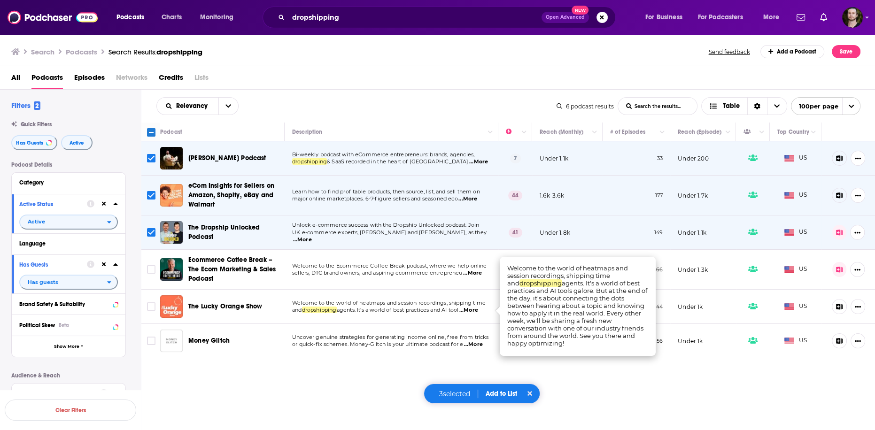
click at [477, 310] on span "...More" at bounding box center [468, 311] width 19 height 8
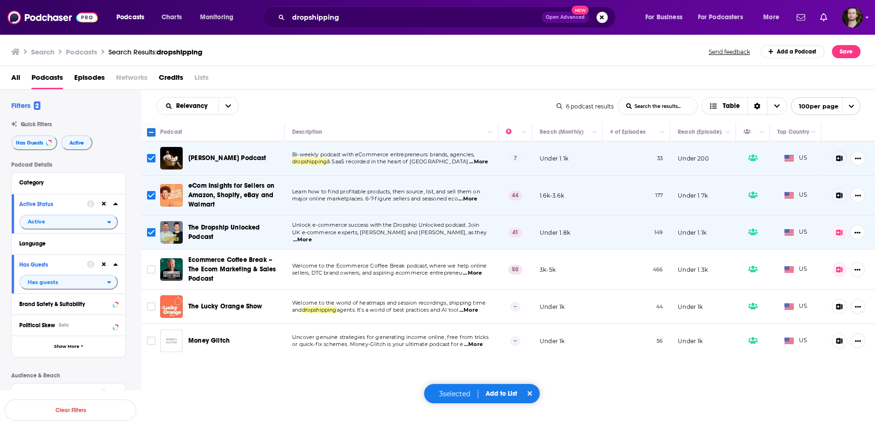
click at [472, 343] on span "...More" at bounding box center [473, 345] width 19 height 8
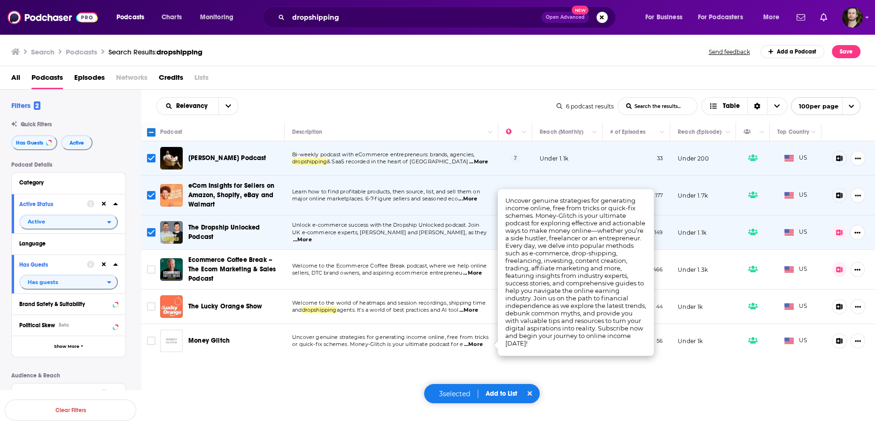
click at [470, 342] on span "...More" at bounding box center [473, 345] width 19 height 8
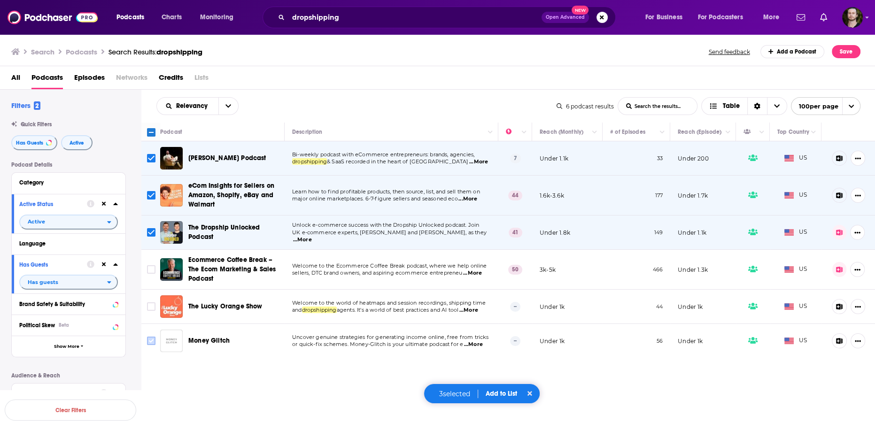
click at [149, 342] on input "Toggle select row" at bounding box center [151, 341] width 8 height 8
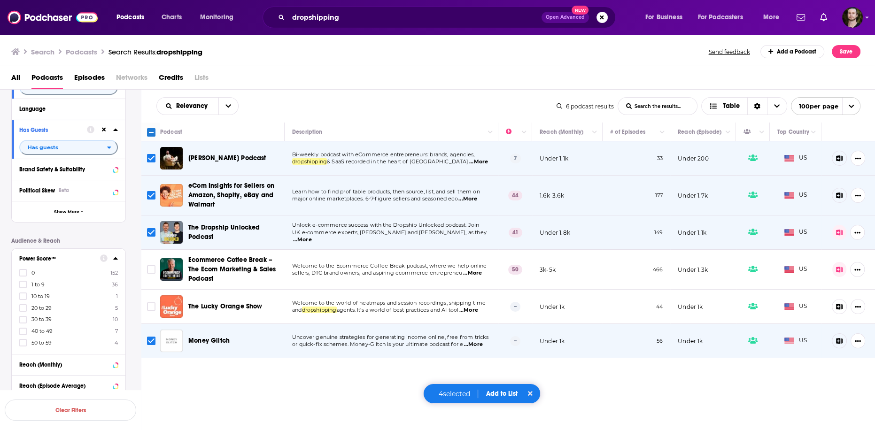
scroll to position [150, 0]
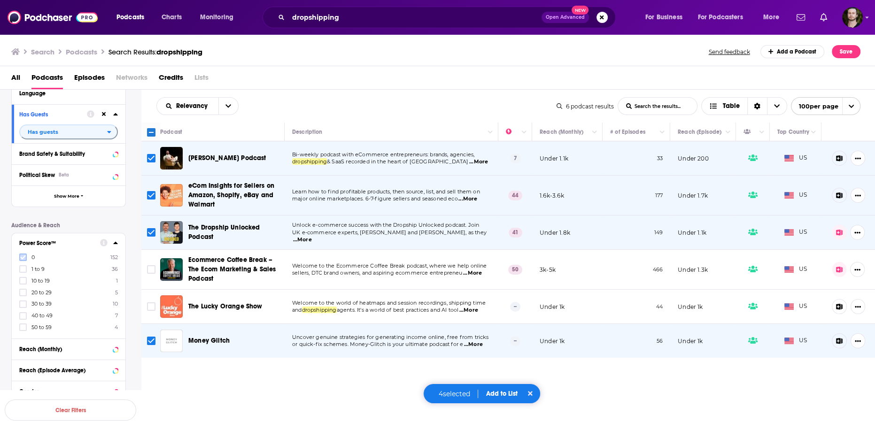
click at [22, 260] on icon at bounding box center [23, 258] width 6 height 4
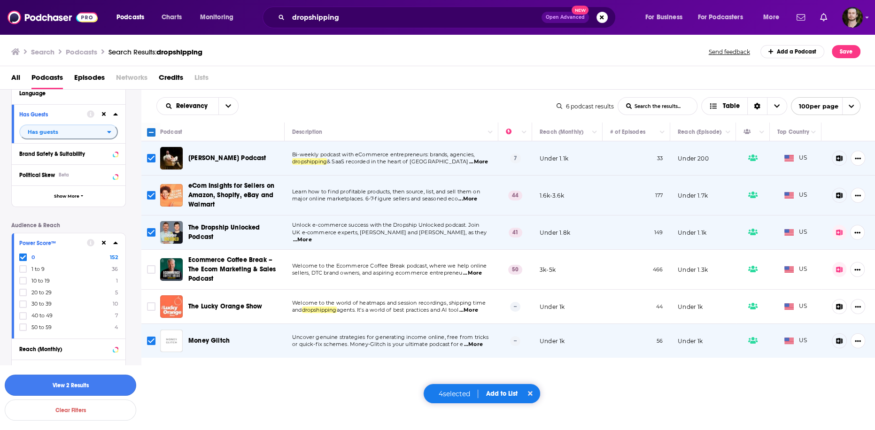
click at [86, 388] on button "View 2 Results" at bounding box center [71, 385] width 132 height 21
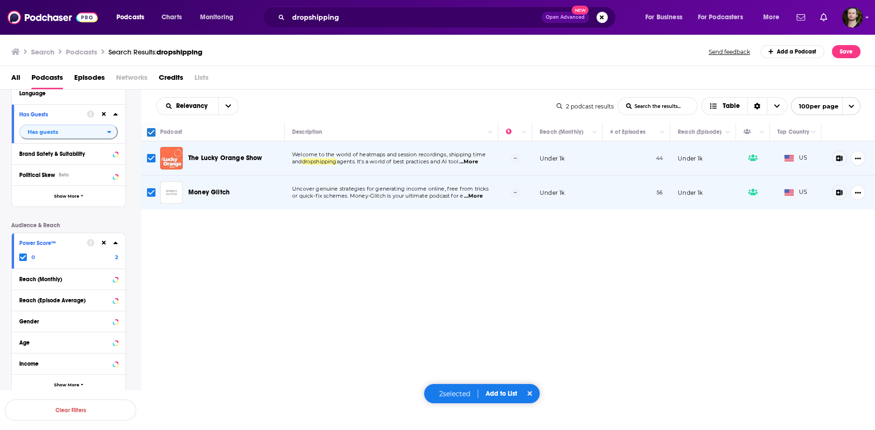
click at [21, 256] on icon at bounding box center [23, 258] width 6 height 6
checkbox input "false"
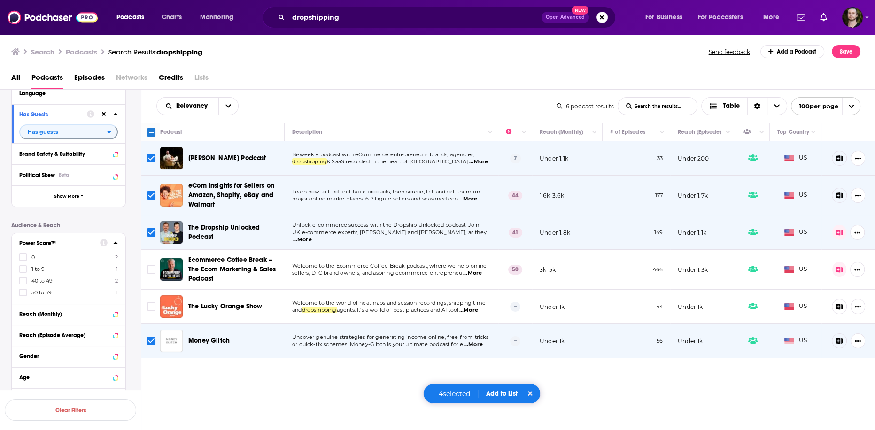
click at [151, 160] on input "Toggle select row" at bounding box center [151, 158] width 8 height 8
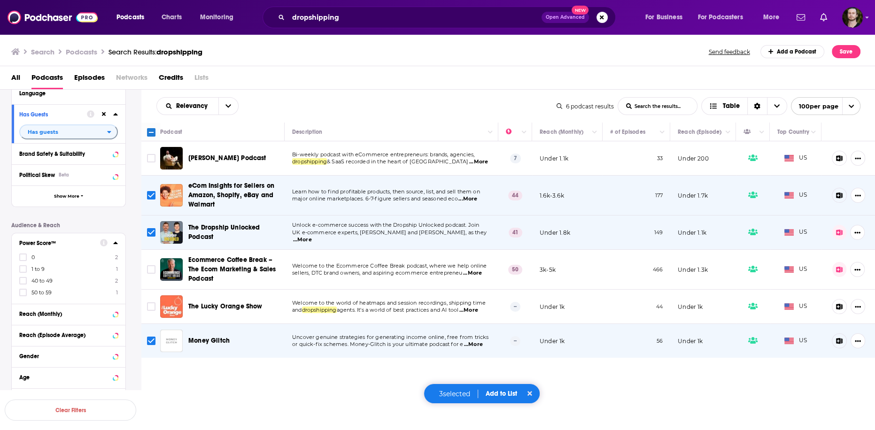
click at [515, 395] on button "Add to List" at bounding box center [501, 394] width 47 height 8
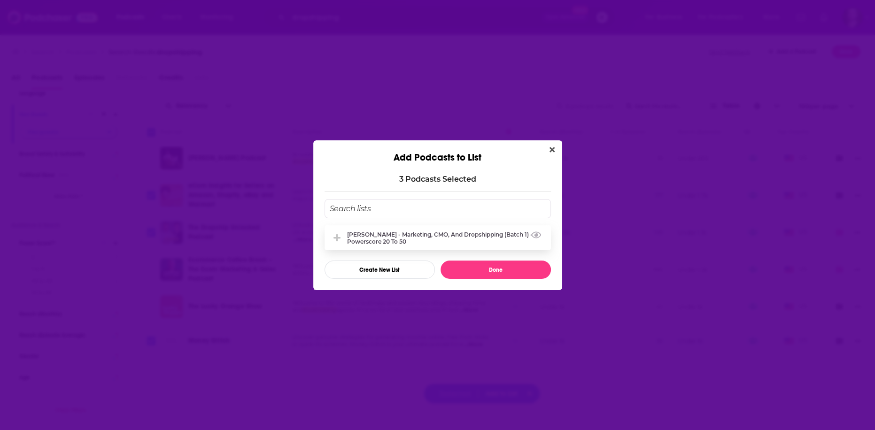
click at [467, 238] on div "[PERSON_NAME] - Marketing, CMO, and Dropshipping (Batch 1) - Powerscore 20 to 50" at bounding box center [446, 238] width 198 height 14
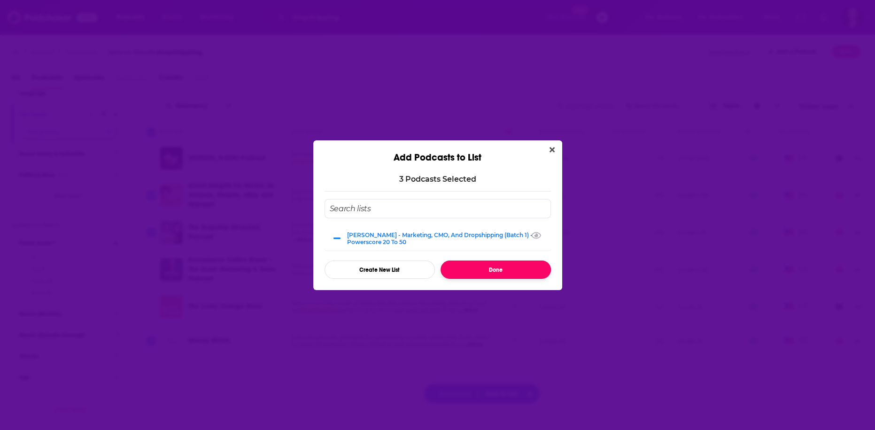
click at [486, 273] on button "Done" at bounding box center [496, 270] width 110 height 18
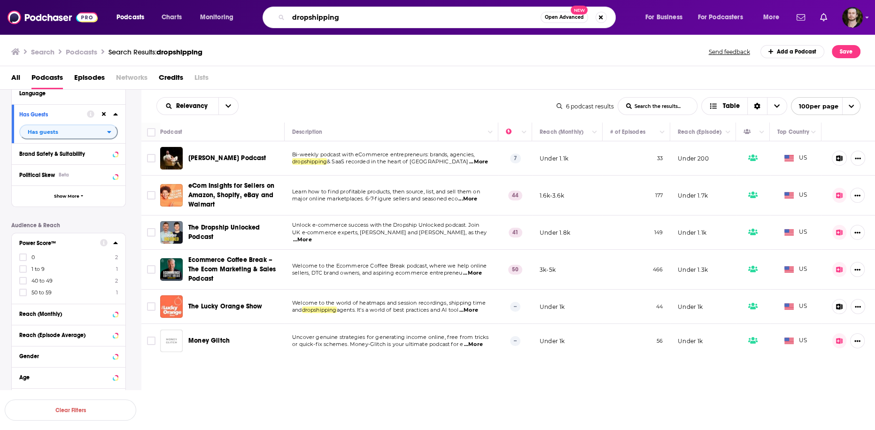
drag, startPoint x: 361, startPoint y: 18, endPoint x: 191, endPoint y: -13, distance: 172.9
click at [191, 0] on html "Podcasts Charts Monitoring dropshipping Open Advanced New For Business For Podc…" at bounding box center [437, 215] width 875 height 430
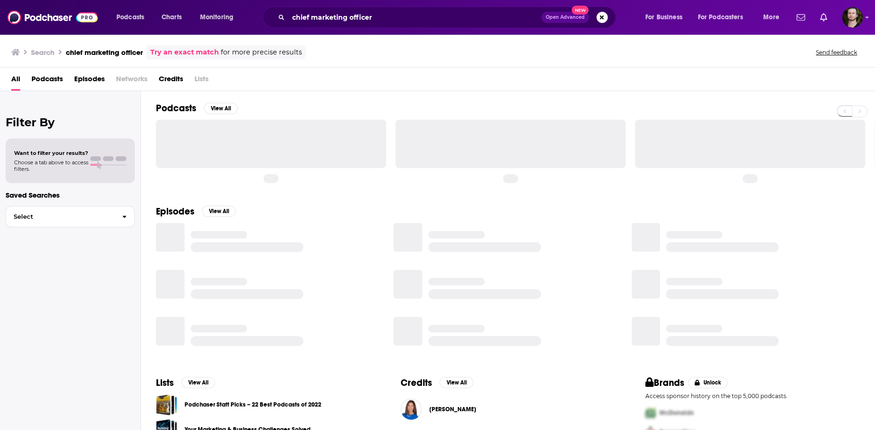
click at [50, 87] on span "Podcasts" at bounding box center [46, 80] width 31 height 19
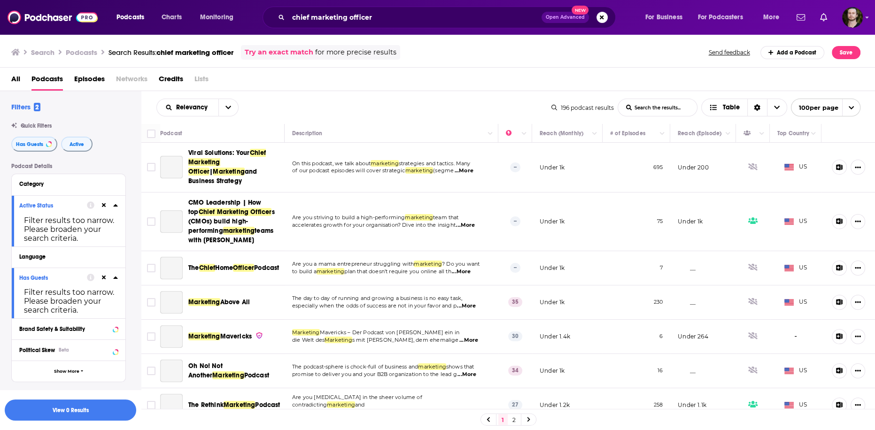
click at [103, 203] on icon at bounding box center [104, 205] width 4 height 6
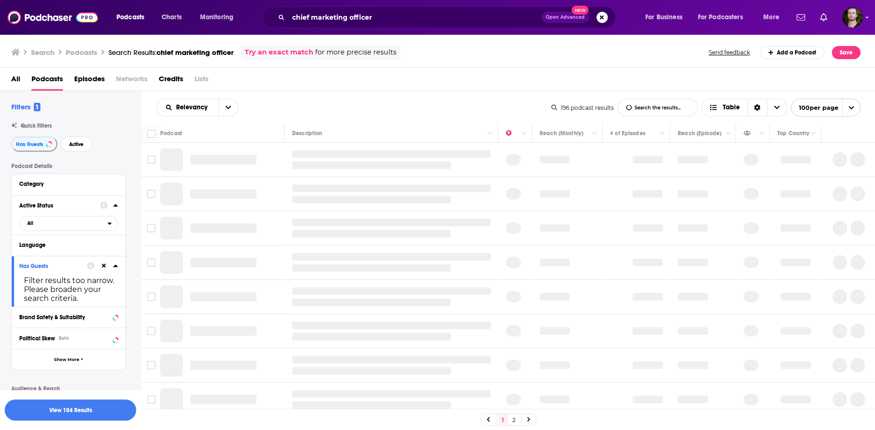
click at [103, 271] on div at bounding box center [102, 266] width 31 height 12
click at [102, 265] on icon at bounding box center [104, 266] width 4 height 4
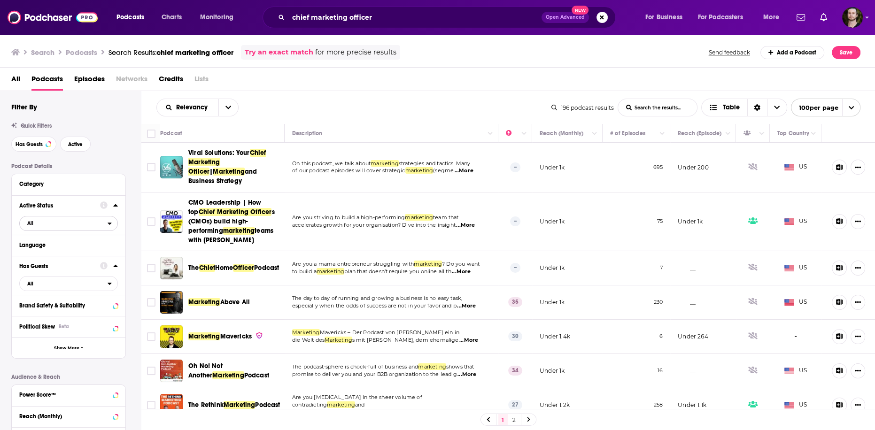
click at [94, 223] on span "All" at bounding box center [64, 223] width 88 height 12
click at [82, 254] on span "56" at bounding box center [95, 254] width 43 height 5
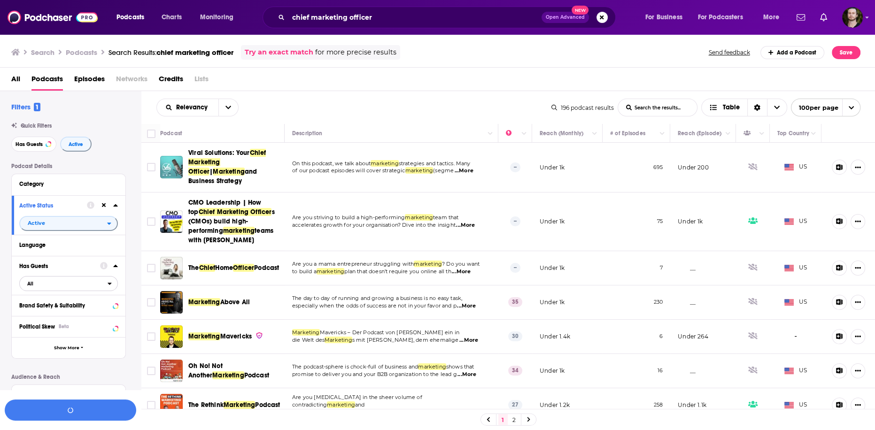
click at [111, 287] on icon "open menu" at bounding box center [110, 283] width 4 height 7
click at [111, 320] on div "Unlikely to have guests 92" at bounding box center [71, 315] width 105 height 16
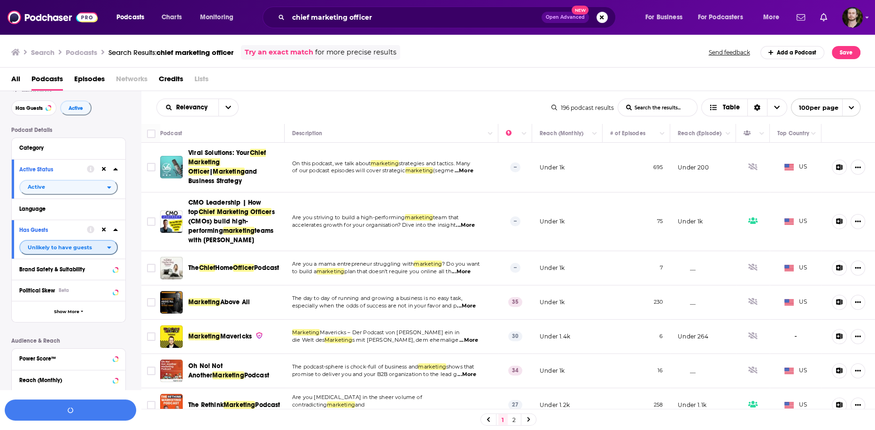
scroll to position [75, 0]
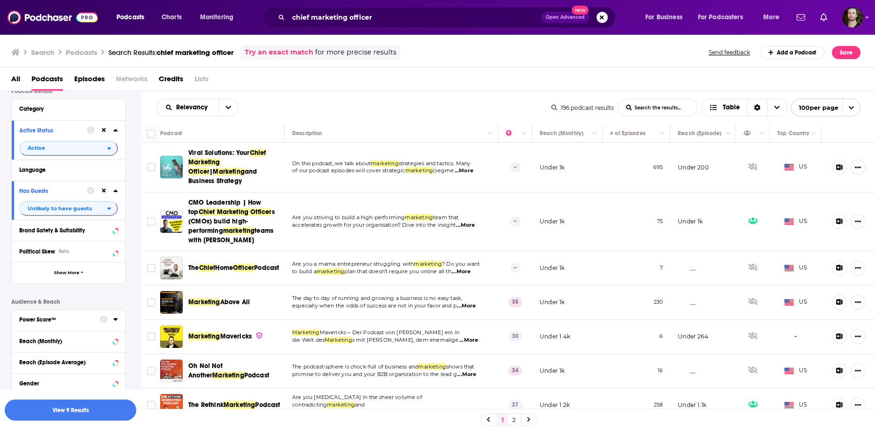
click at [115, 323] on icon at bounding box center [115, 320] width 5 height 8
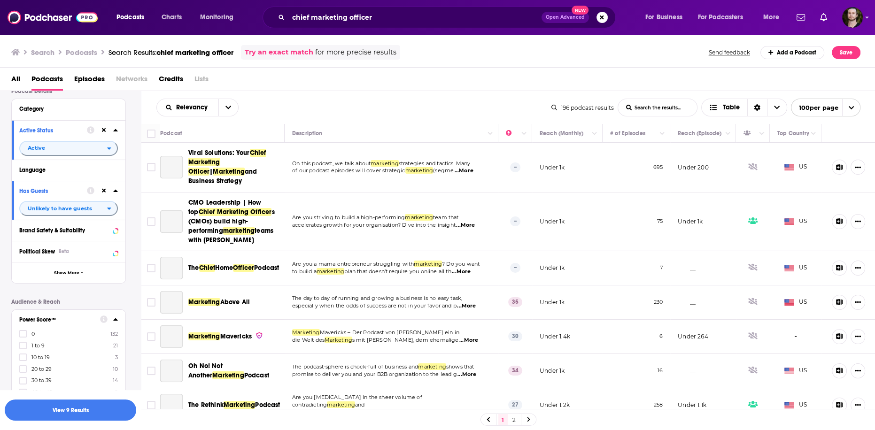
scroll to position [113, 0]
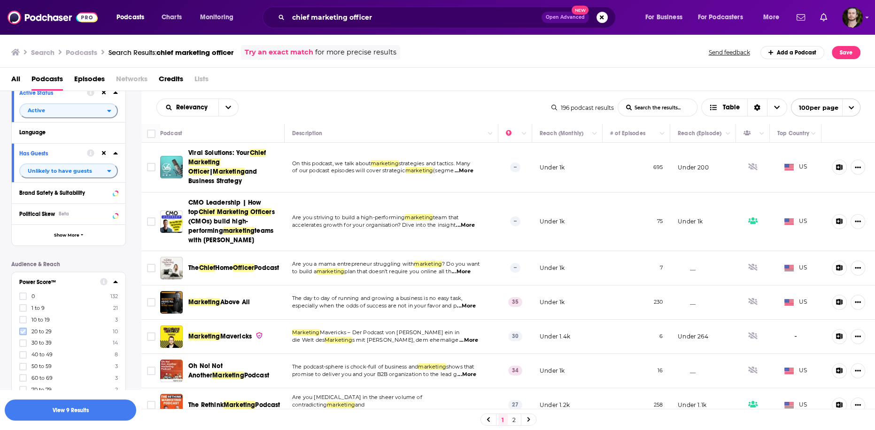
click at [23, 334] on icon at bounding box center [23, 331] width 6 height 4
click at [23, 345] on icon at bounding box center [23, 343] width 6 height 4
click at [25, 355] on icon at bounding box center [23, 355] width 6 height 6
click at [88, 413] on button "View 3 Results" at bounding box center [71, 410] width 132 height 21
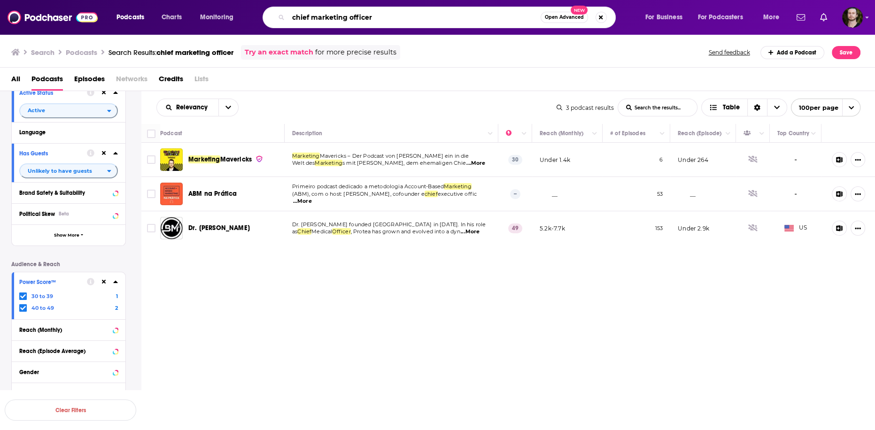
drag, startPoint x: 390, startPoint y: 23, endPoint x: 258, endPoint y: 26, distance: 132.5
click at [258, 26] on div "Podcasts Charts Monitoring chief marketing officer Open Advanced New For Busine…" at bounding box center [449, 18] width 678 height 22
type input "cmo"
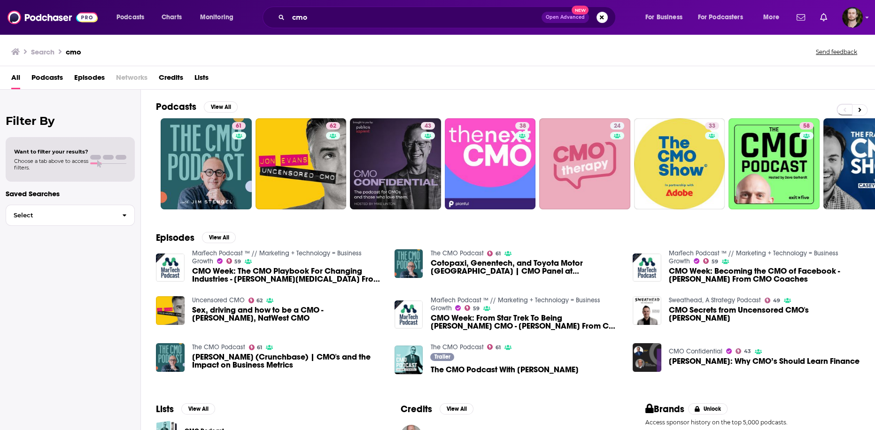
click at [55, 80] on span "Podcasts" at bounding box center [46, 79] width 31 height 19
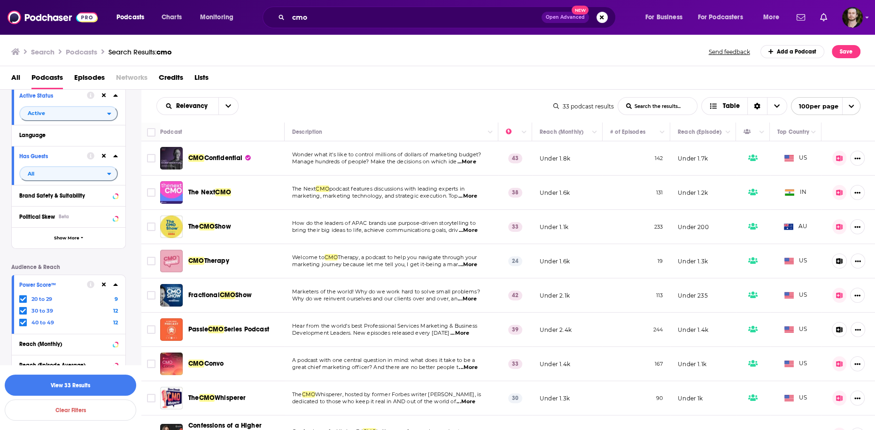
scroll to position [212, 0]
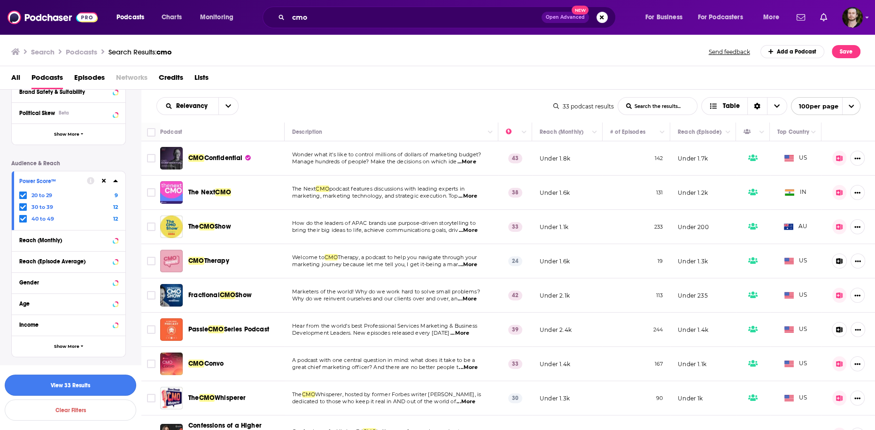
click at [97, 384] on button "View 33 Results" at bounding box center [71, 385] width 132 height 21
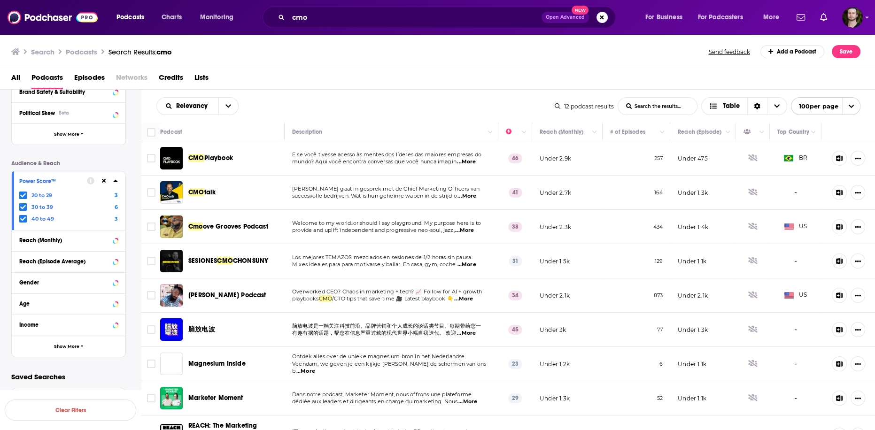
click at [471, 162] on span "...More" at bounding box center [466, 162] width 19 height 8
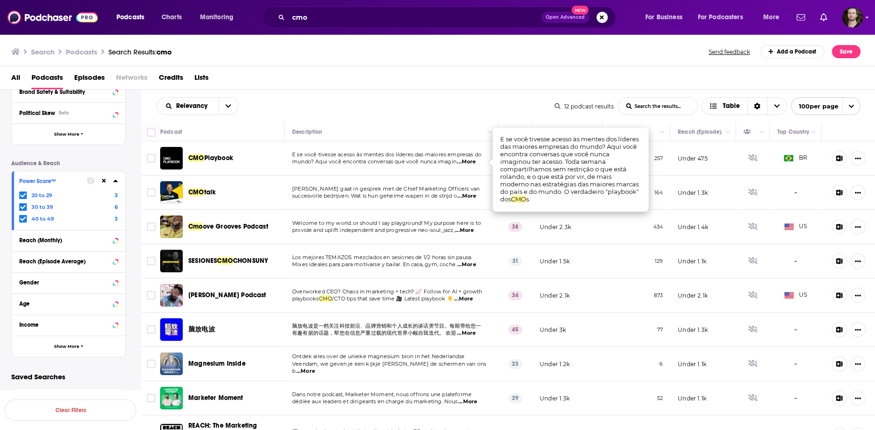
click at [471, 162] on span "...More" at bounding box center [466, 162] width 19 height 8
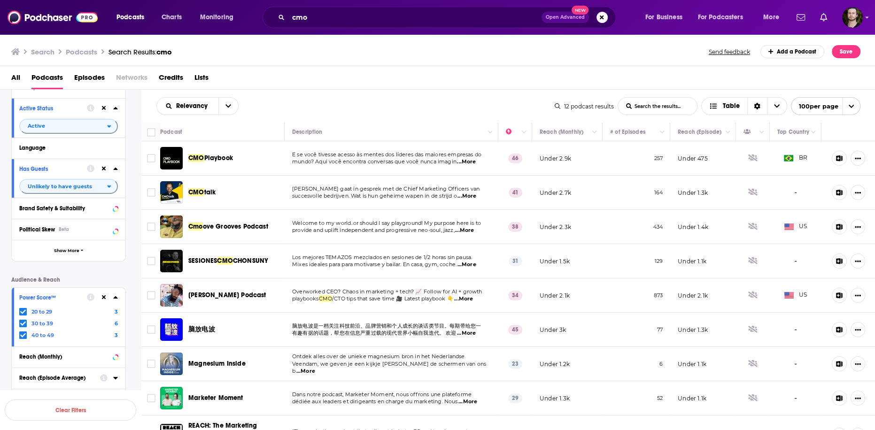
scroll to position [62, 0]
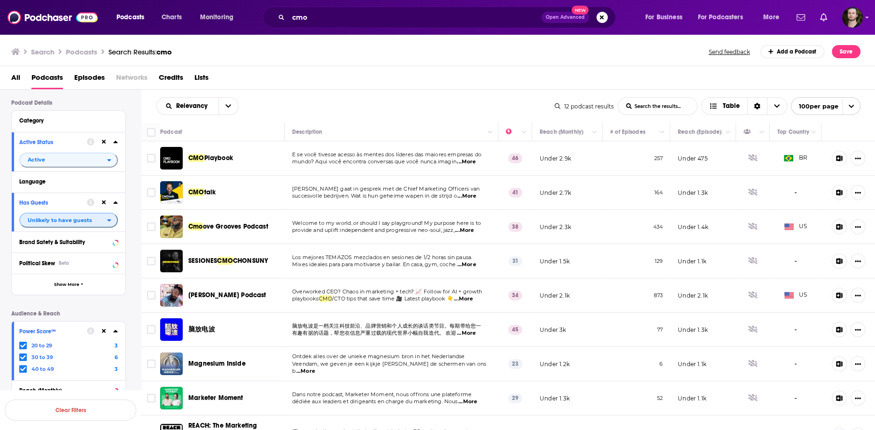
click at [96, 221] on span "Unlikely to have guests" at bounding box center [63, 220] width 87 height 12
click at [87, 236] on span "All" at bounding box center [70, 235] width 93 height 5
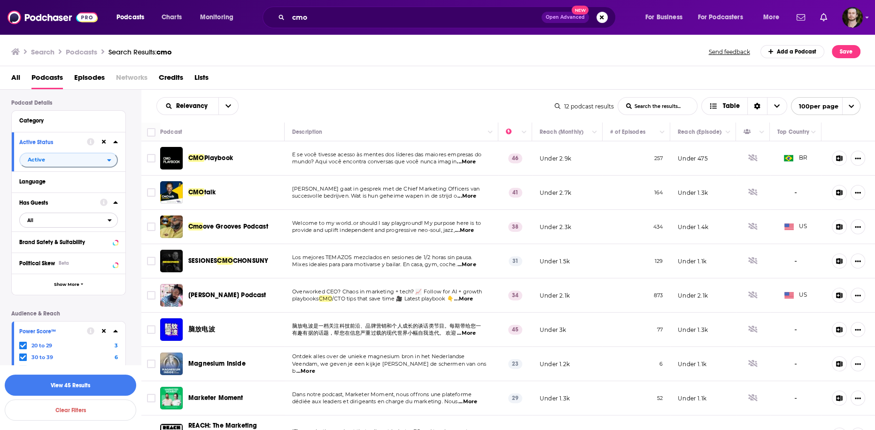
click at [92, 220] on span "All" at bounding box center [64, 220] width 88 height 12
click at [47, 79] on span "Podcasts" at bounding box center [46, 79] width 31 height 19
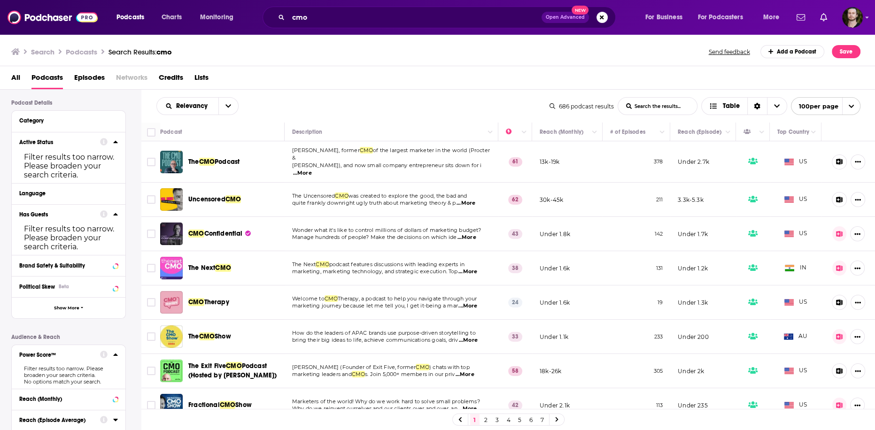
click at [104, 142] on icon at bounding box center [104, 143] width 8 height 8
click at [134, 241] on div "Podcast Details Category Active Status Active Status Podcasts are considered ac…" at bounding box center [76, 308] width 130 height 416
click at [59, 16] on img at bounding box center [53, 17] width 90 height 18
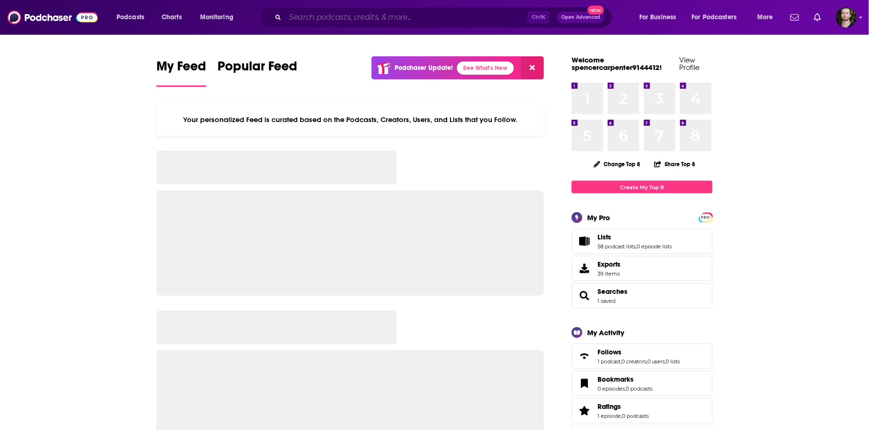
click at [340, 17] on input "Search podcasts, credits, & more..." at bounding box center [406, 17] width 242 height 15
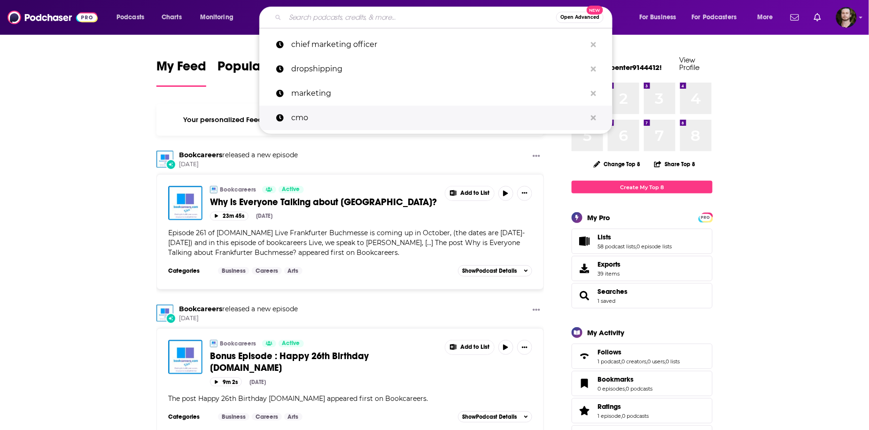
click at [343, 129] on p "cmo" at bounding box center [438, 118] width 295 height 24
type input "cmo"
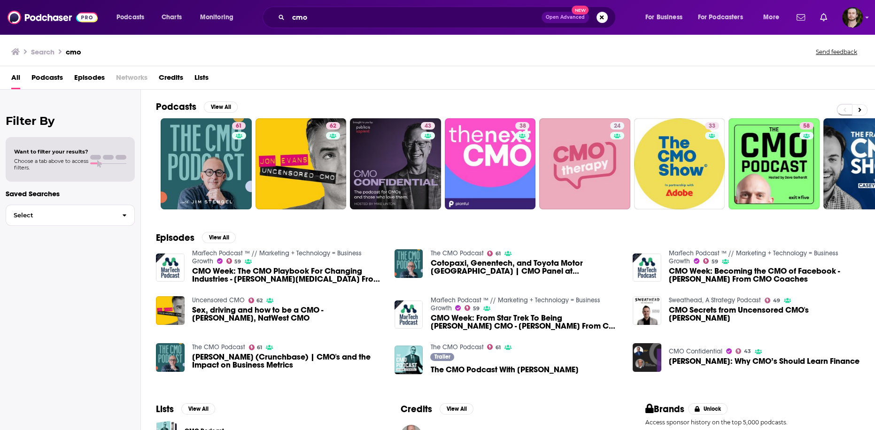
click at [40, 84] on span "Podcasts" at bounding box center [46, 79] width 31 height 19
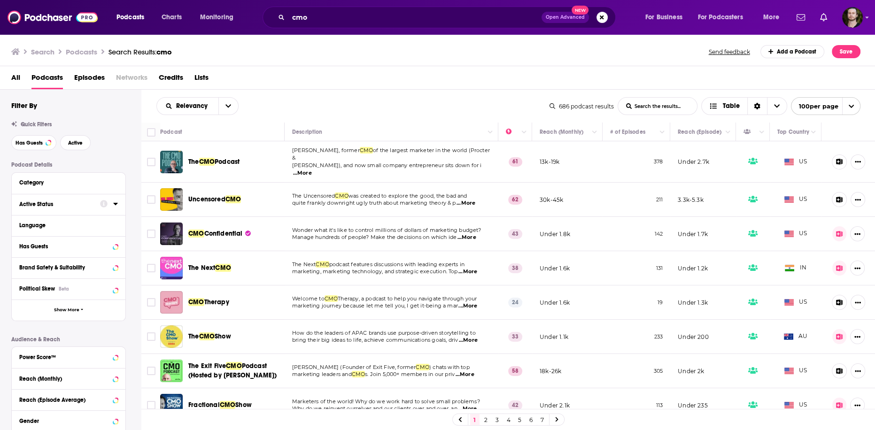
click at [113, 206] on icon at bounding box center [115, 204] width 5 height 8
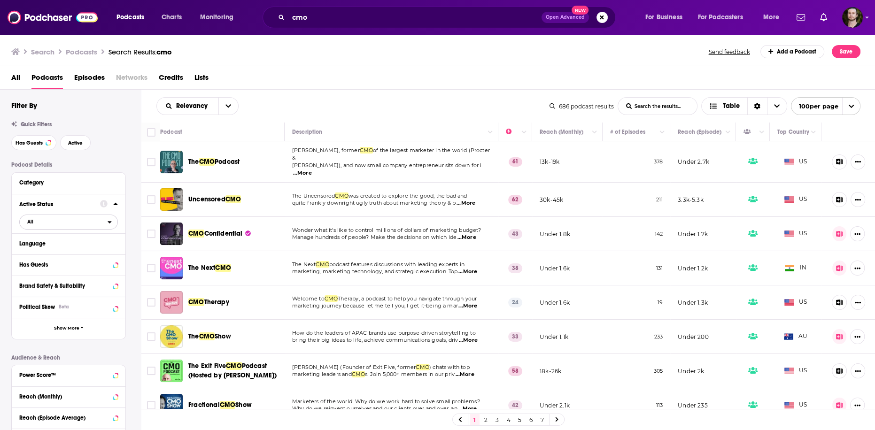
click at [97, 226] on span "All" at bounding box center [64, 222] width 88 height 12
click at [93, 249] on div "Active 157" at bounding box center [71, 253] width 105 height 16
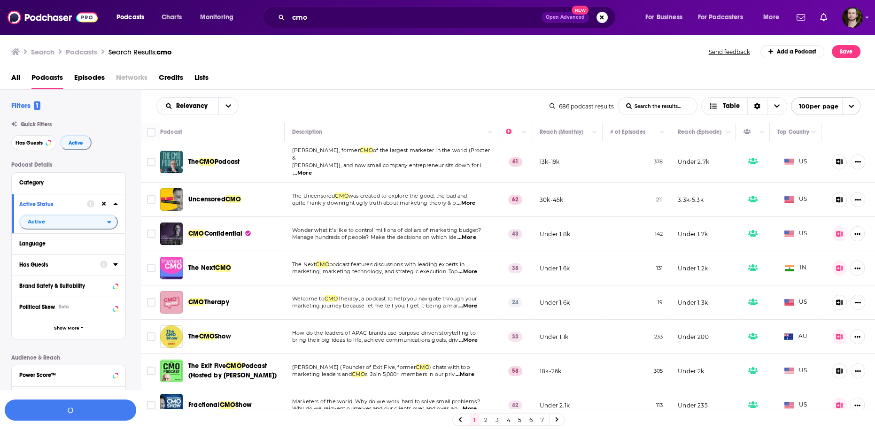
click at [118, 264] on div "Has Guests" at bounding box center [69, 265] width 114 height 21
click at [115, 265] on icon at bounding box center [115, 265] width 4 height 2
click at [93, 284] on span "All" at bounding box center [64, 282] width 88 height 12
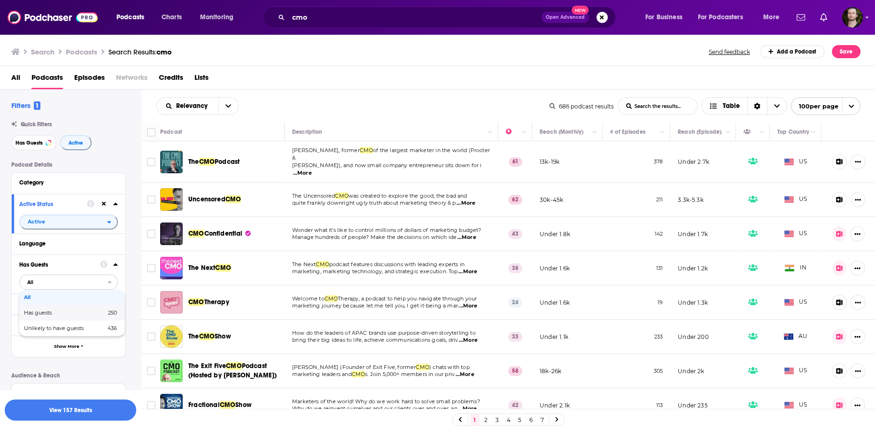
click at [80, 311] on div "Has guests 250" at bounding box center [71, 313] width 105 height 16
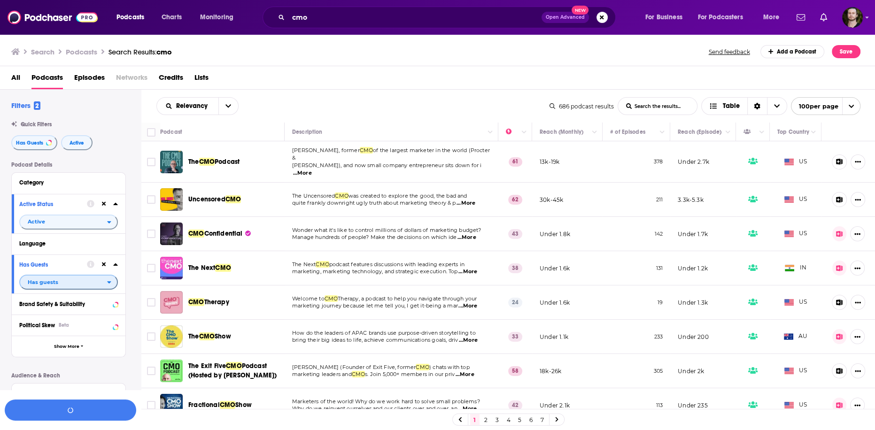
scroll to position [150, 0]
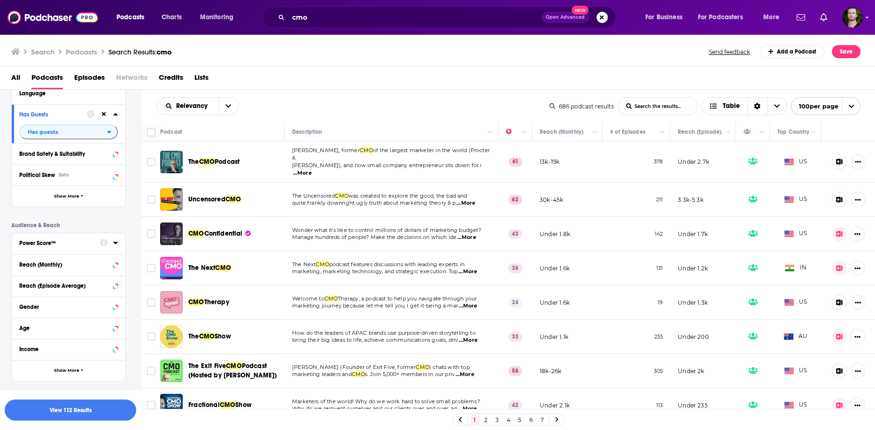
click at [115, 247] on icon at bounding box center [115, 243] width 5 height 8
click at [26, 292] on label at bounding box center [23, 293] width 8 height 8
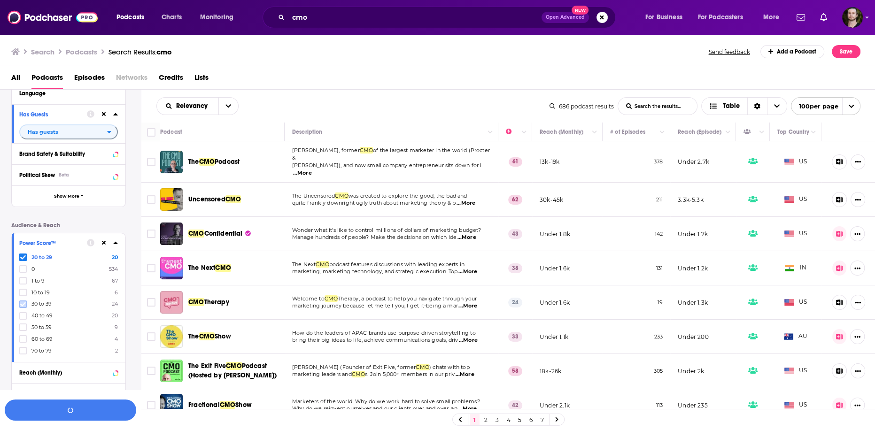
click at [23, 304] on icon at bounding box center [23, 305] width 6 height 6
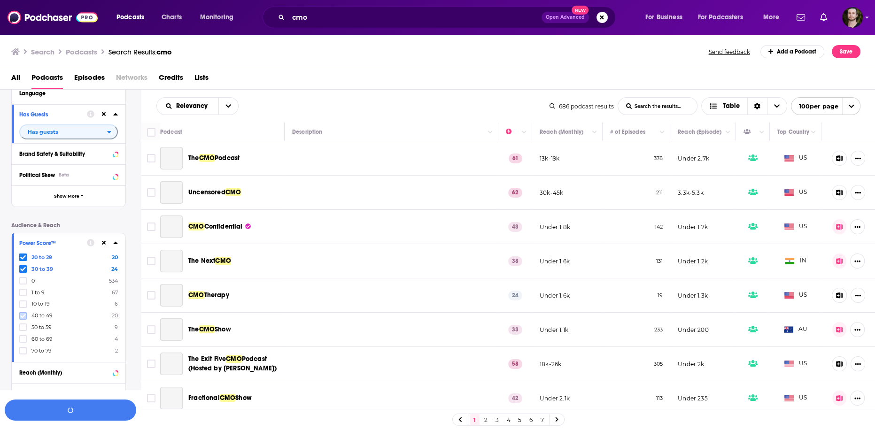
click at [24, 316] on icon at bounding box center [23, 316] width 6 height 4
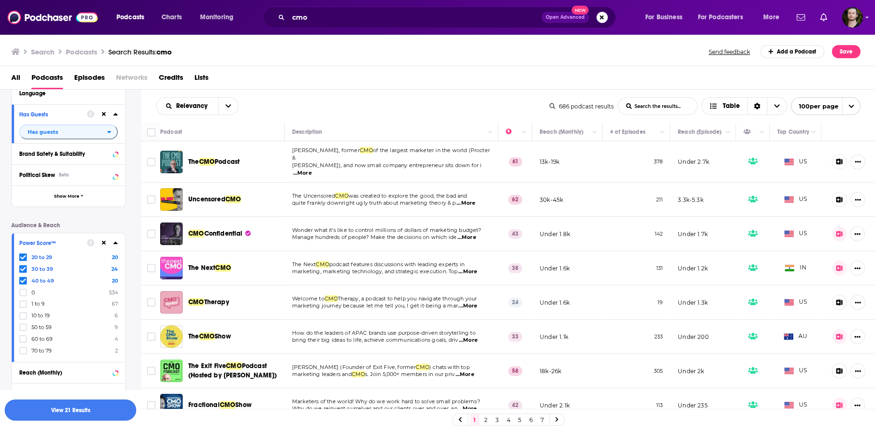
click at [75, 413] on button "View 21 Results" at bounding box center [71, 410] width 132 height 21
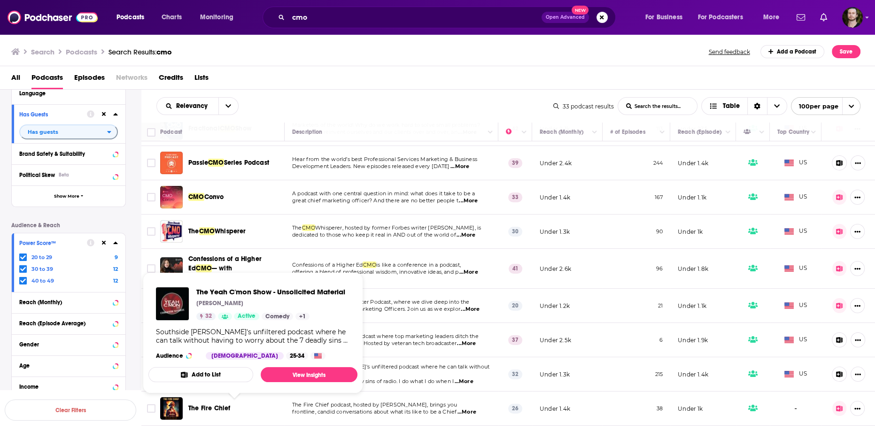
scroll to position [124, 0]
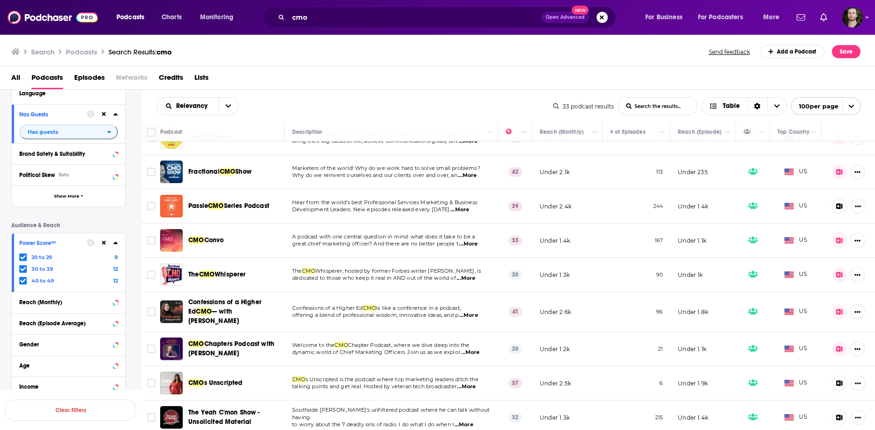
click at [467, 312] on span "...More" at bounding box center [468, 316] width 19 height 8
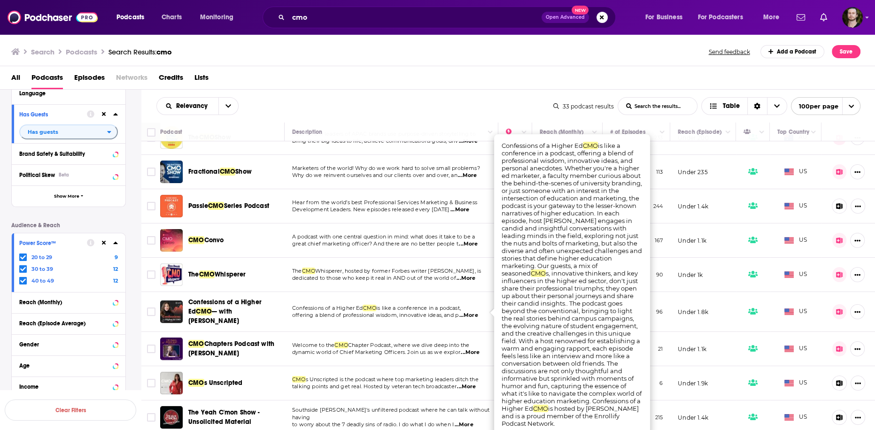
click at [466, 308] on p "Confessions of a Higher Ed CMO is like a conference in a podcast," at bounding box center [391, 309] width 198 height 8
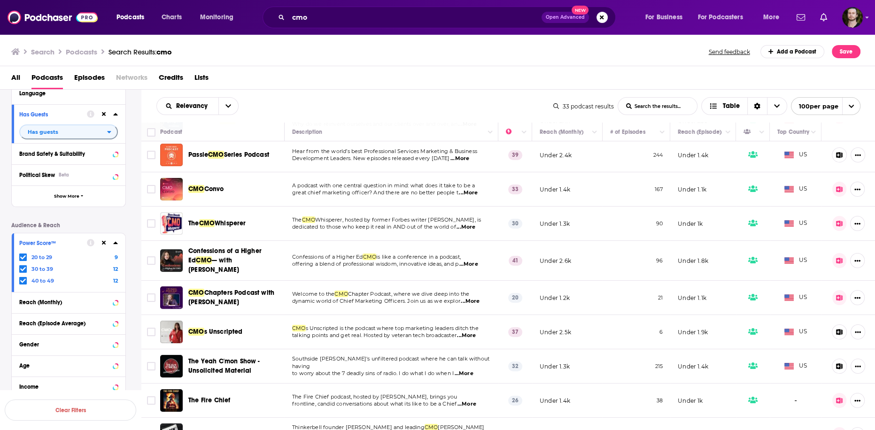
scroll to position [199, 0]
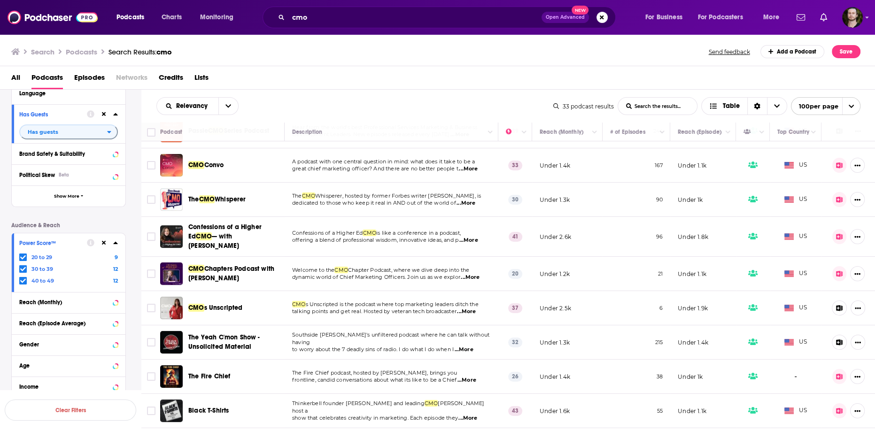
click at [472, 274] on span "...More" at bounding box center [470, 278] width 19 height 8
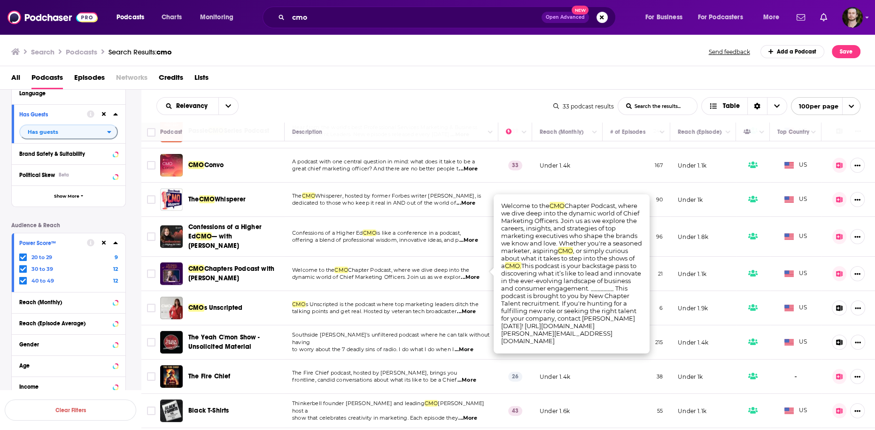
click at [470, 274] on span "...More" at bounding box center [470, 278] width 19 height 8
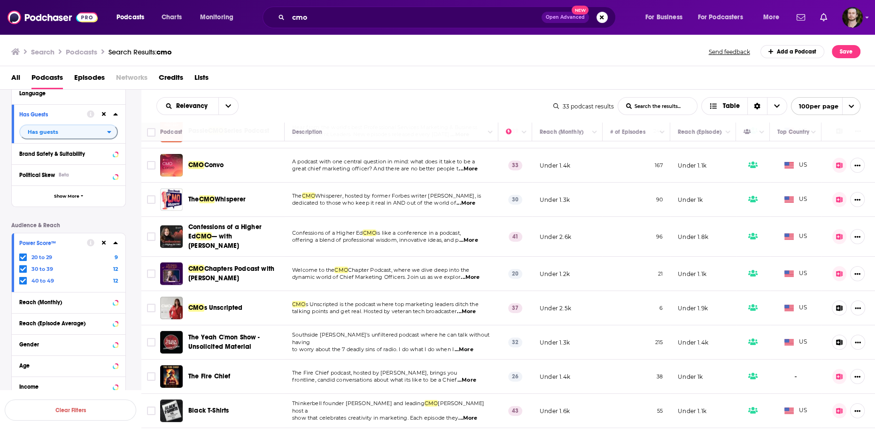
click at [471, 308] on span "...More" at bounding box center [466, 312] width 19 height 8
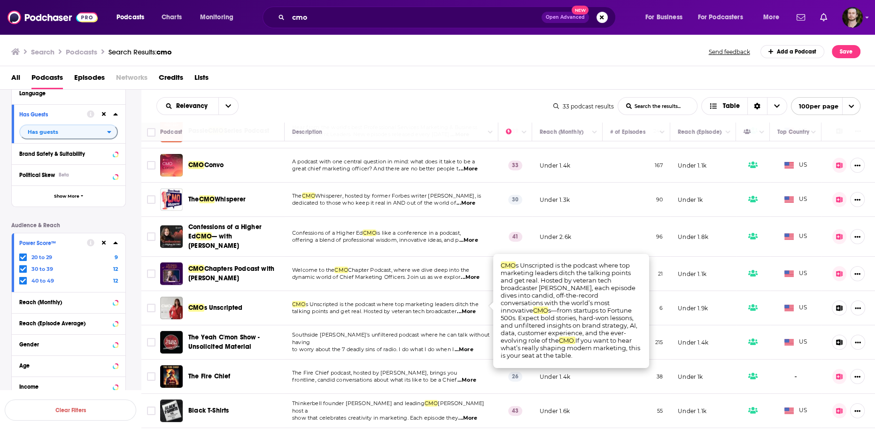
click at [471, 308] on span "...More" at bounding box center [466, 312] width 19 height 8
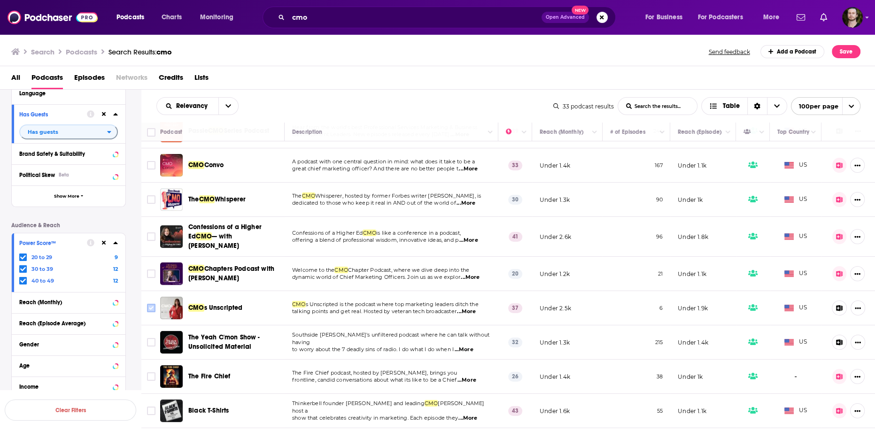
click at [149, 305] on input "Toggle select row" at bounding box center [151, 308] width 8 height 8
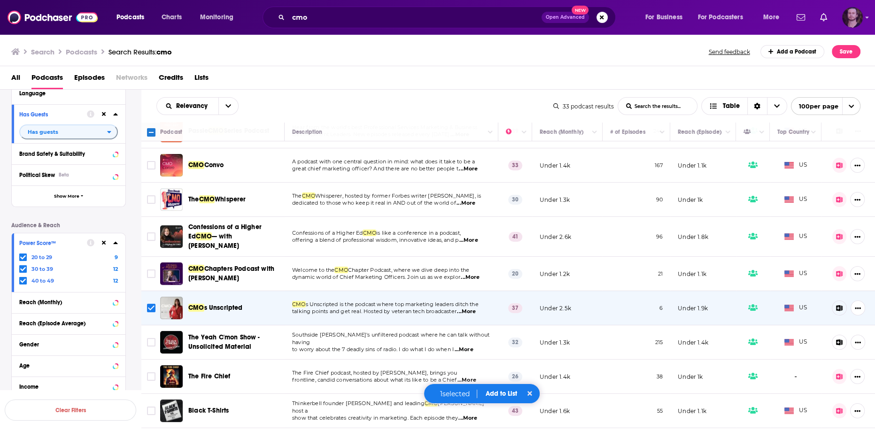
click at [858, 23] on img "Logged in as OutlierAudio" at bounding box center [852, 17] width 21 height 21
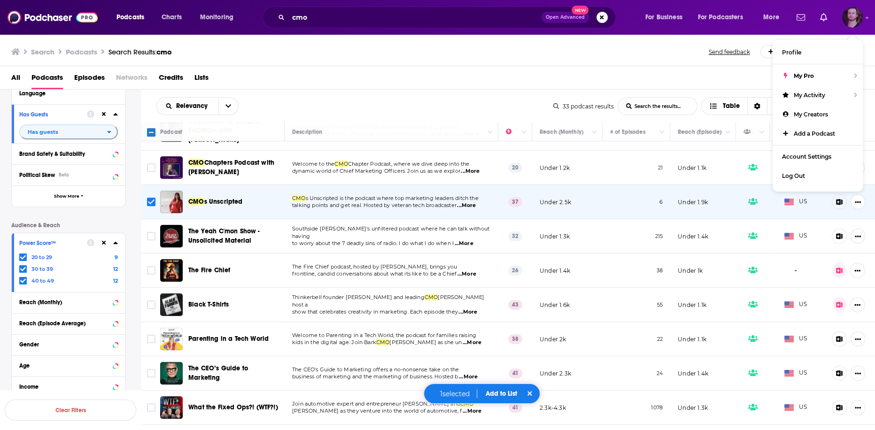
scroll to position [349, 0]
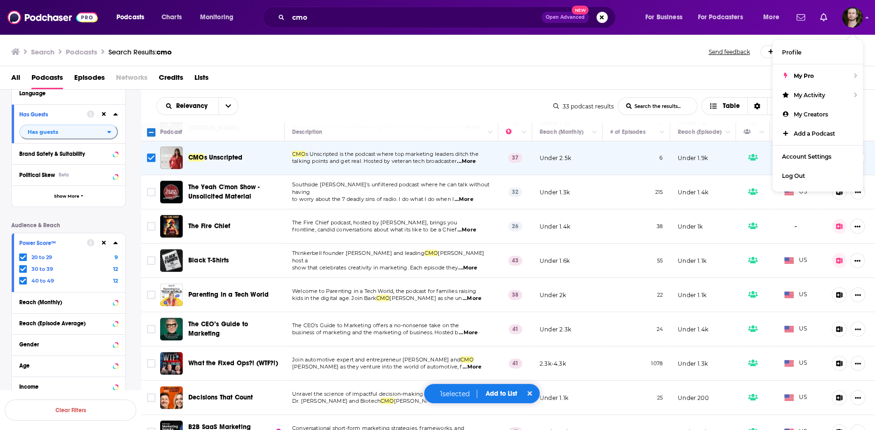
click at [477, 264] on span "...More" at bounding box center [468, 268] width 19 height 8
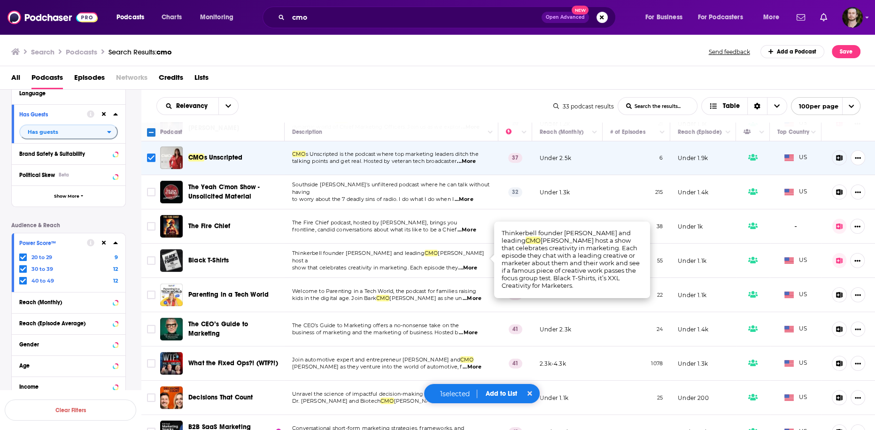
click at [464, 264] on span "...More" at bounding box center [468, 268] width 19 height 8
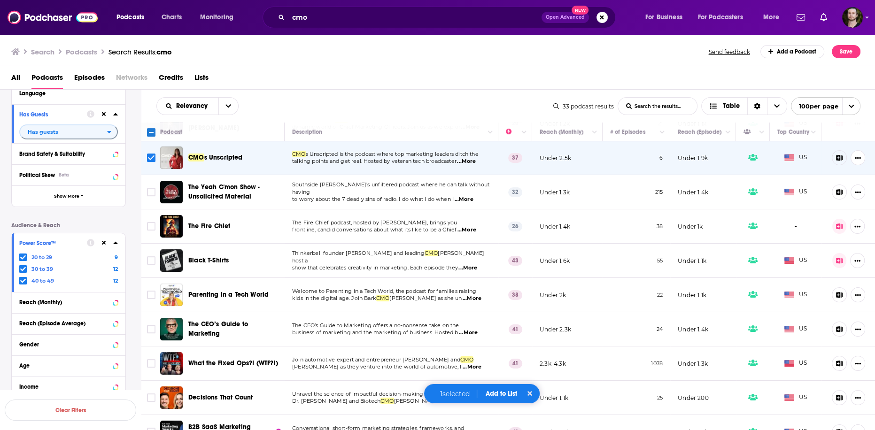
click at [476, 295] on span "...More" at bounding box center [472, 299] width 19 height 8
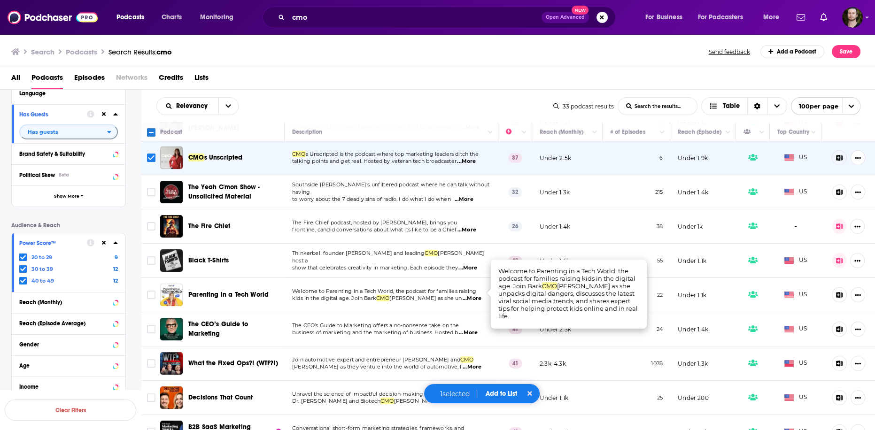
click at [476, 295] on span "...More" at bounding box center [472, 299] width 19 height 8
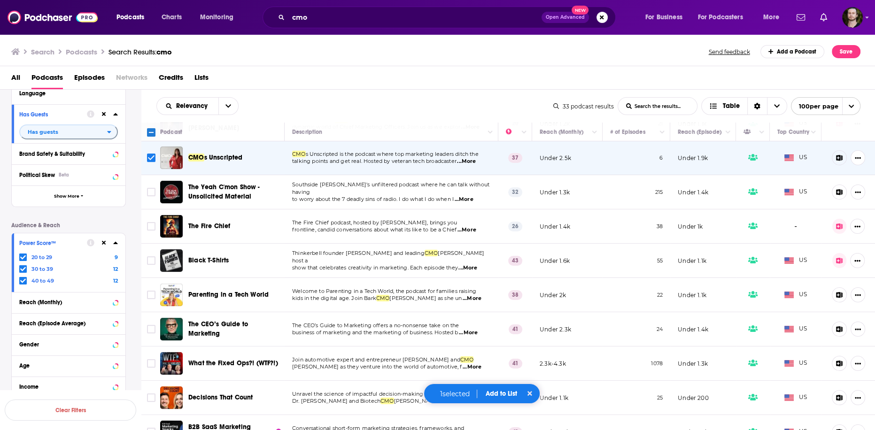
scroll to position [387, 0]
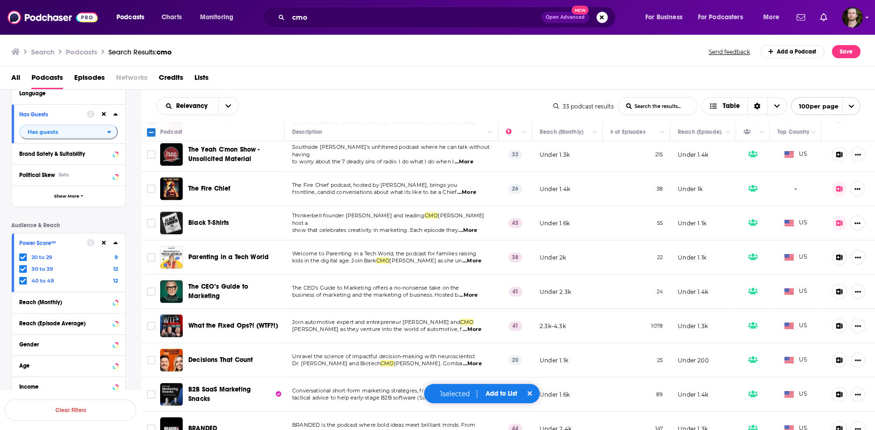
click at [477, 292] on span "...More" at bounding box center [468, 296] width 19 height 8
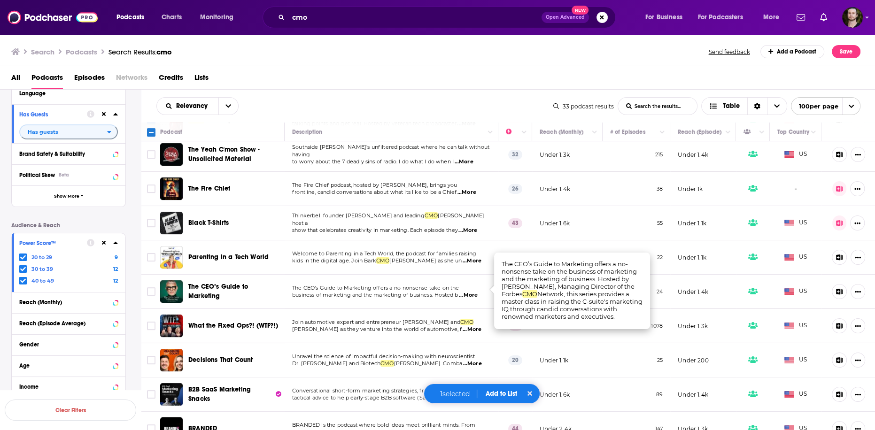
click at [477, 292] on span "...More" at bounding box center [468, 296] width 19 height 8
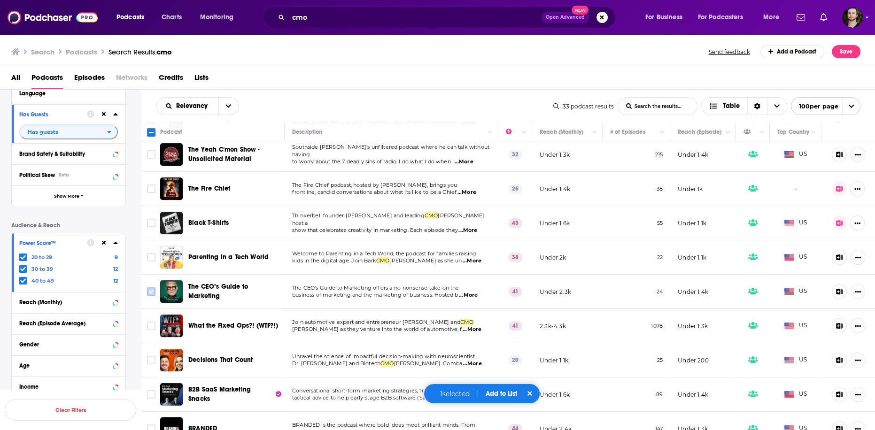
click at [151, 288] on input "Toggle select row" at bounding box center [151, 292] width 8 height 8
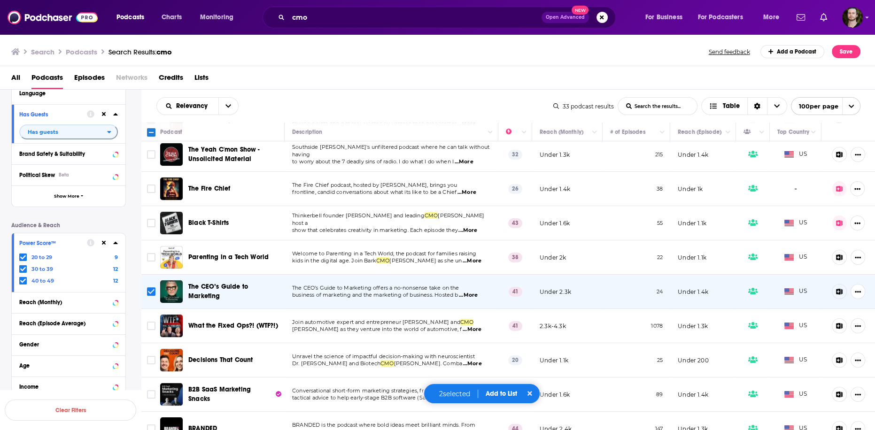
scroll to position [462, 0]
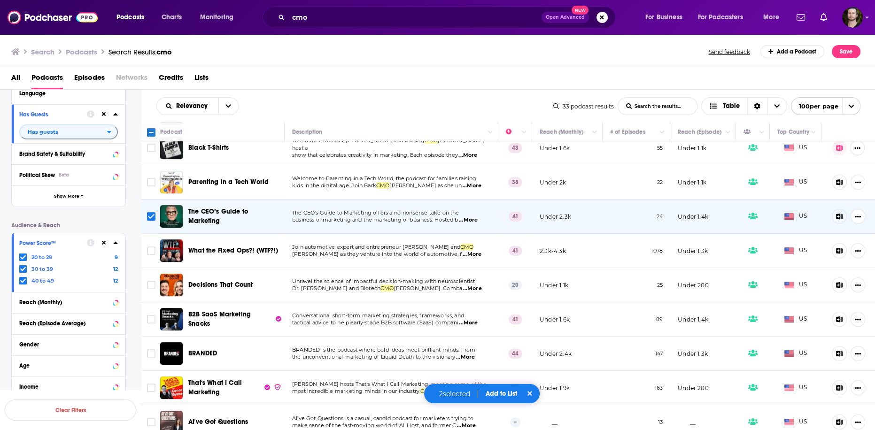
click at [474, 251] on span "...More" at bounding box center [472, 255] width 19 height 8
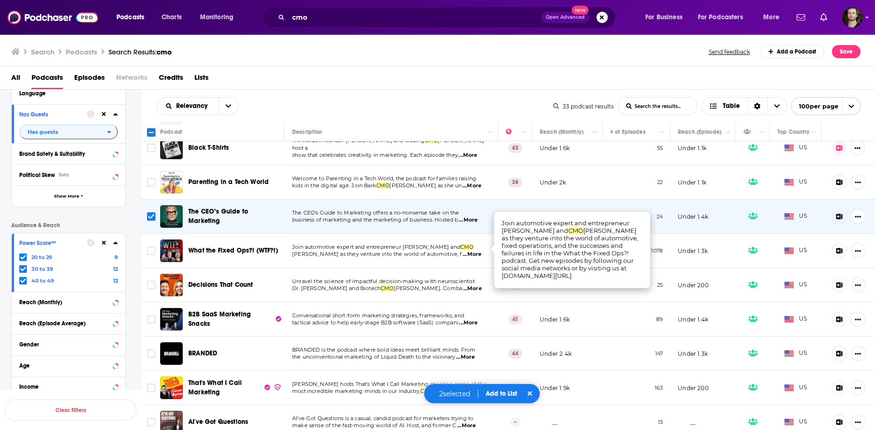
click at [474, 251] on span "...More" at bounding box center [472, 255] width 19 height 8
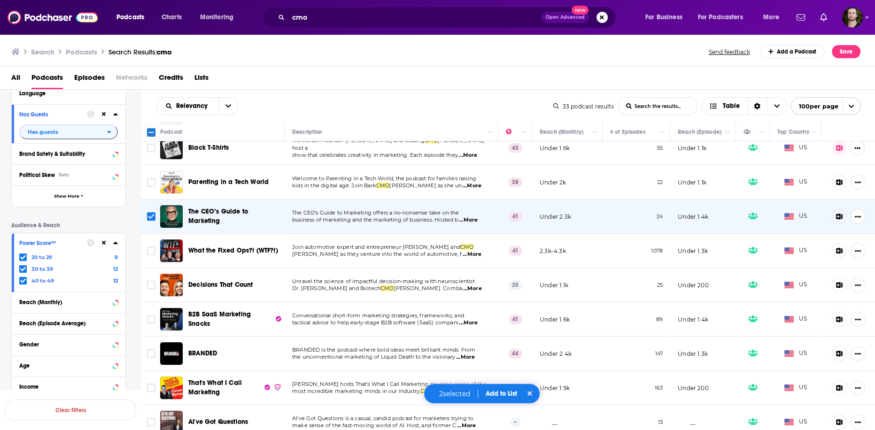
click at [463, 285] on span "...More" at bounding box center [472, 289] width 19 height 8
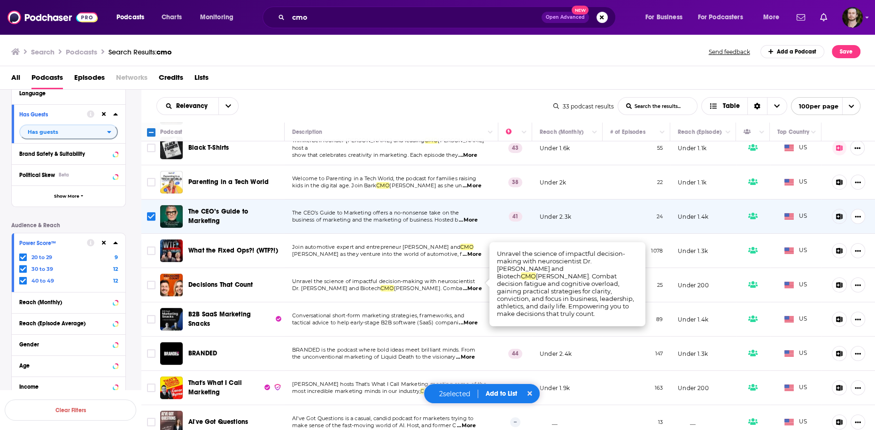
click at [463, 285] on span "...More" at bounding box center [472, 289] width 19 height 8
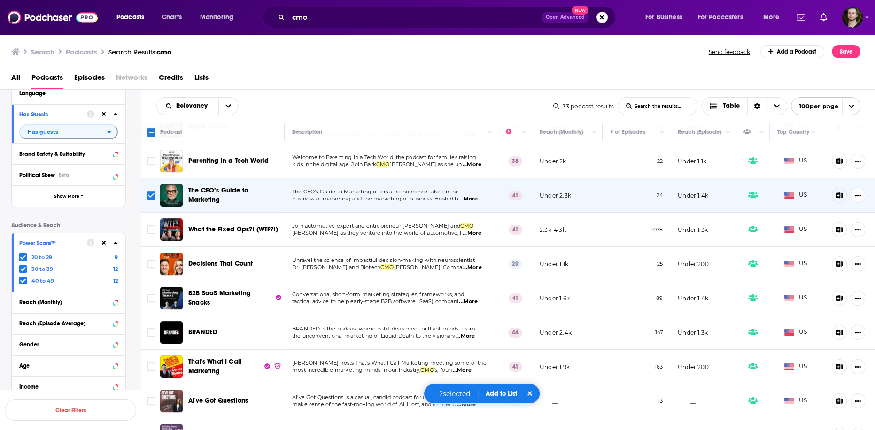
scroll to position [537, 0]
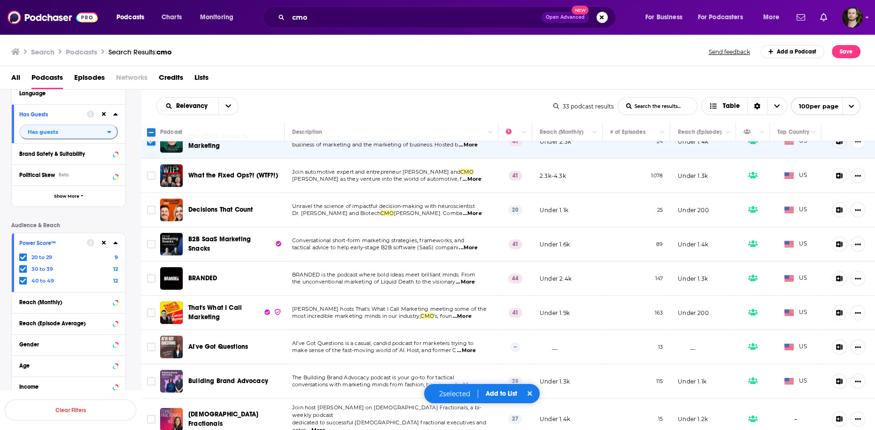
click at [468, 279] on span "...More" at bounding box center [465, 283] width 19 height 8
click at [152, 274] on input "Toggle select row" at bounding box center [151, 278] width 8 height 8
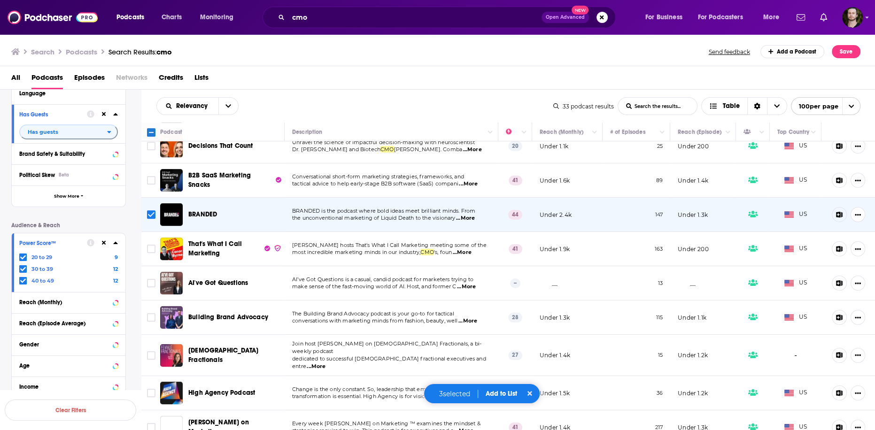
scroll to position [612, 0]
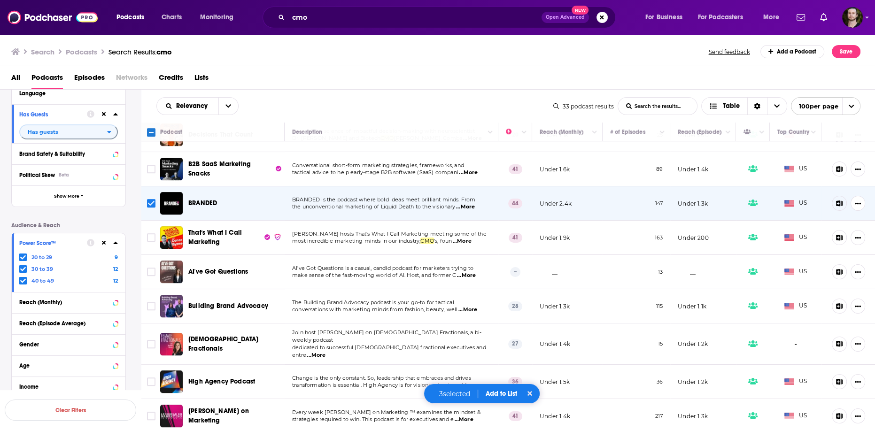
click at [470, 238] on span "...More" at bounding box center [462, 242] width 19 height 8
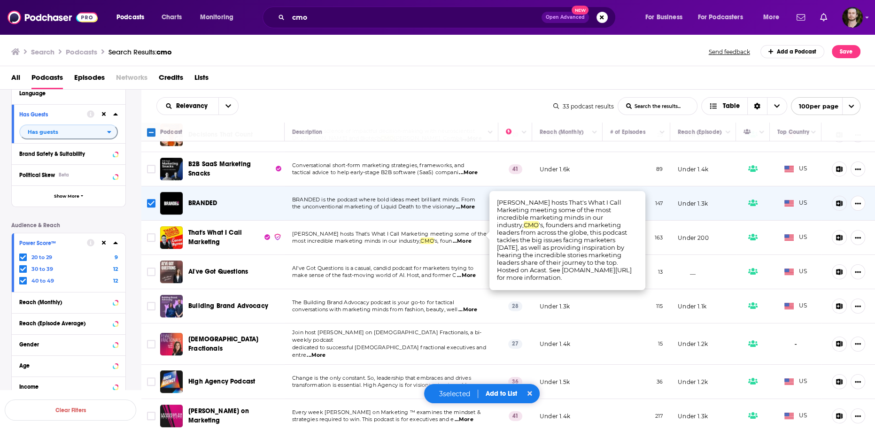
click at [470, 238] on span "...More" at bounding box center [462, 242] width 19 height 8
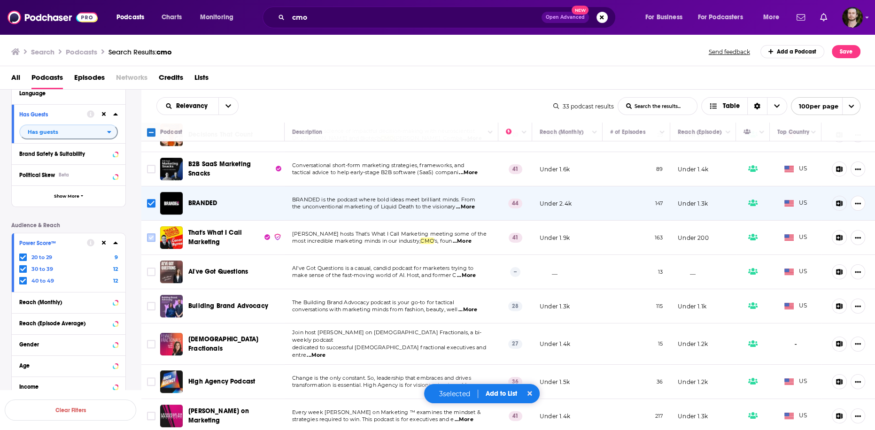
click at [150, 233] on input "Toggle select row" at bounding box center [151, 237] width 8 height 8
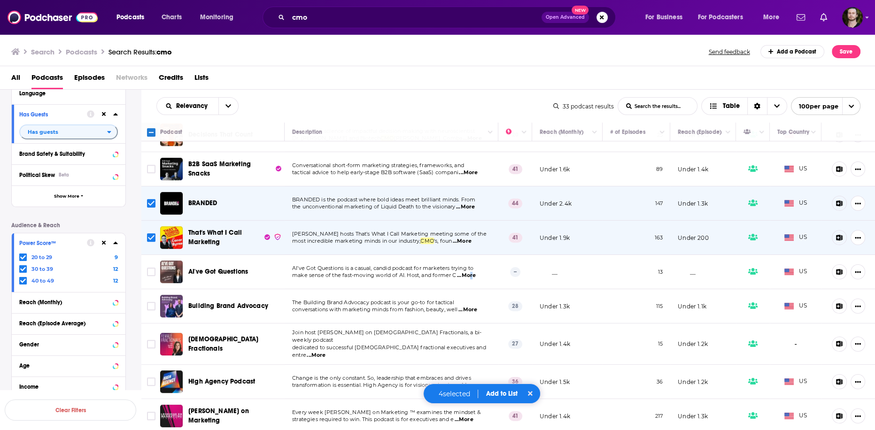
click at [469, 272] on span "...More" at bounding box center [466, 276] width 19 height 8
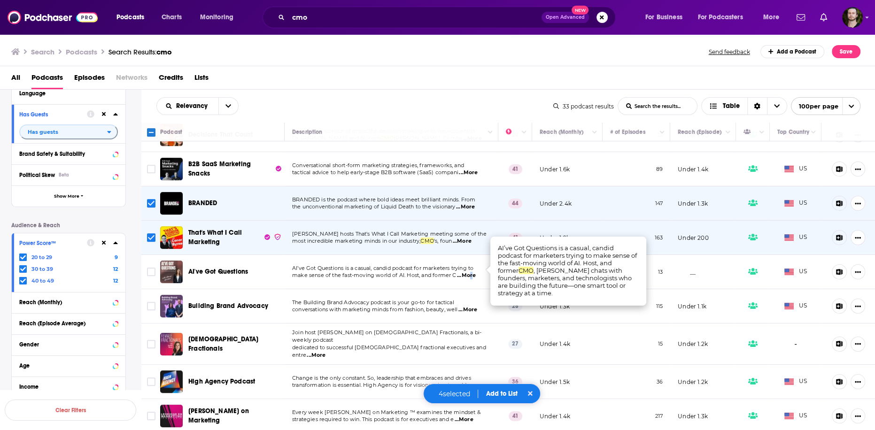
click at [469, 272] on span "...More" at bounding box center [466, 276] width 19 height 8
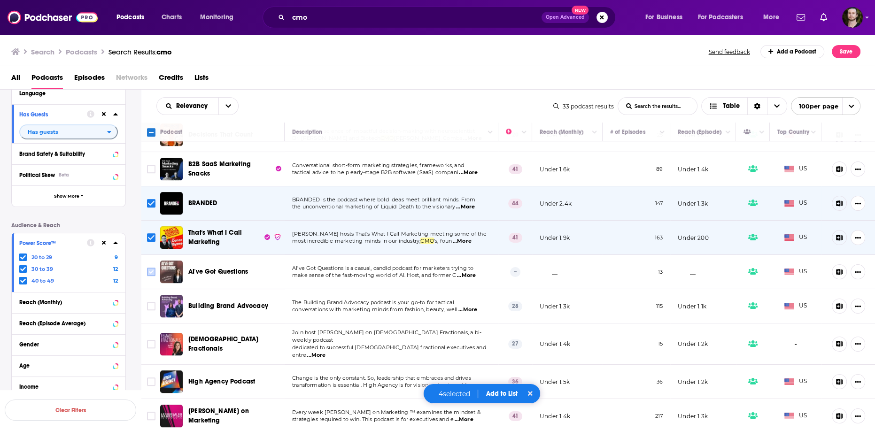
click at [151, 268] on input "Toggle select row" at bounding box center [151, 272] width 8 height 8
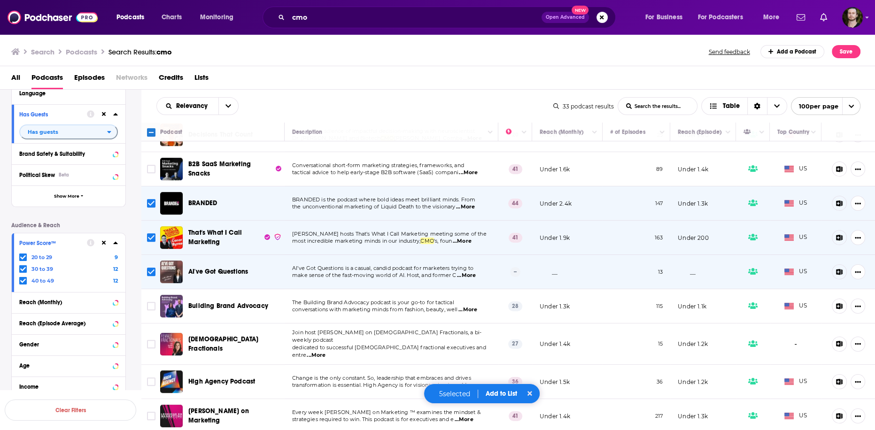
click at [474, 306] on span "...More" at bounding box center [468, 310] width 19 height 8
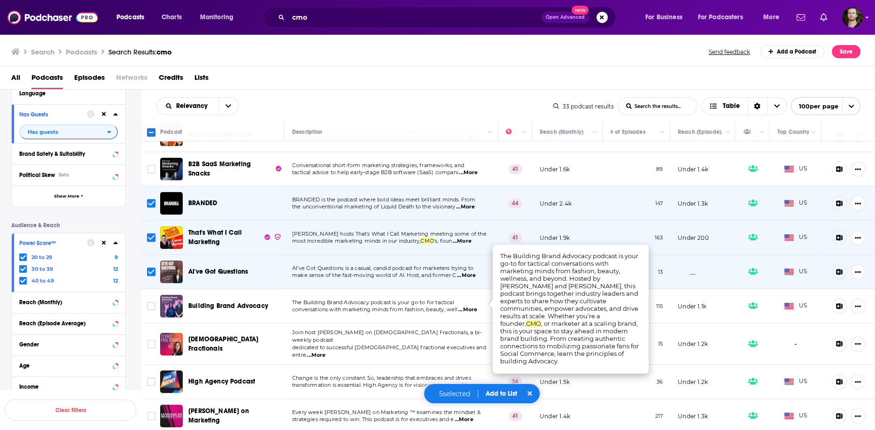
click at [474, 306] on span "...More" at bounding box center [468, 310] width 19 height 8
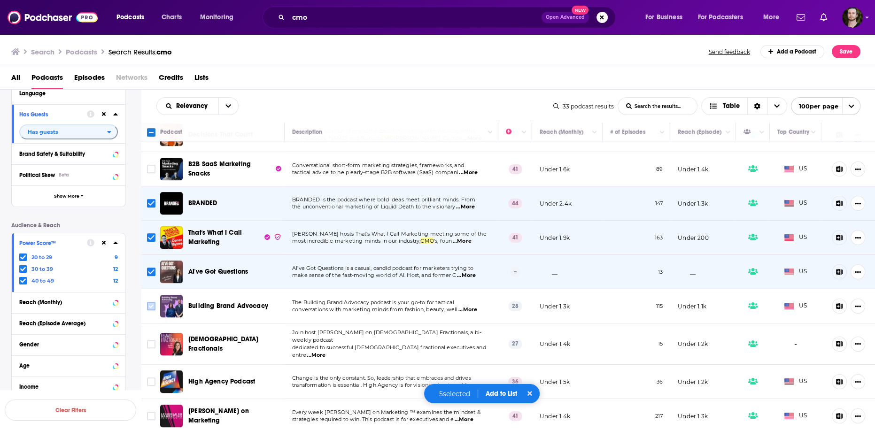
click at [150, 302] on input "Toggle select row" at bounding box center [151, 306] width 8 height 8
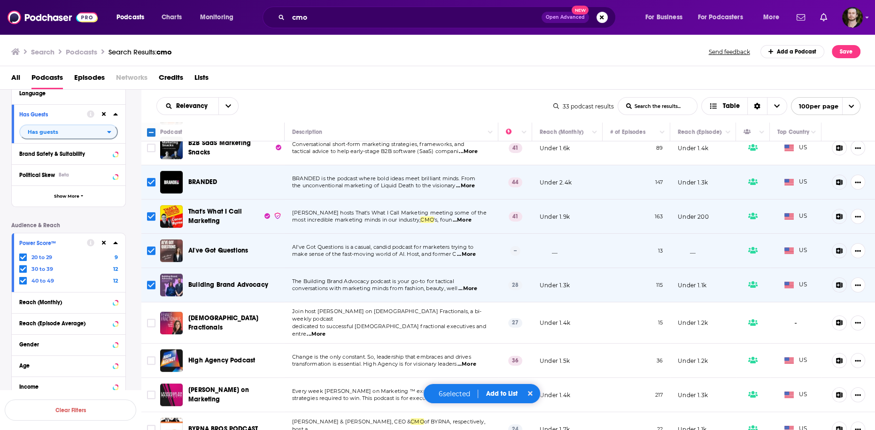
scroll to position [650, 0]
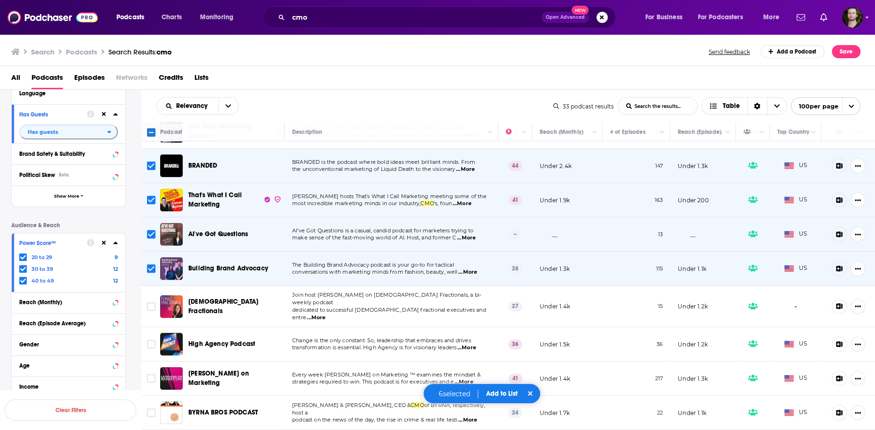
click at [326, 314] on span "...More" at bounding box center [316, 318] width 19 height 8
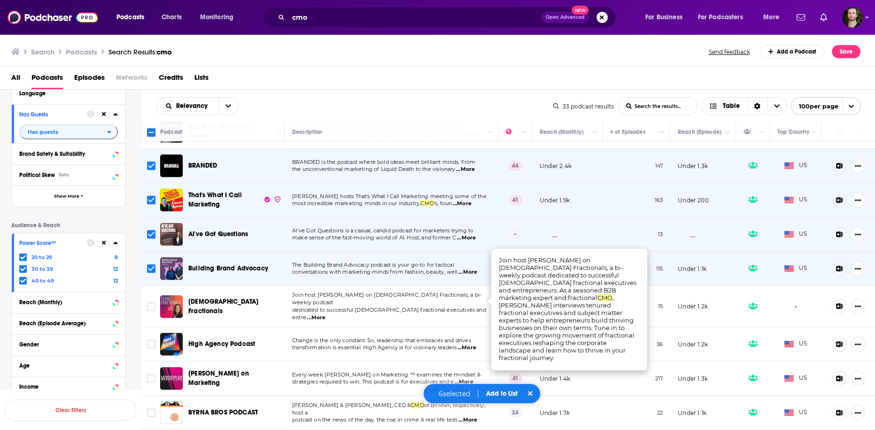
click at [326, 314] on span "...More" at bounding box center [316, 318] width 19 height 8
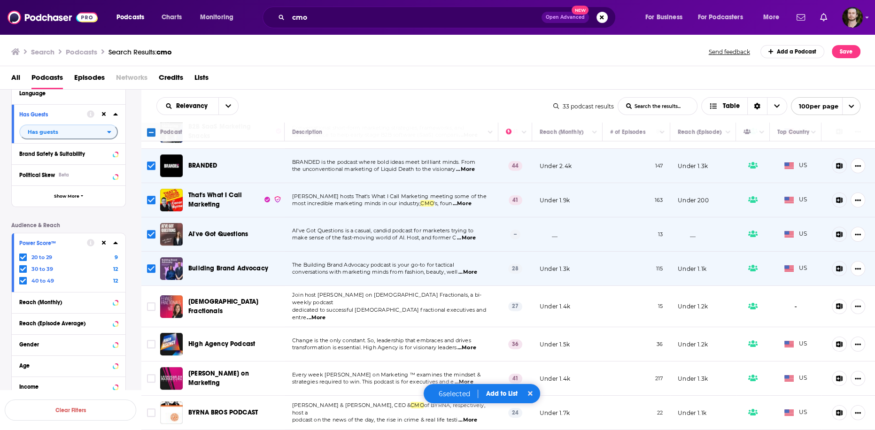
click at [475, 344] on span "...More" at bounding box center [467, 348] width 19 height 8
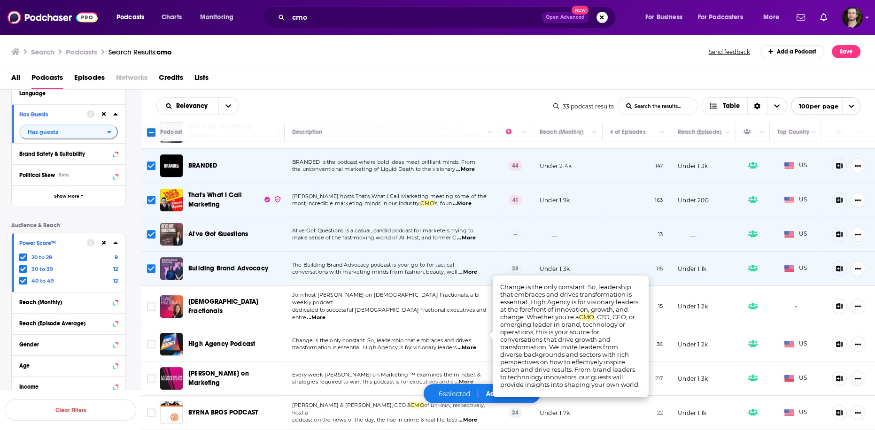
click at [472, 344] on span "...More" at bounding box center [467, 348] width 19 height 8
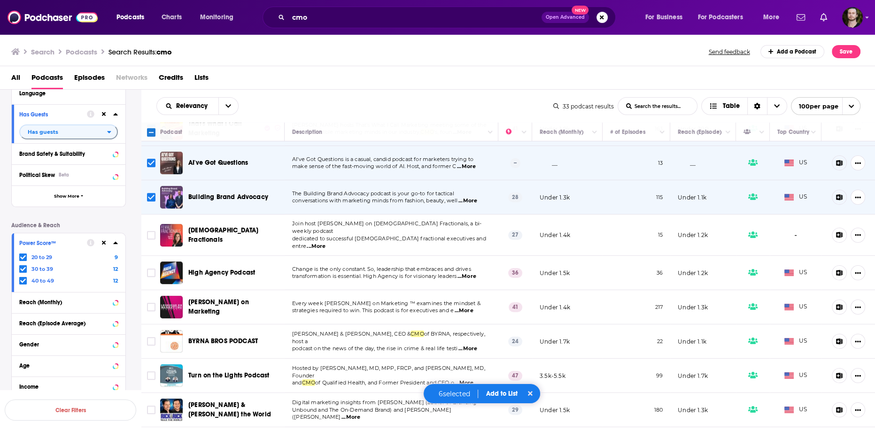
scroll to position [725, 0]
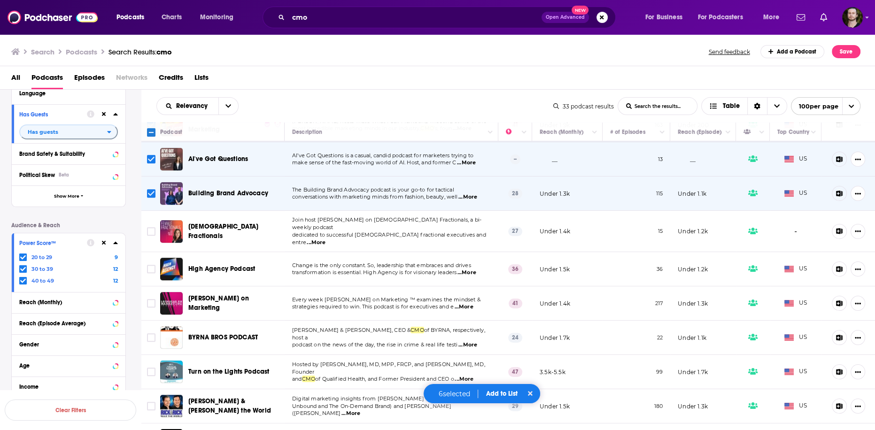
click at [476, 296] on p "Every week Lochhead on Marketing ™ examines the mindset &" at bounding box center [391, 300] width 198 height 8
click at [469, 303] on span "...More" at bounding box center [463, 307] width 19 height 8
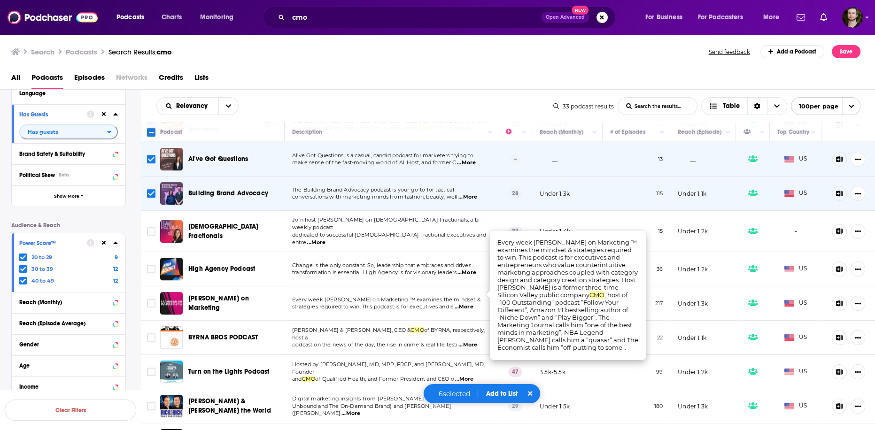
click at [469, 303] on span "...More" at bounding box center [463, 307] width 19 height 8
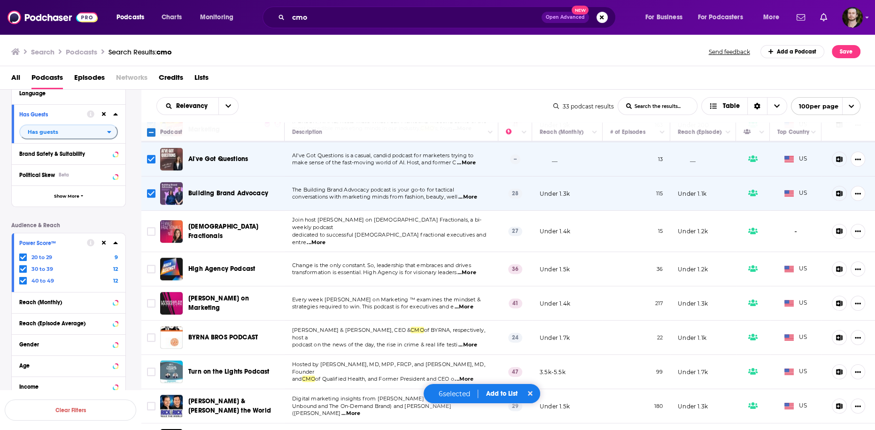
click at [465, 303] on span "...More" at bounding box center [463, 307] width 19 height 8
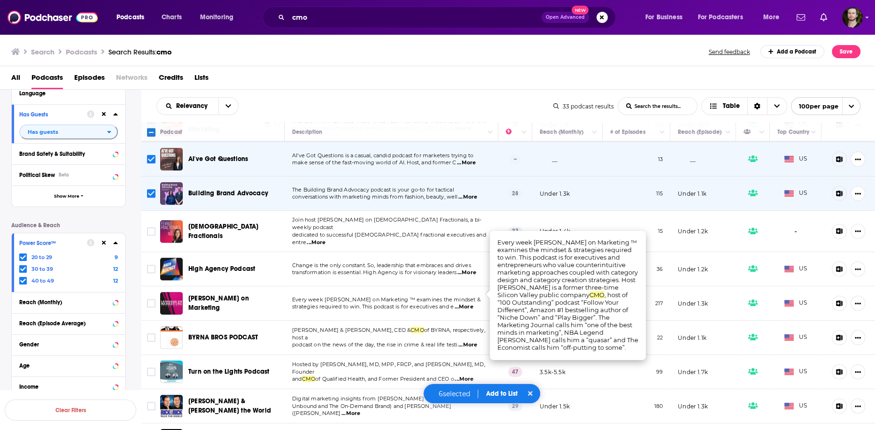
click at [465, 303] on span "...More" at bounding box center [463, 307] width 19 height 8
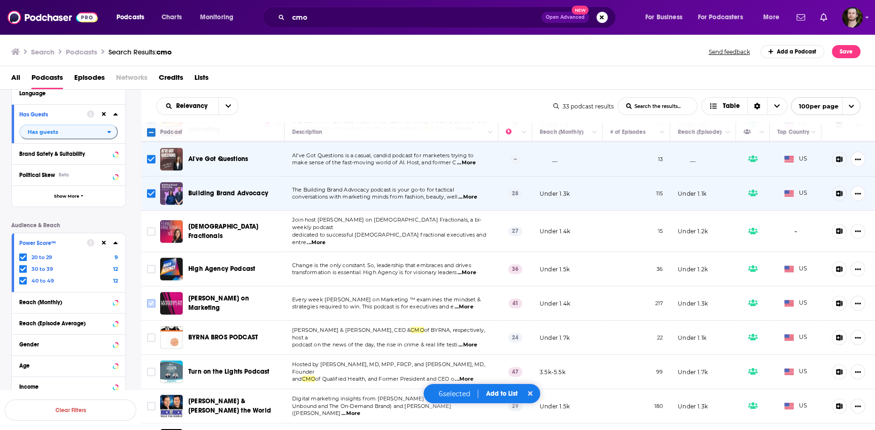
click at [152, 298] on icon "Toggle select row" at bounding box center [151, 303] width 11 height 11
click at [147, 298] on icon "Toggle select row" at bounding box center [151, 303] width 11 height 11
click at [151, 299] on input "Toggle select row" at bounding box center [151, 303] width 8 height 8
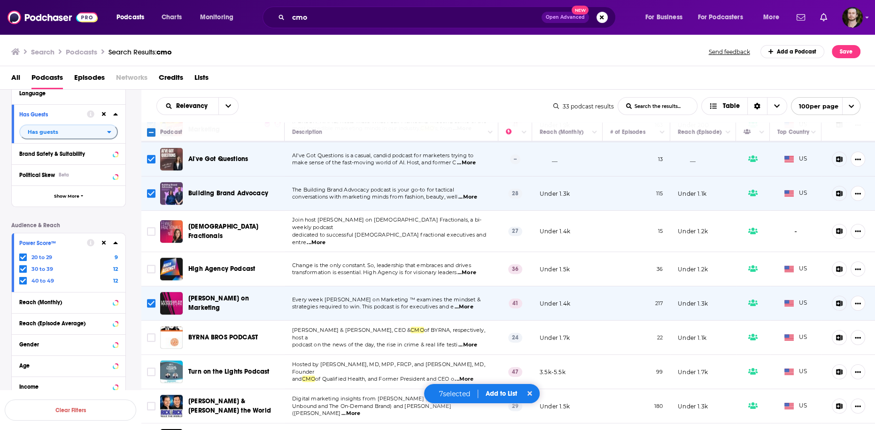
click at [505, 394] on button "Add to List" at bounding box center [501, 394] width 47 height 8
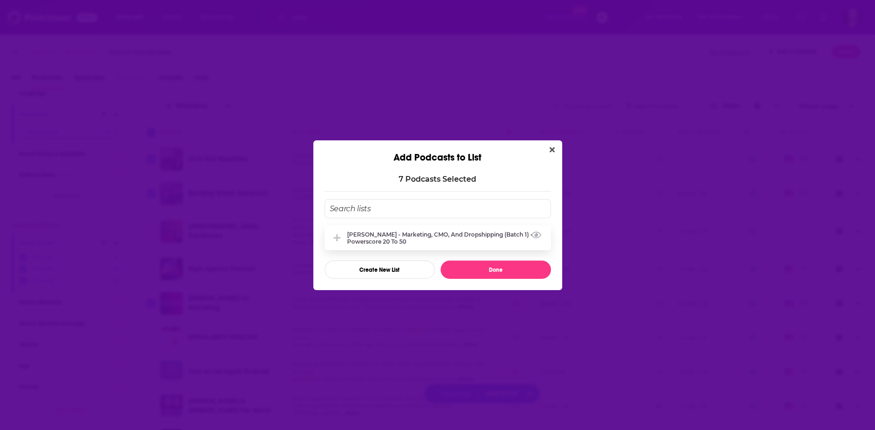
click at [456, 241] on div "[PERSON_NAME] - Marketing, CMO, and Dropshipping (Batch 1) - Powerscore 20 to 50" at bounding box center [446, 238] width 198 height 14
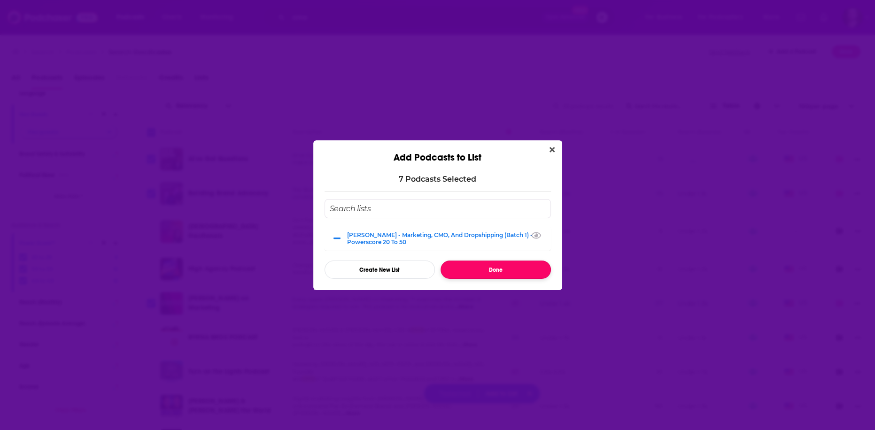
click at [480, 266] on button "Done" at bounding box center [496, 270] width 110 height 18
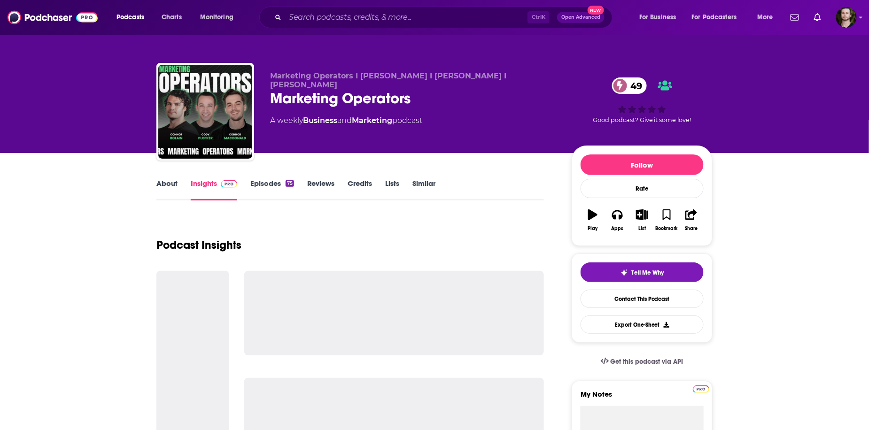
click at [274, 182] on link "Episodes 75" at bounding box center [272, 190] width 44 height 22
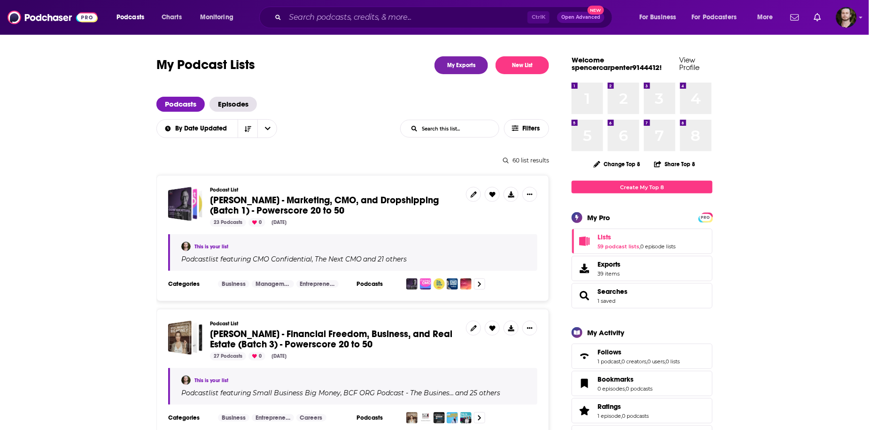
click at [312, 199] on span "[PERSON_NAME] - Marketing, CMO, and Dropshipping (Batch 1) - Powerscore 20 to 50" at bounding box center [324, 205] width 229 height 22
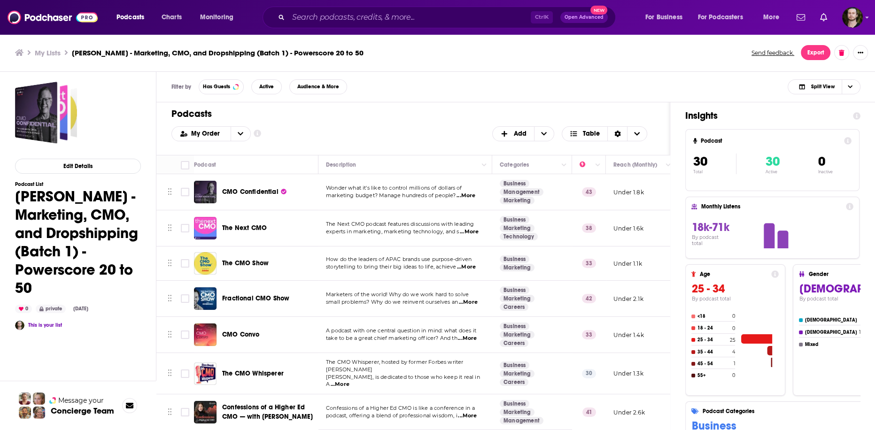
click at [564, 93] on div "Filter by Has Guests Active Audience & More Split View" at bounding box center [515, 87] width 719 height 31
